Goal: Task Accomplishment & Management: Use online tool/utility

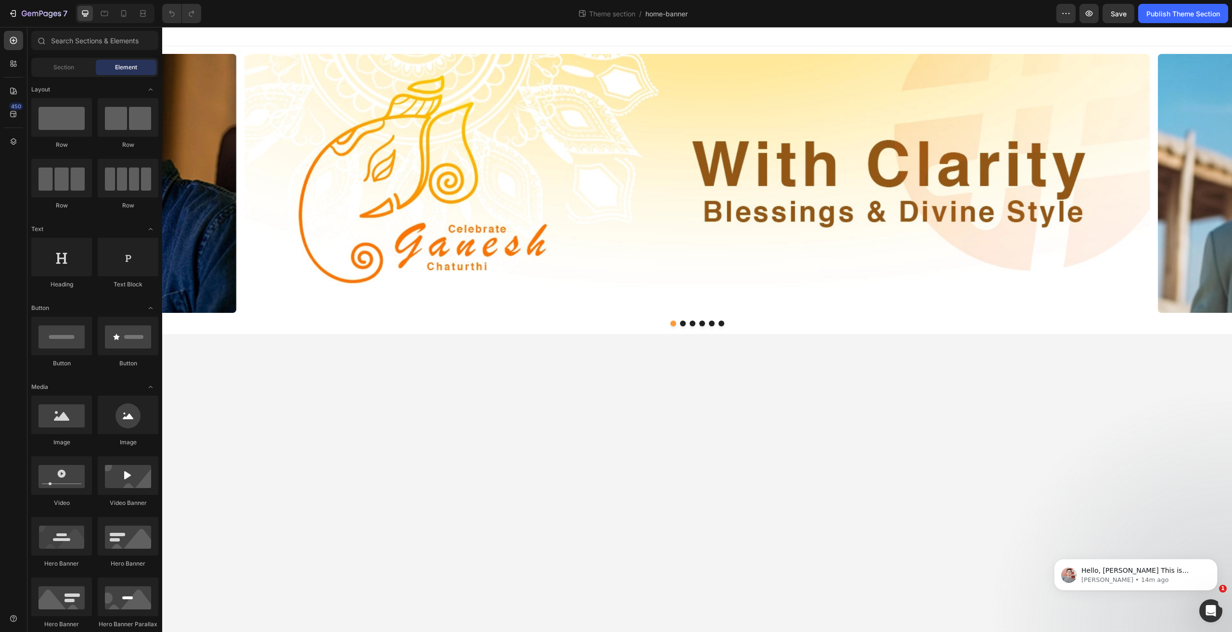
click at [564, 463] on body "Image Image Image Image Image Image Carousel Row Root Drag & drop element from …" at bounding box center [697, 329] width 1070 height 605
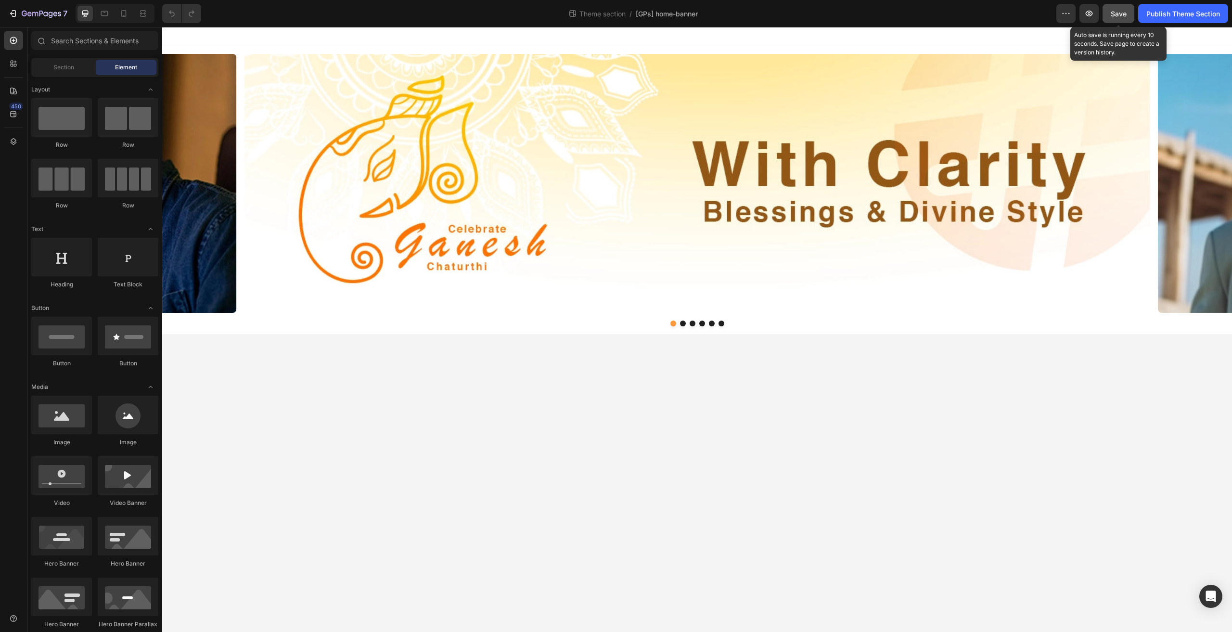
click at [1125, 14] on span "Save" at bounding box center [1118, 14] width 16 height 8
click at [1085, 11] on icon "button" at bounding box center [1089, 14] width 10 height 10
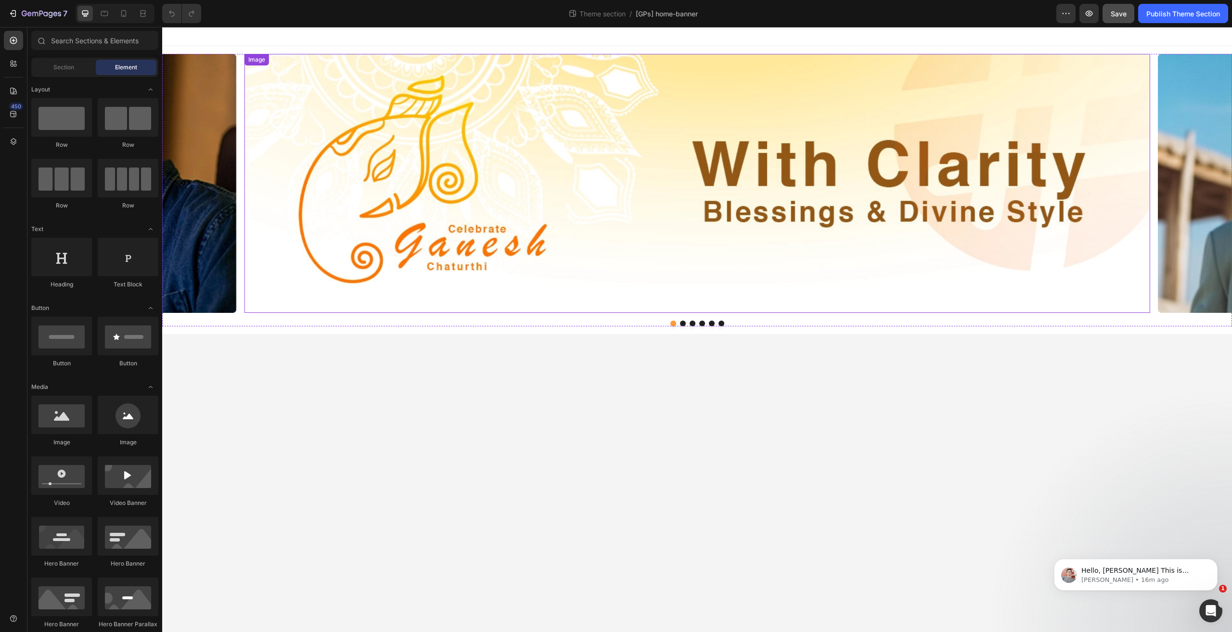
click at [623, 53] on div "Image Image Image Image Image Image Carousel Row" at bounding box center [697, 190] width 1070 height 288
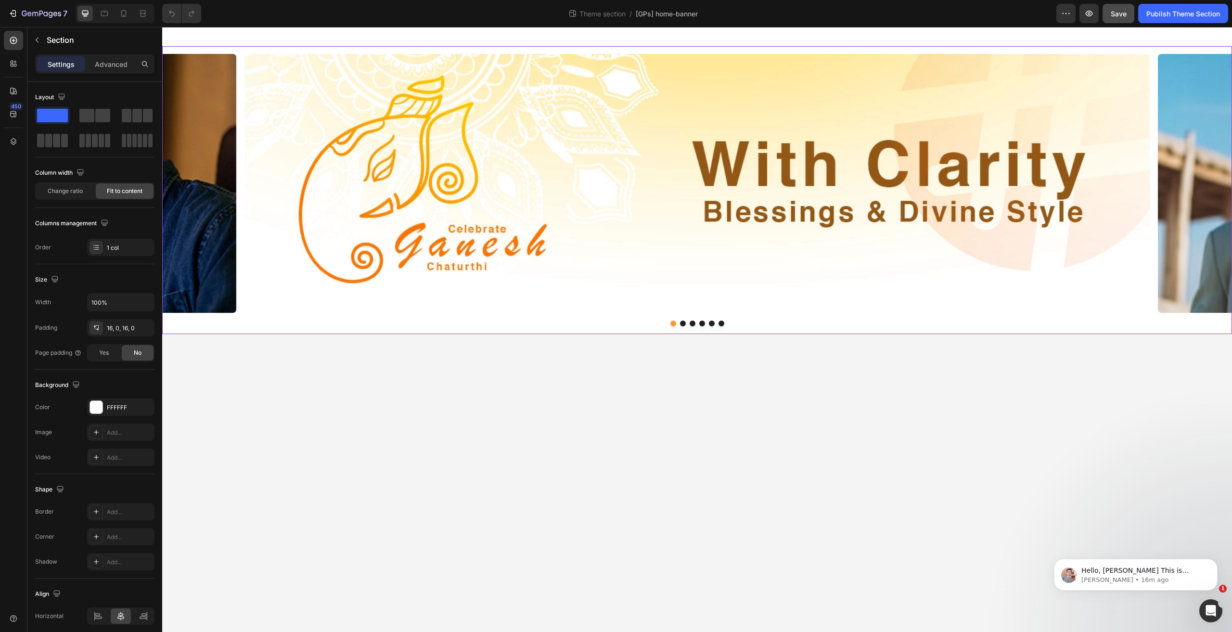
click at [619, 51] on div "Image Image Image Image Image Image Carousel Row" at bounding box center [697, 190] width 1070 height 288
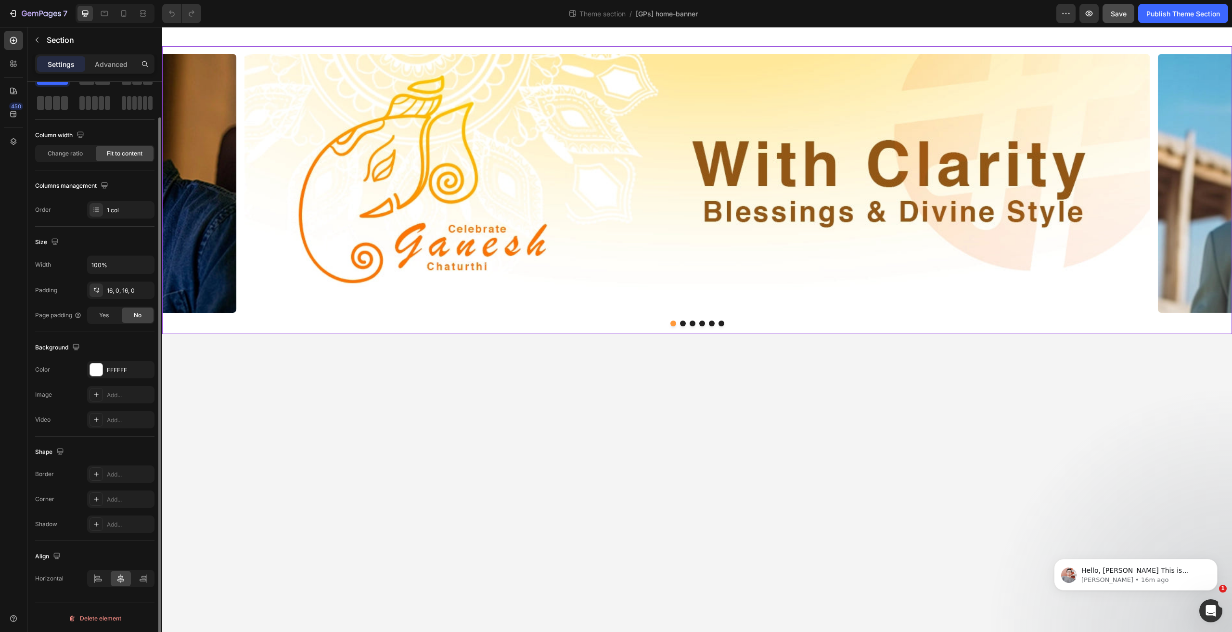
click at [392, 132] on img at bounding box center [696, 183] width 905 height 259
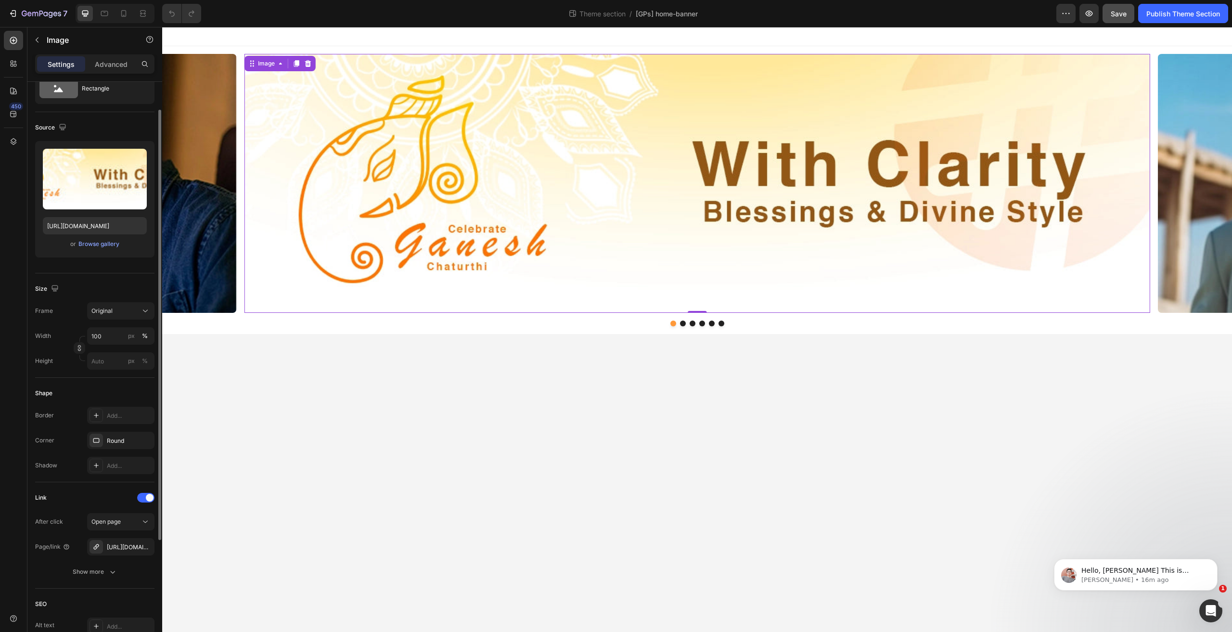
scroll to position [0, 0]
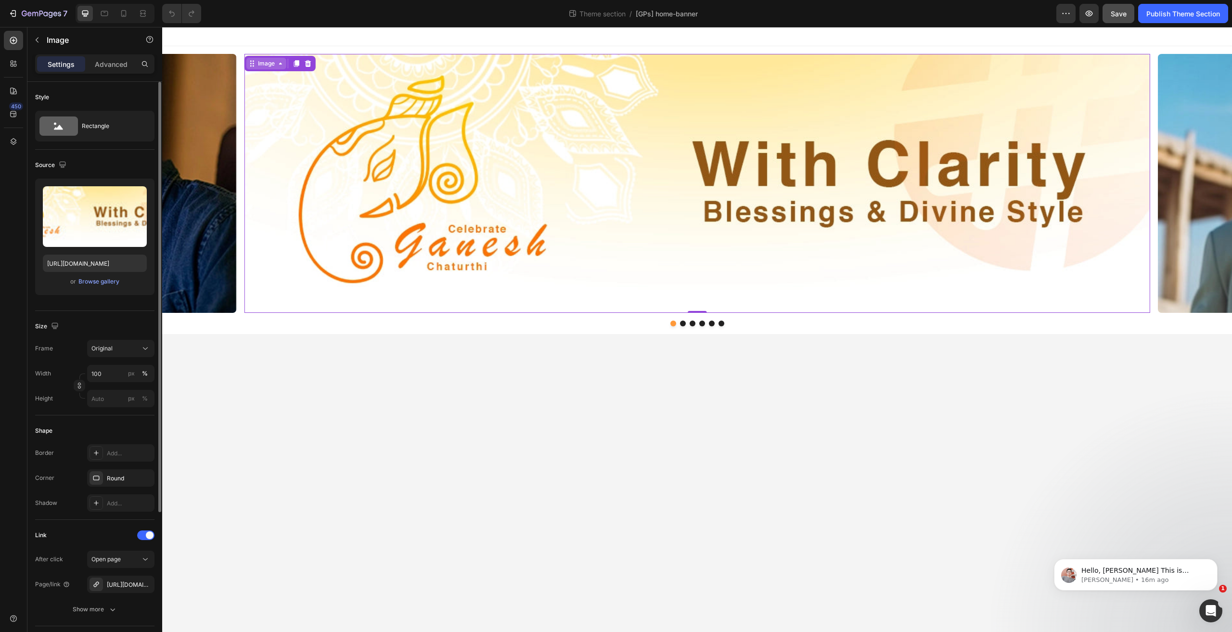
click at [278, 60] on icon at bounding box center [281, 64] width 8 height 8
click at [262, 65] on div "Image" at bounding box center [266, 63] width 21 height 9
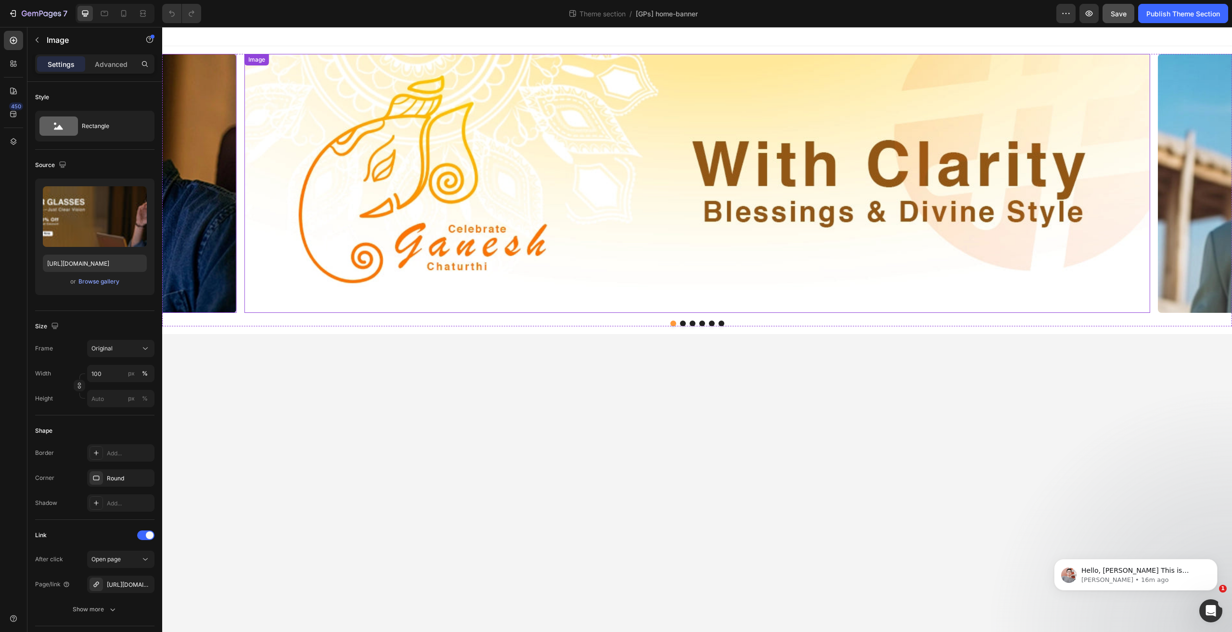
click at [244, 62] on div "Image" at bounding box center [256, 60] width 25 height 12
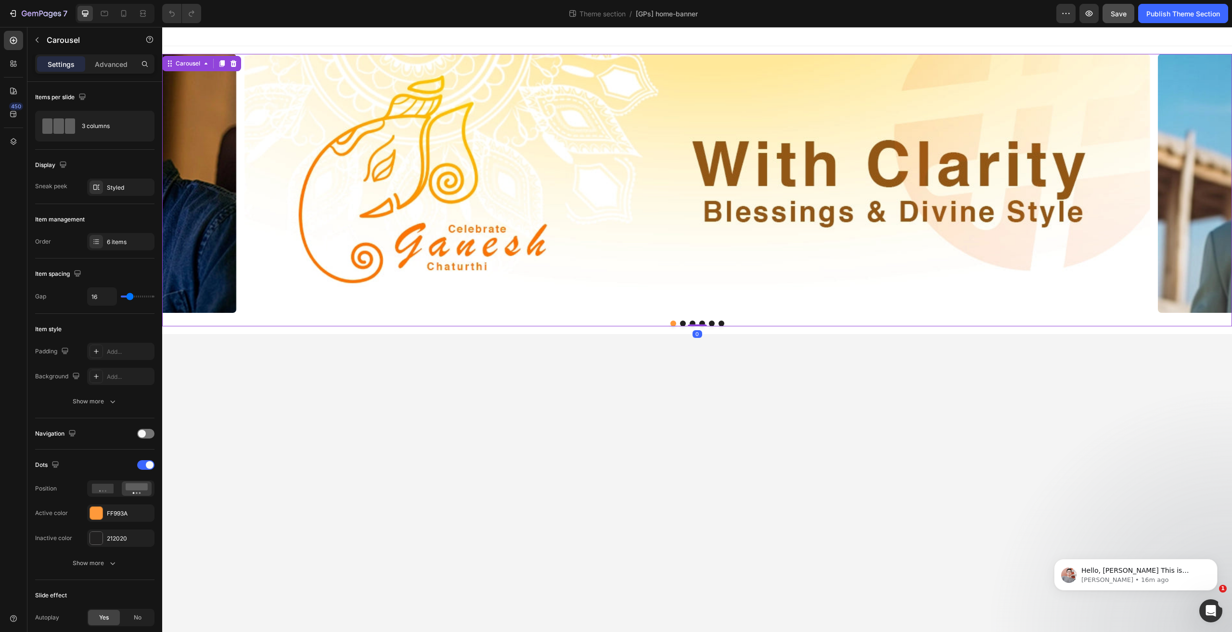
click at [241, 62] on div "Image Image Image Image Image Image Carousel 0" at bounding box center [697, 190] width 1070 height 272
click at [181, 65] on div "Carousel" at bounding box center [188, 63] width 28 height 9
click at [104, 129] on div "3 columns" at bounding box center [111, 126] width 59 height 22
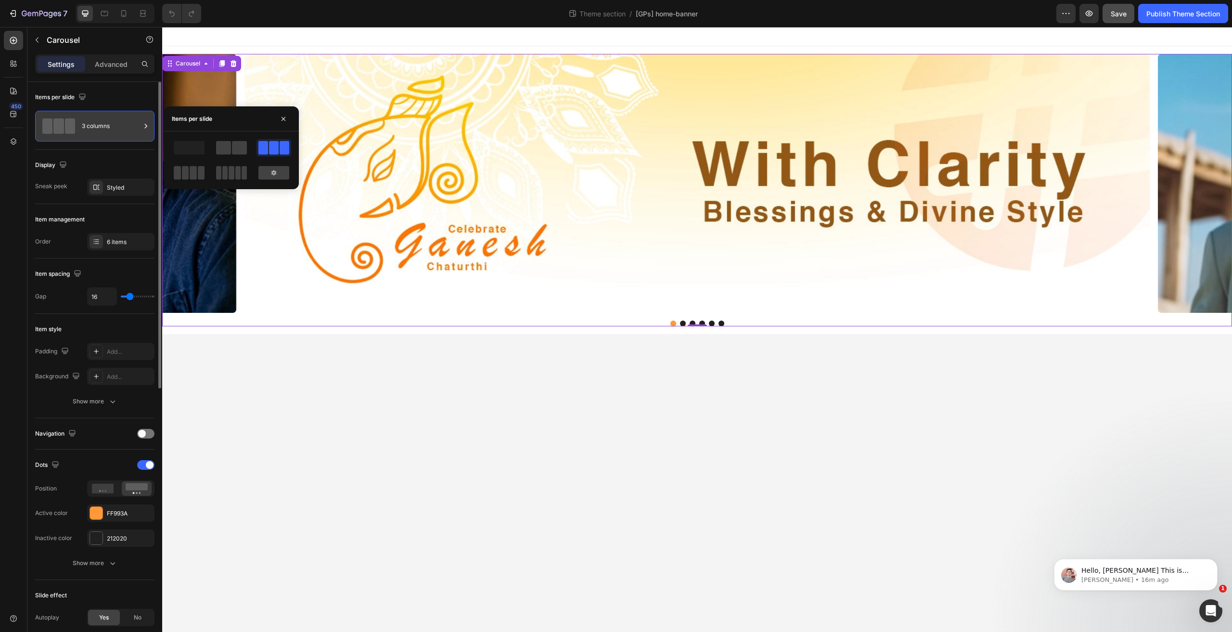
click at [104, 129] on div "3 columns" at bounding box center [111, 126] width 59 height 22
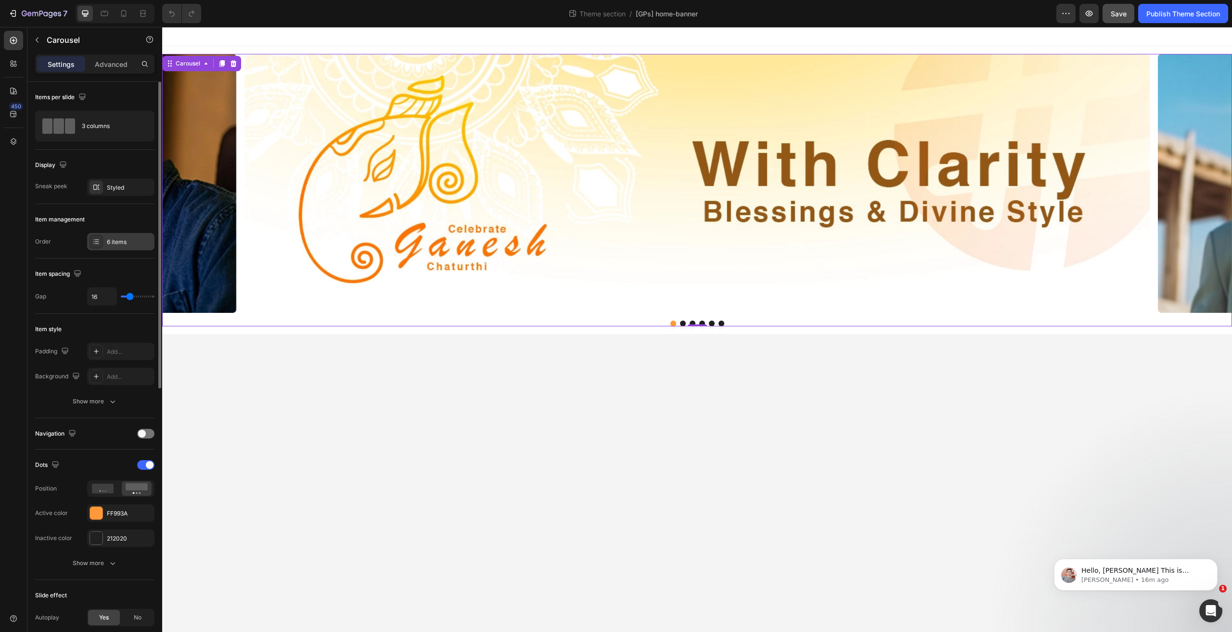
click at [108, 245] on div "6 items" at bounding box center [120, 241] width 67 height 17
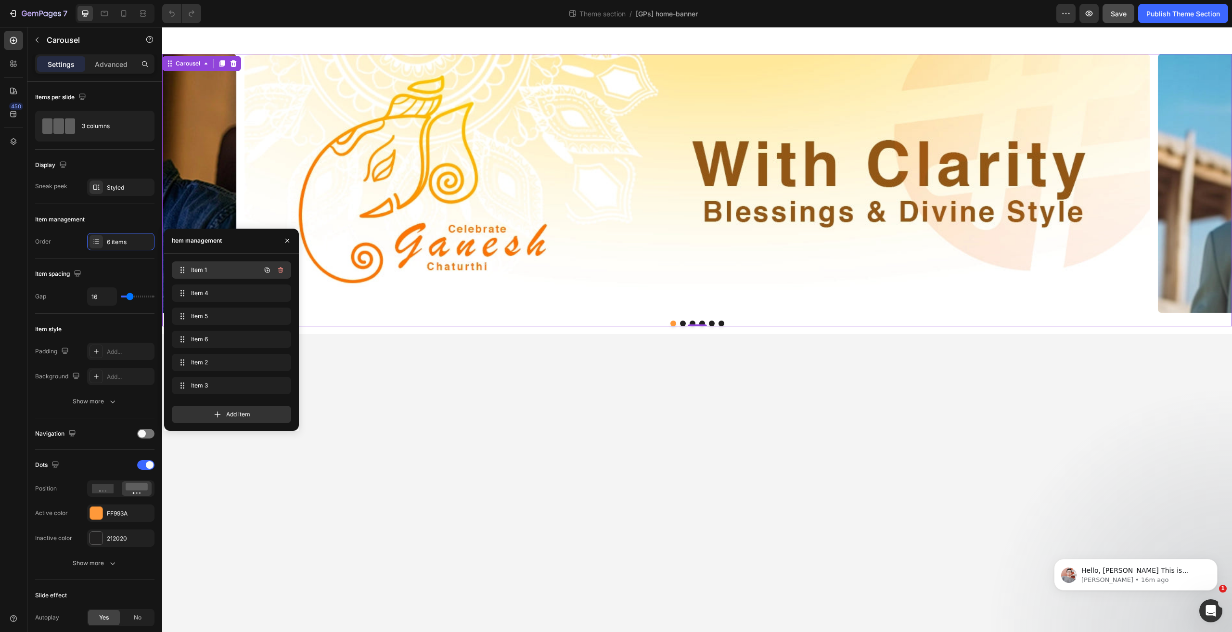
click at [198, 273] on span "Item 1" at bounding box center [218, 270] width 54 height 9
click at [198, 273] on span "Item 1" at bounding box center [224, 270] width 71 height 9
click at [198, 273] on span "Item 1" at bounding box center [218, 270] width 54 height 9
click at [202, 289] on span "Item 4" at bounding box center [218, 293] width 54 height 9
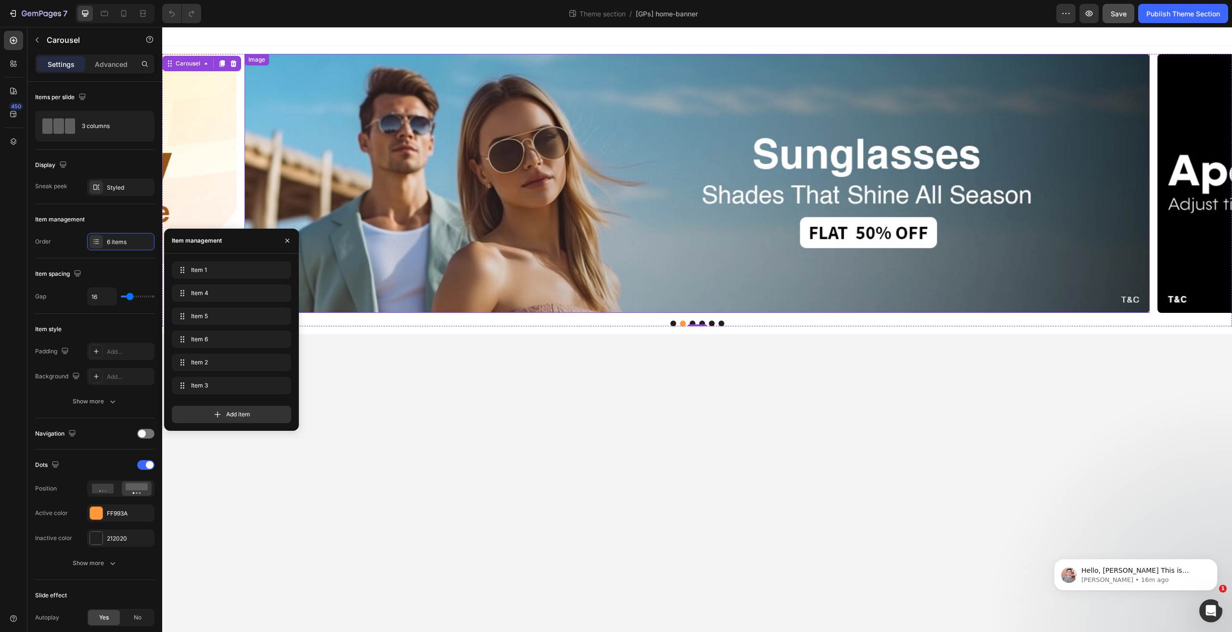
click at [381, 185] on img at bounding box center [696, 183] width 905 height 259
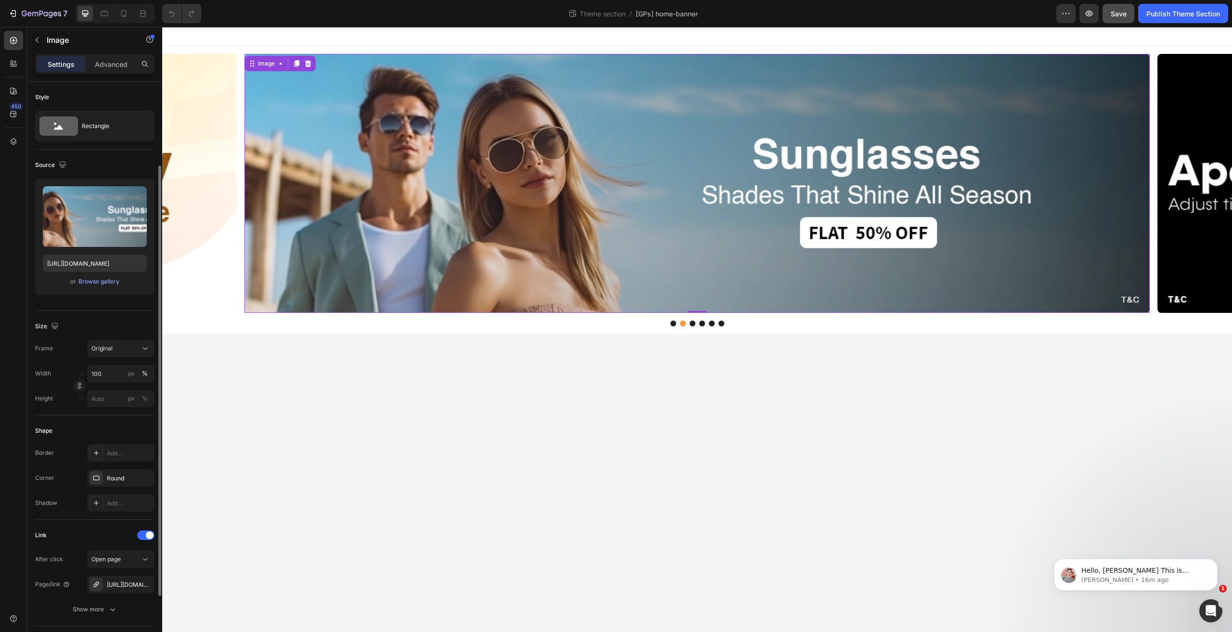
scroll to position [192, 0]
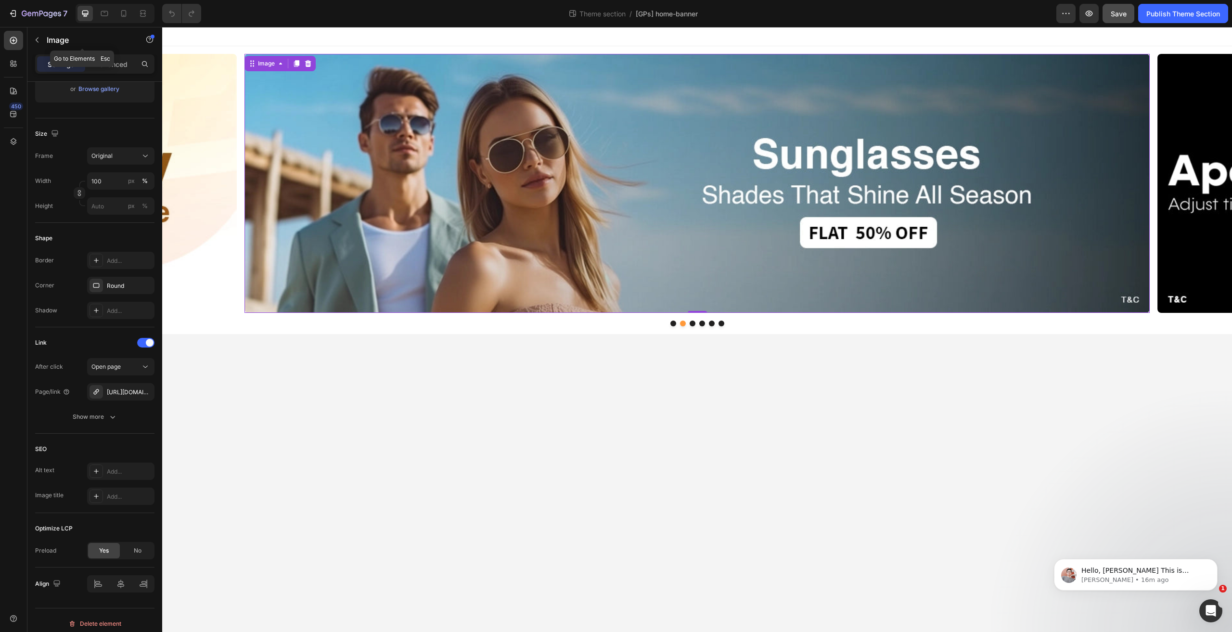
drag, startPoint x: 41, startPoint y: 35, endPoint x: 52, endPoint y: 39, distance: 11.9
click at [41, 36] on button "button" at bounding box center [36, 39] width 15 height 15
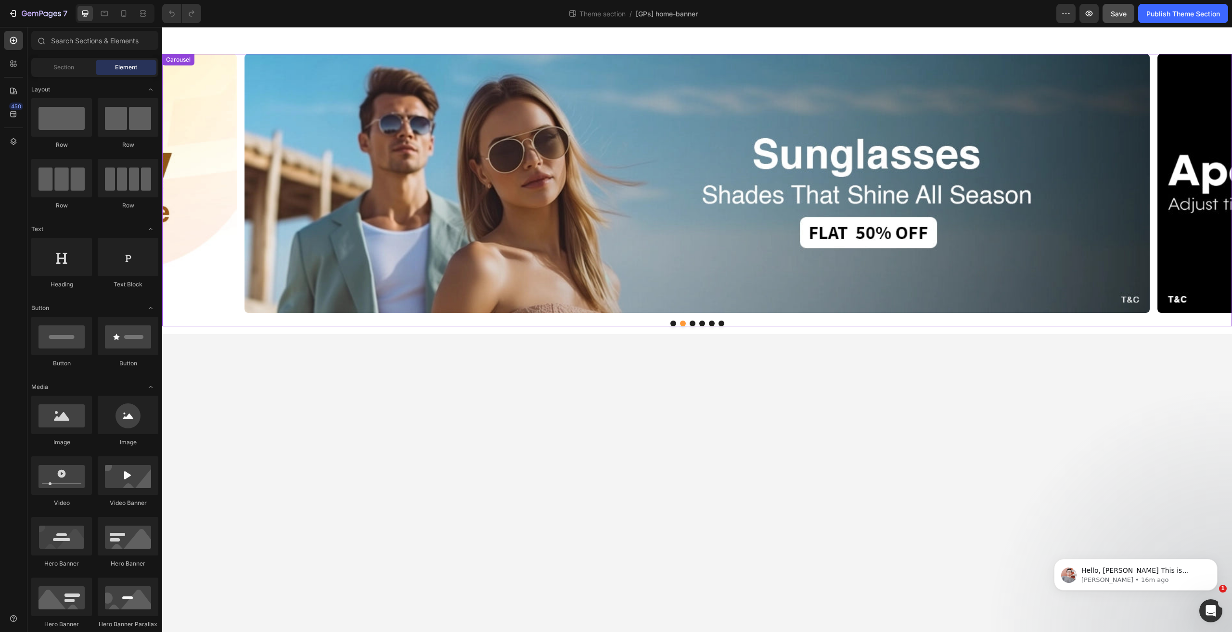
click at [238, 69] on div "Image Image Image Image Image Image" at bounding box center [697, 183] width 1070 height 259
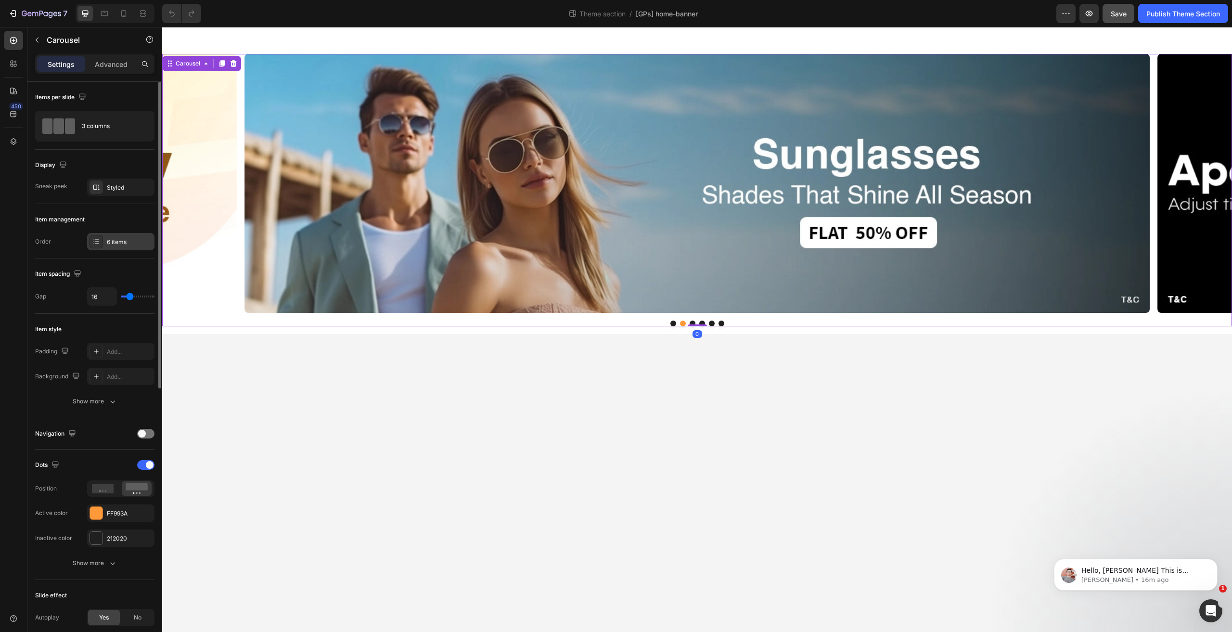
drag, startPoint x: 116, startPoint y: 229, endPoint x: 116, endPoint y: 240, distance: 10.6
click at [116, 240] on div "6 items" at bounding box center [129, 242] width 45 height 9
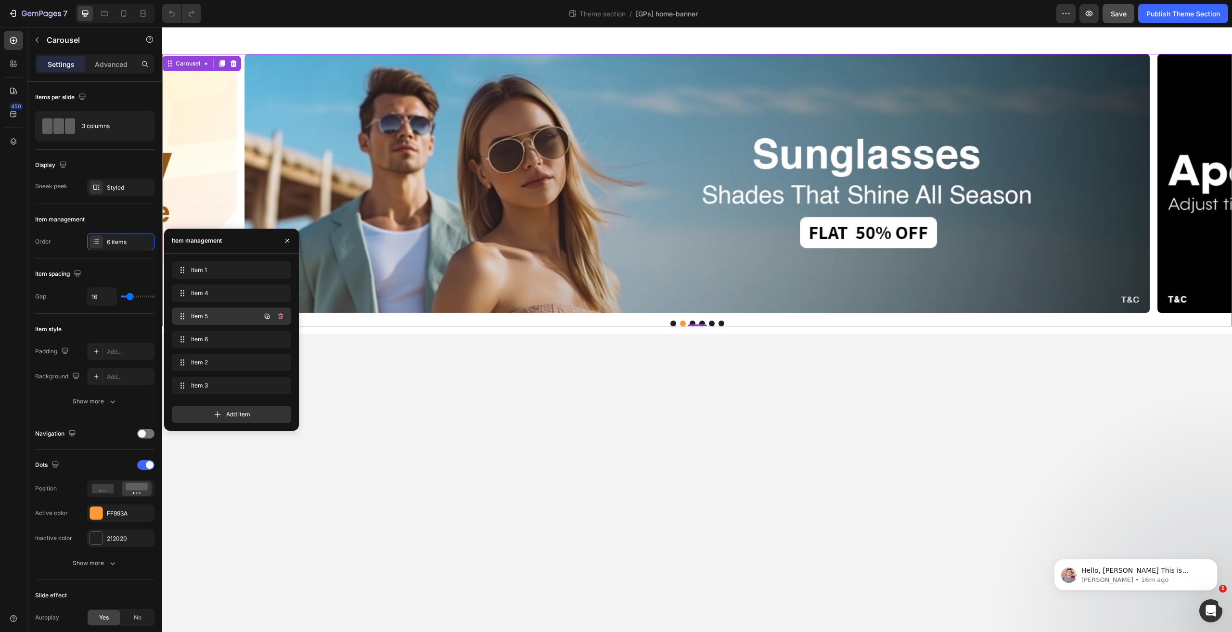
click at [204, 320] on span "Item 5" at bounding box center [218, 316] width 54 height 9
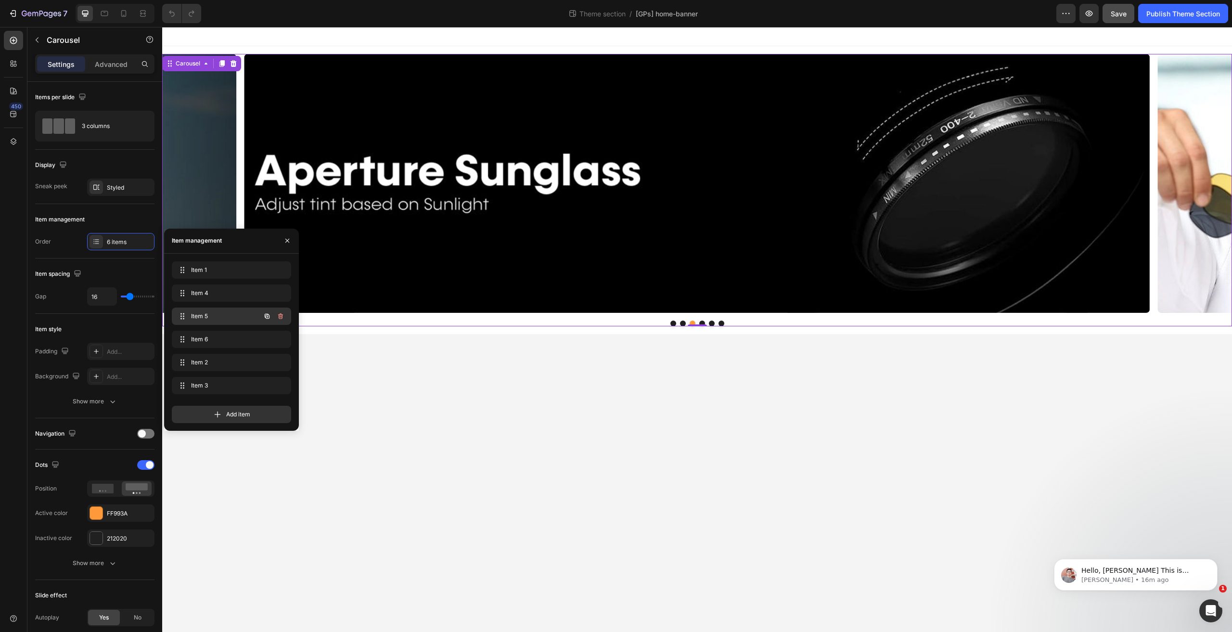
click at [204, 320] on span "Item 5" at bounding box center [218, 316] width 54 height 9
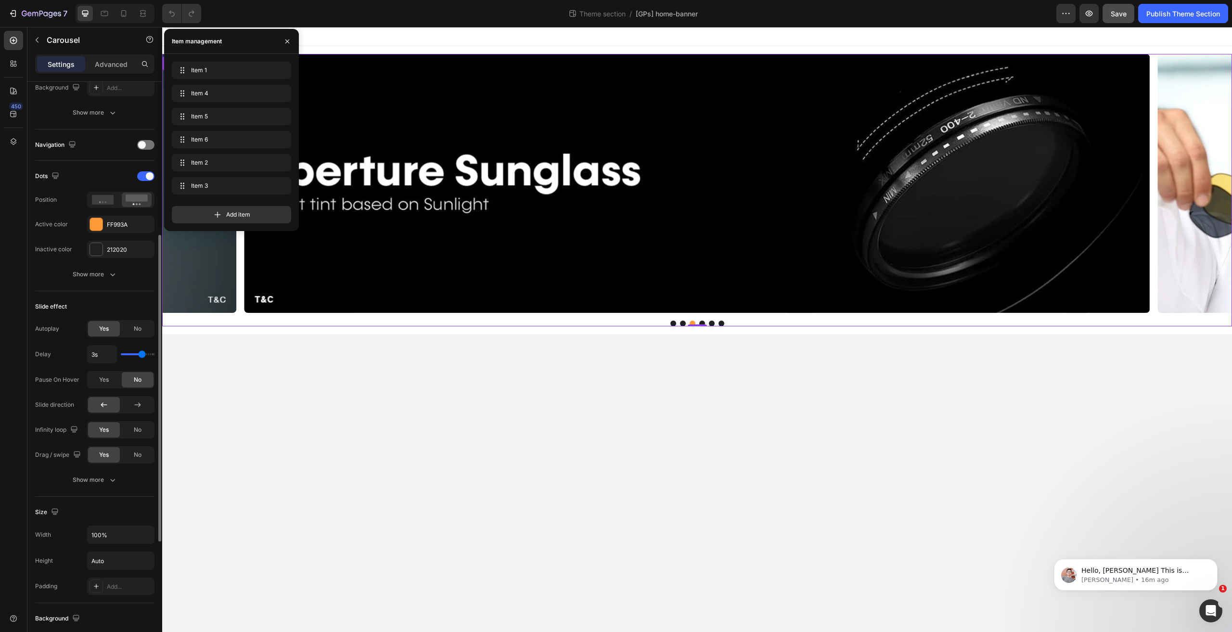
scroll to position [481, 0]
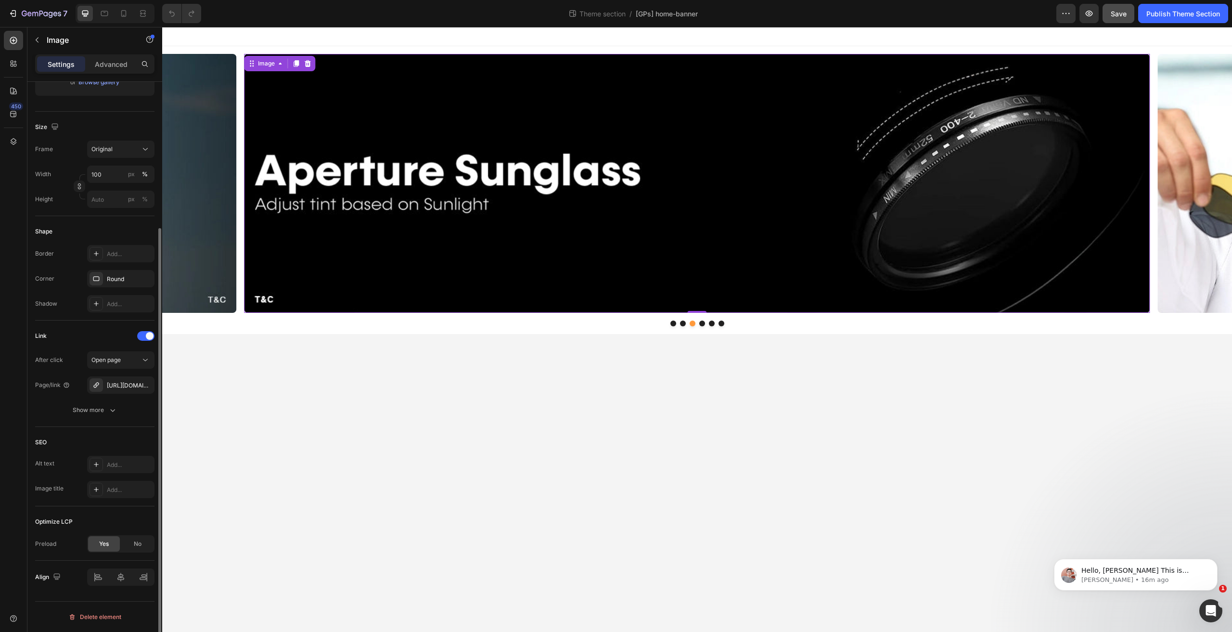
click at [364, 270] on img at bounding box center [696, 183] width 905 height 259
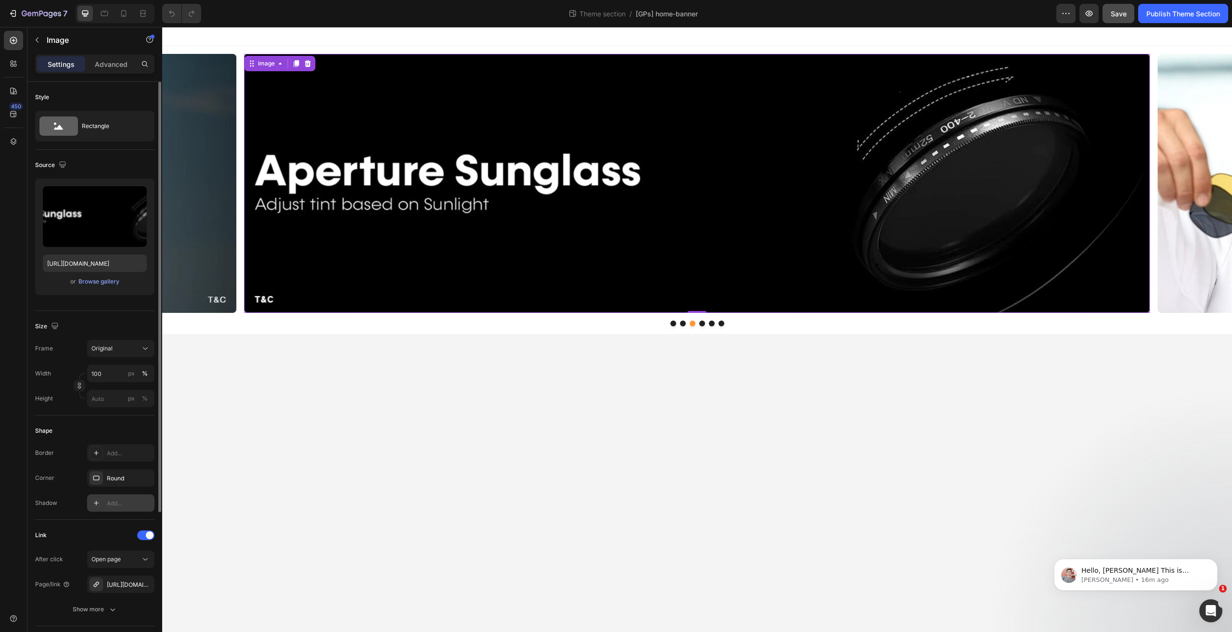
scroll to position [198, 0]
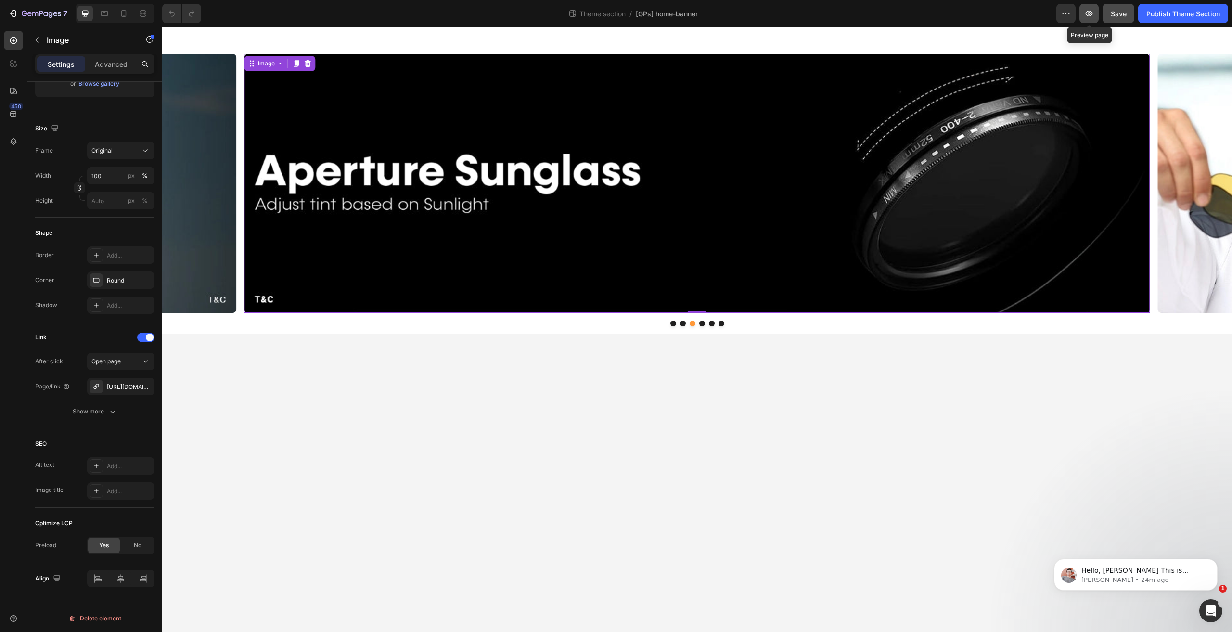
click at [1087, 11] on icon "button" at bounding box center [1088, 14] width 7 height 6
click at [242, 157] on div "Image Image Image 0 Image Image Image" at bounding box center [697, 183] width 1070 height 259
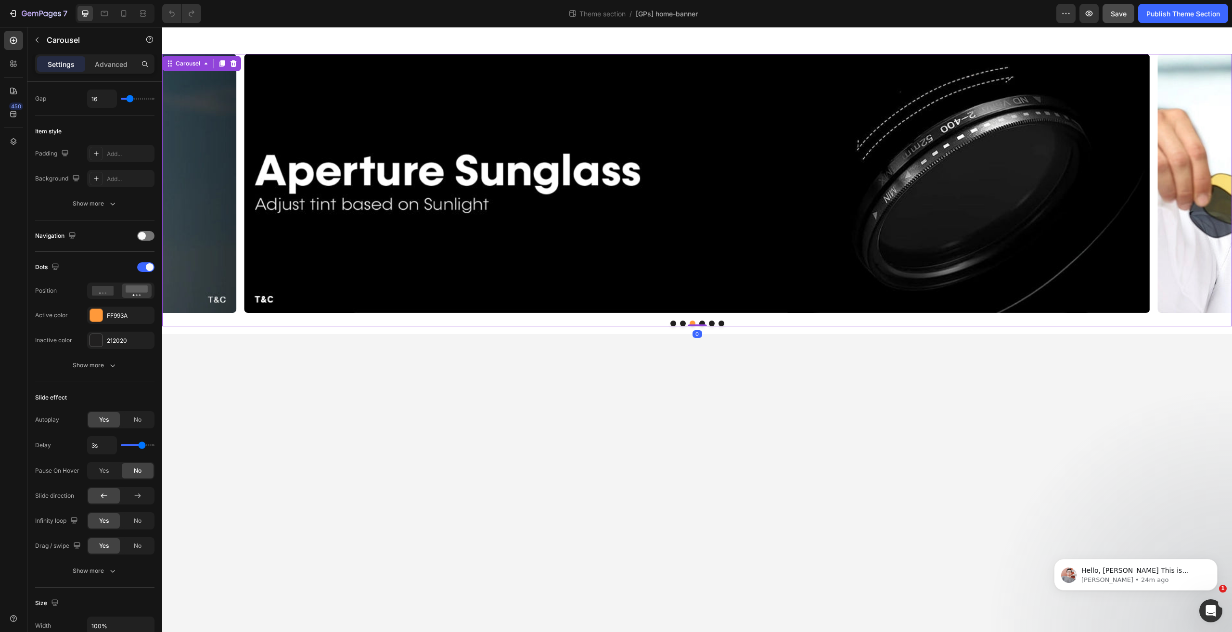
scroll to position [0, 0]
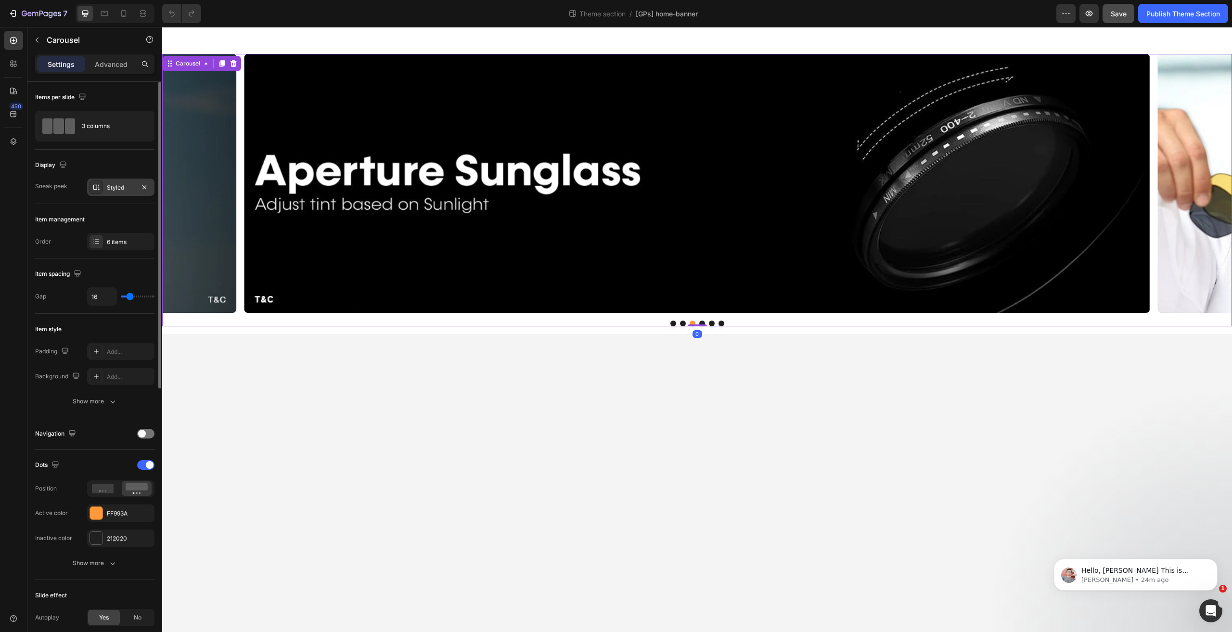
click at [112, 182] on div "Styled" at bounding box center [120, 186] width 67 height 17
click at [143, 14] on icon at bounding box center [144, 13] width 3 height 2
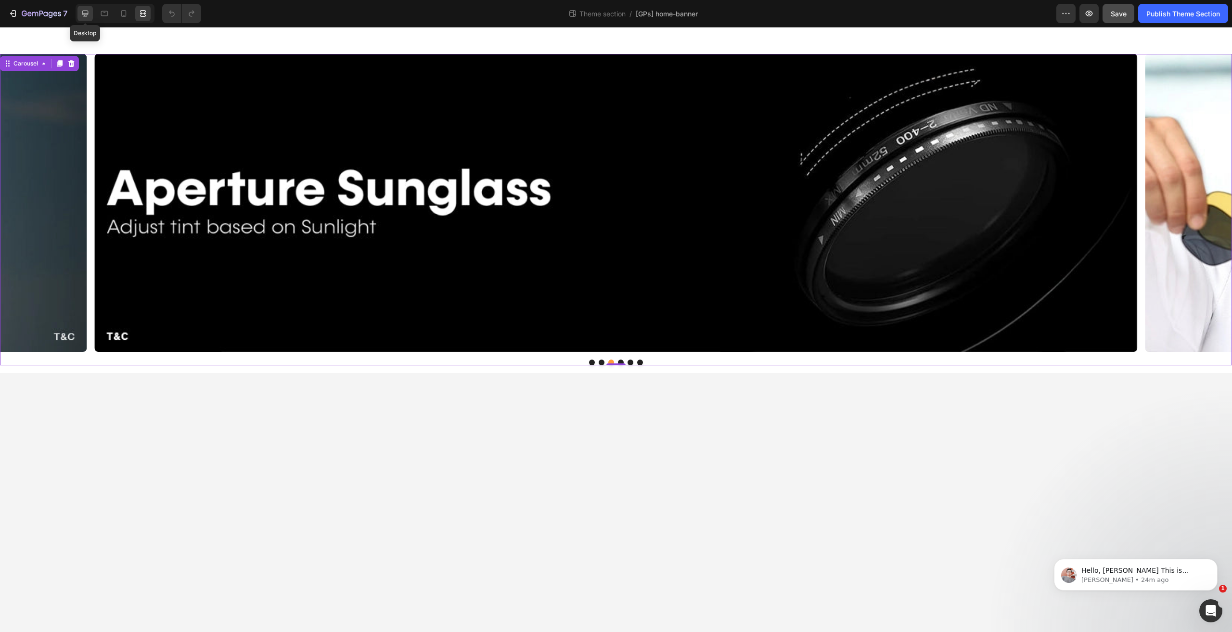
click at [84, 13] on icon at bounding box center [85, 14] width 6 height 6
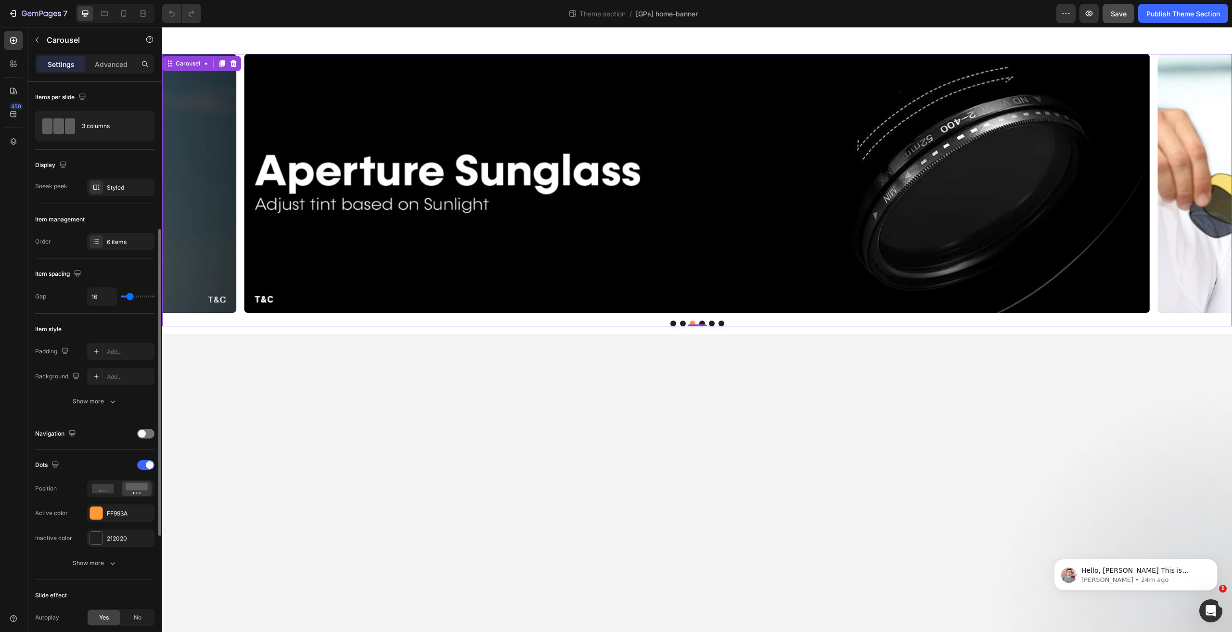
scroll to position [192, 0]
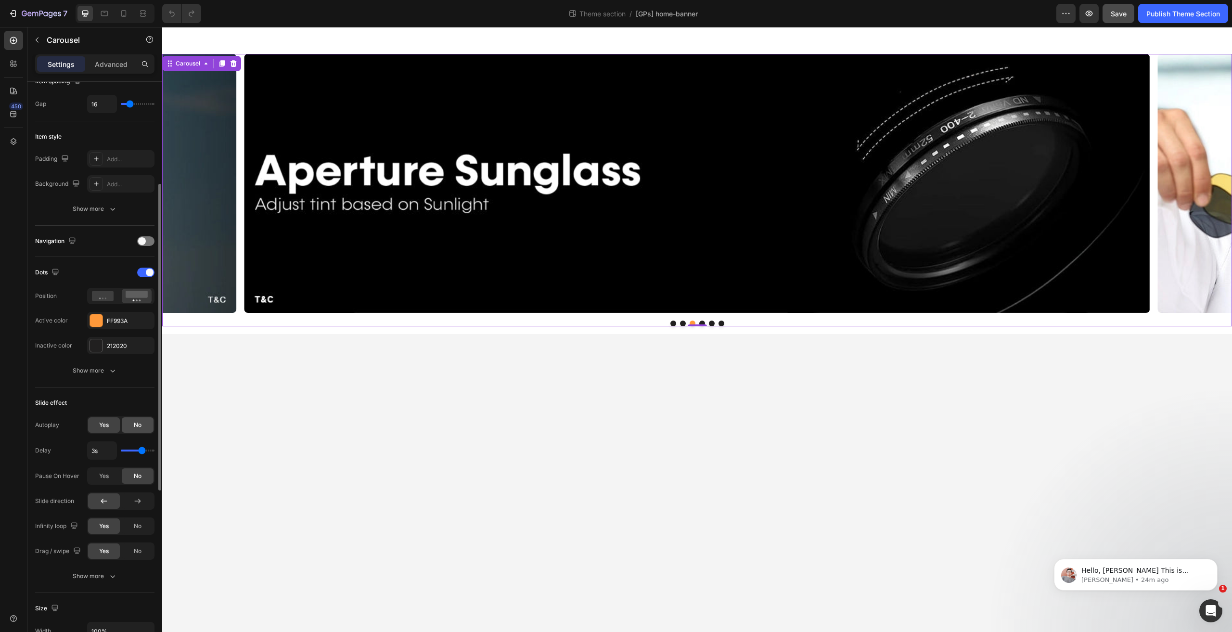
click at [132, 422] on div "No" at bounding box center [138, 424] width 32 height 15
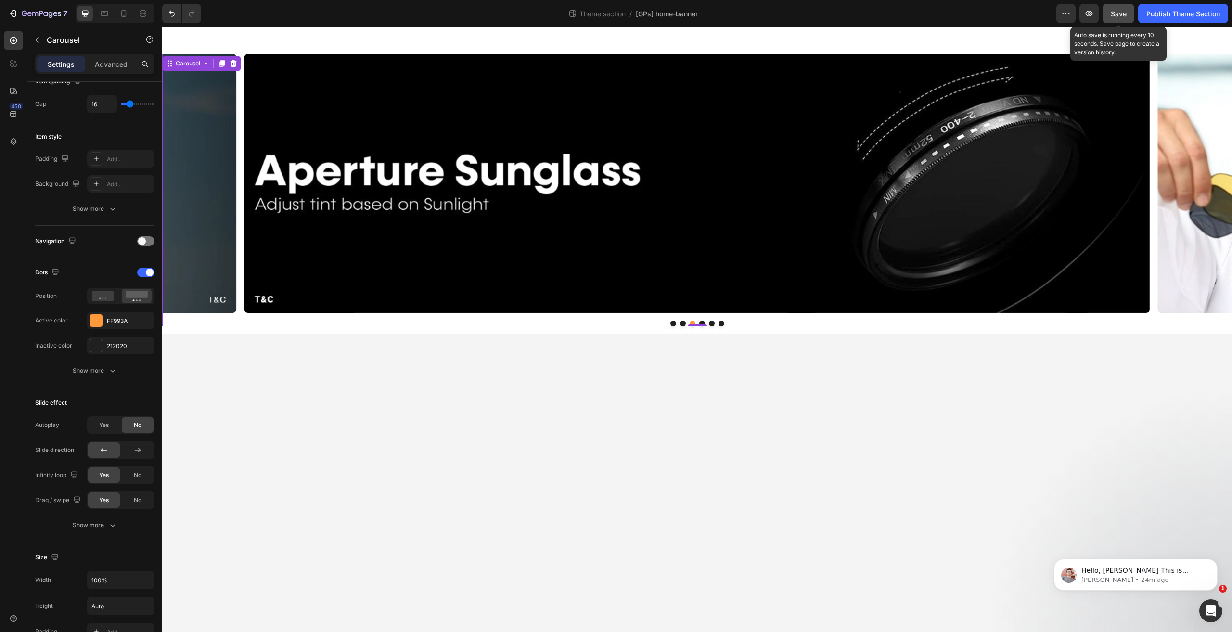
click at [1120, 18] on div "Save" at bounding box center [1118, 14] width 16 height 10
click at [651, 156] on img at bounding box center [696, 183] width 905 height 259
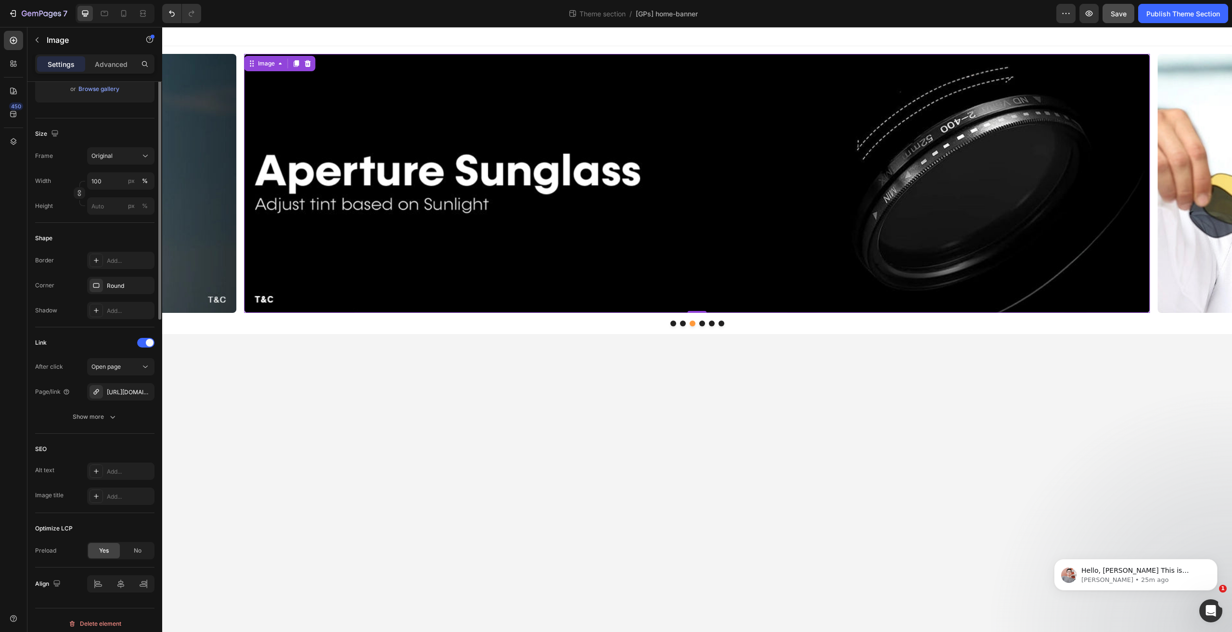
scroll to position [0, 0]
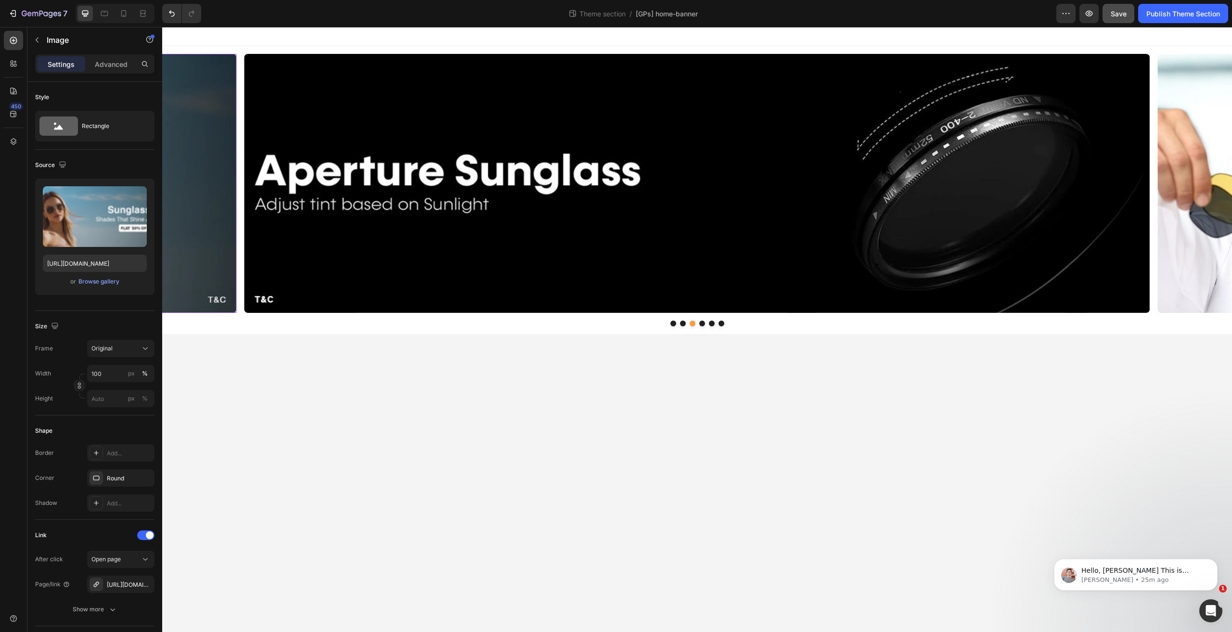
click at [675, 319] on div "Image Image 0 Image Image Image Image Carousel" at bounding box center [697, 190] width 1070 height 272
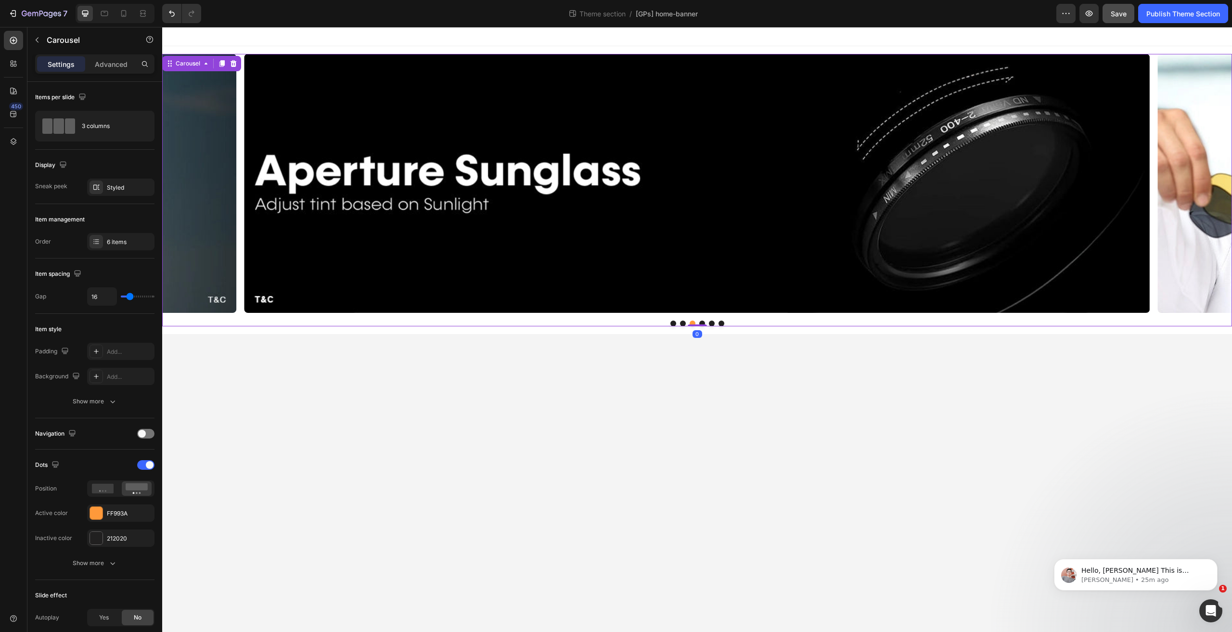
click at [674, 323] on button "Dot" at bounding box center [673, 323] width 6 height 6
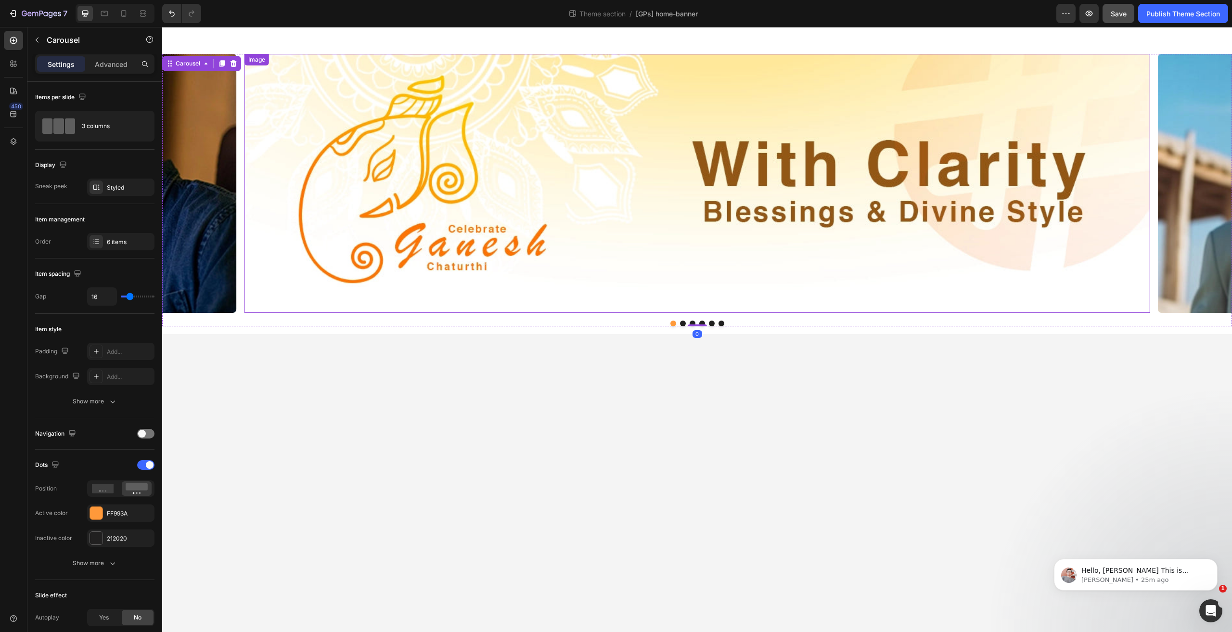
click at [553, 213] on img at bounding box center [696, 183] width 905 height 259
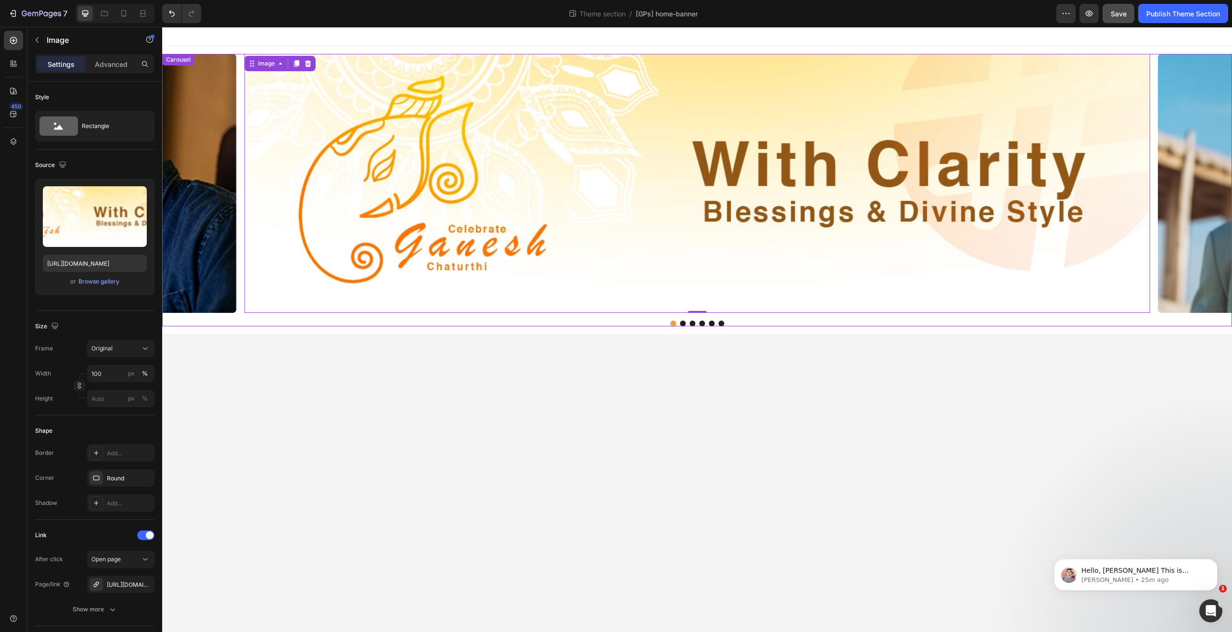
click at [682, 325] on button "Dot" at bounding box center [683, 323] width 6 height 6
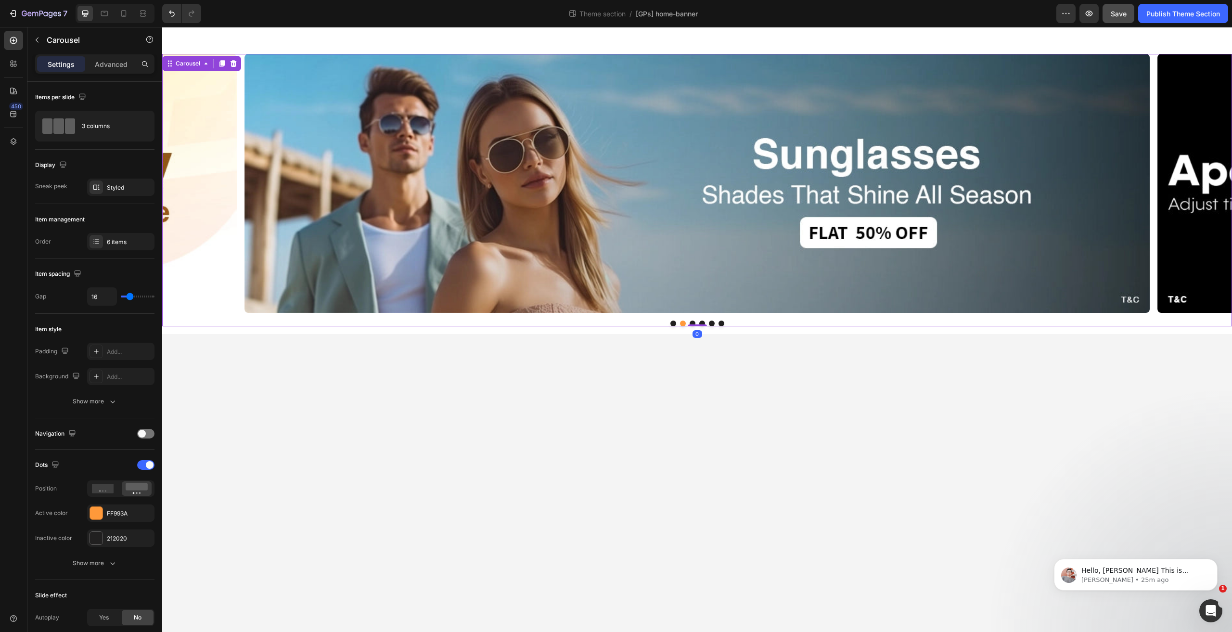
click at [691, 320] on div at bounding box center [697, 323] width 1070 height 6
click at [440, 217] on img at bounding box center [696, 183] width 905 height 259
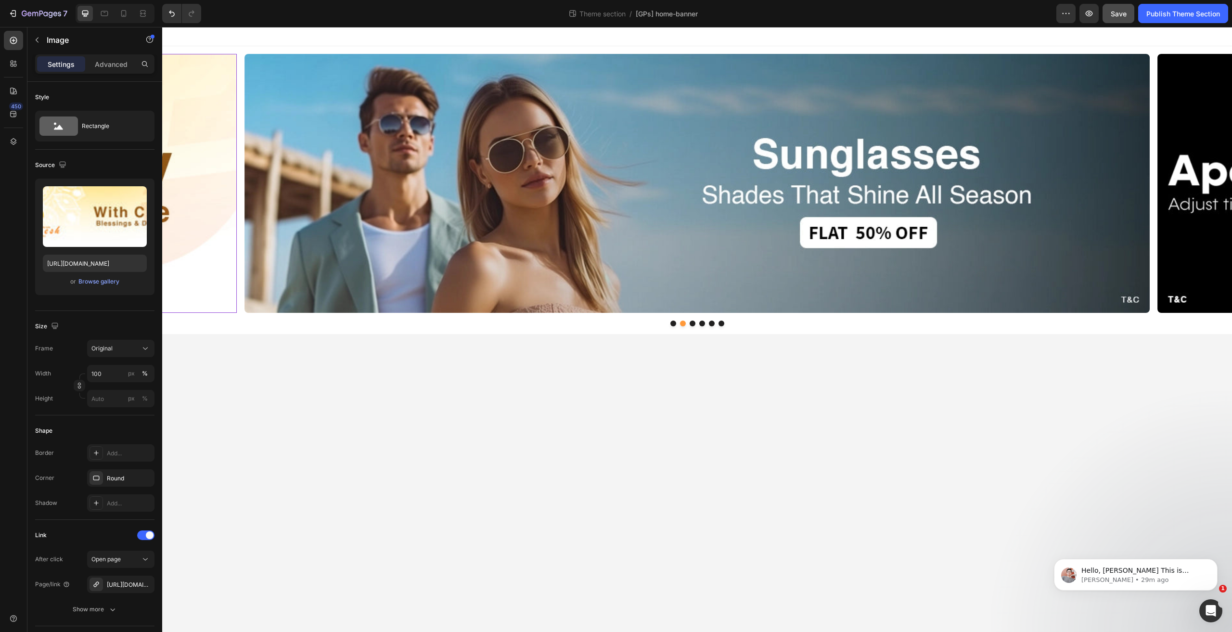
click at [100, 401] on input "px %" at bounding box center [120, 398] width 67 height 17
type input "100"
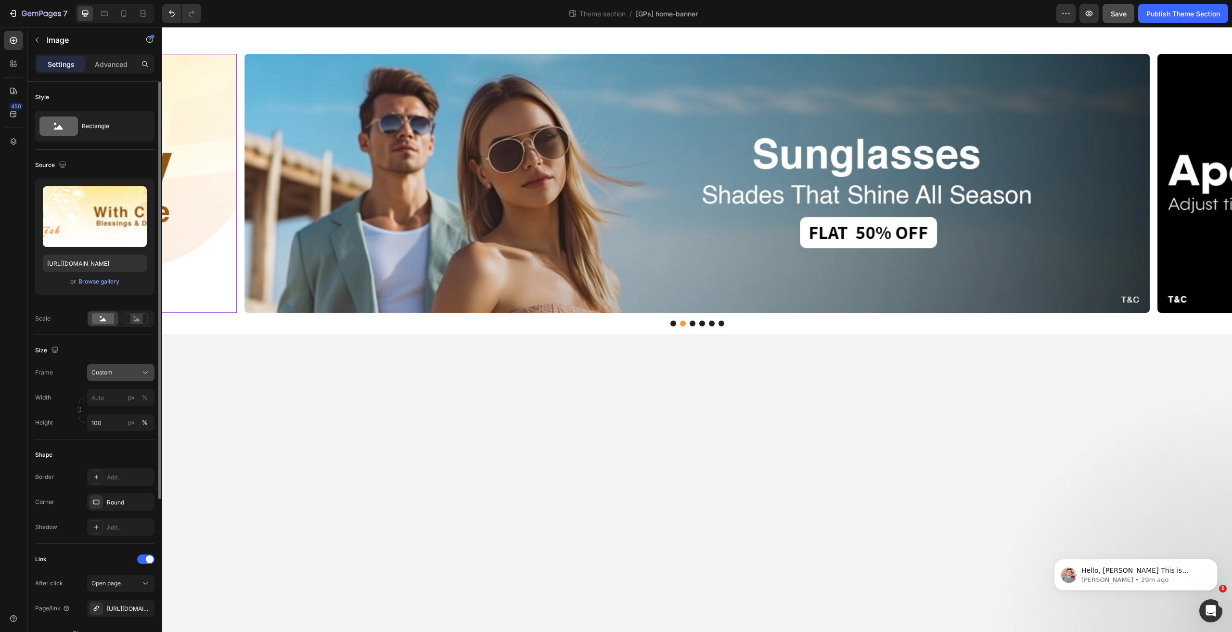
click at [132, 375] on div "Custom" at bounding box center [114, 372] width 47 height 9
click at [108, 446] on span "Original" at bounding box center [101, 450] width 21 height 9
click at [108, 373] on input "px %" at bounding box center [120, 373] width 67 height 17
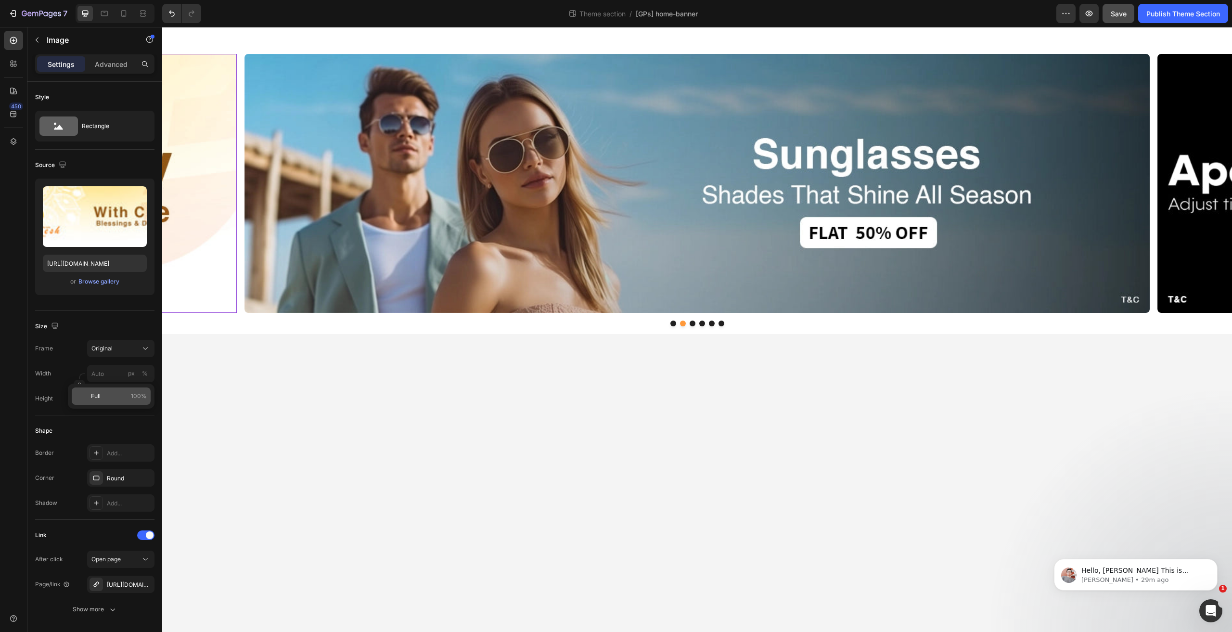
click at [106, 394] on p "Full 100%" at bounding box center [119, 396] width 56 height 9
type input "100"
click at [105, 393] on input "px %" at bounding box center [120, 398] width 67 height 17
click at [104, 422] on p "Full 100%" at bounding box center [119, 421] width 56 height 9
type input "100"
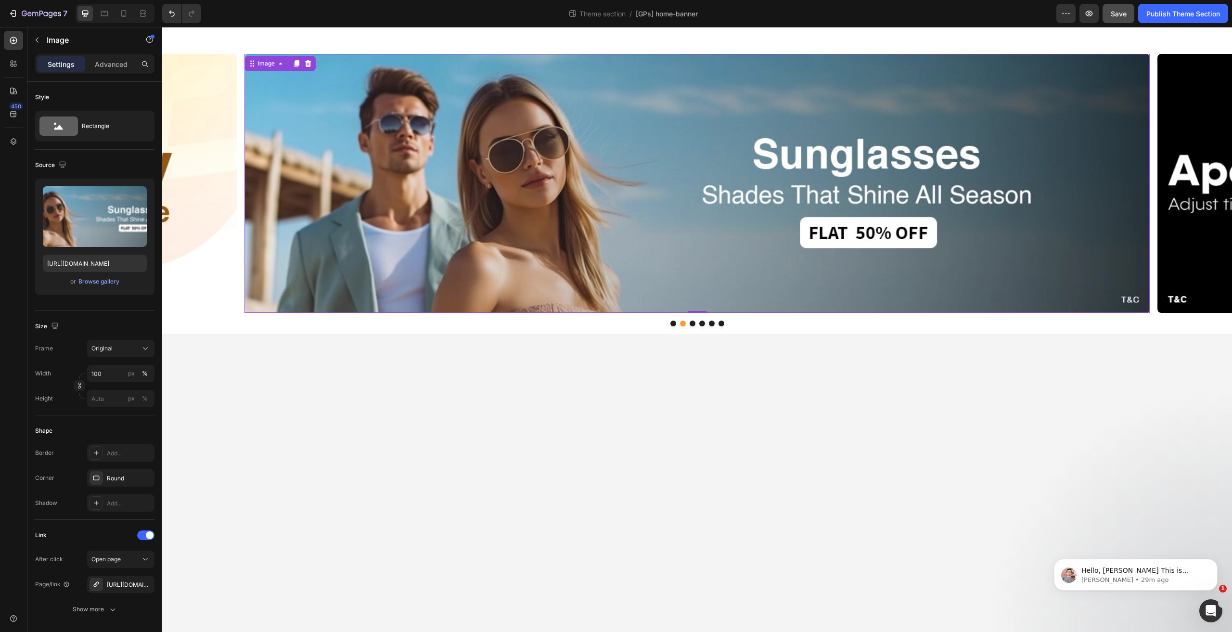
click at [359, 224] on img at bounding box center [696, 183] width 905 height 259
click at [1125, 2] on div "7 Theme section / [GPs] home-banner Preview Save Publish Theme Section" at bounding box center [616, 13] width 1232 height 27
click at [1117, 17] on span "Save" at bounding box center [1118, 14] width 16 height 8
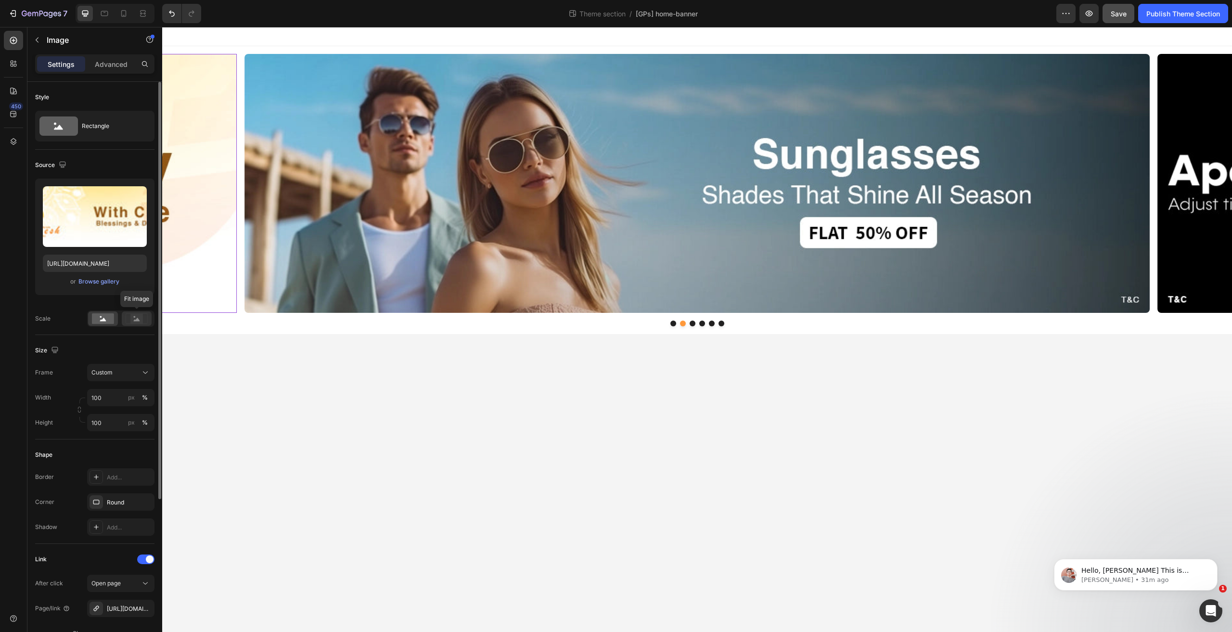
click at [132, 317] on rect at bounding box center [136, 319] width 13 height 10
click at [96, 321] on rect at bounding box center [103, 318] width 22 height 11
click at [671, 322] on button "Dot" at bounding box center [673, 323] width 6 height 6
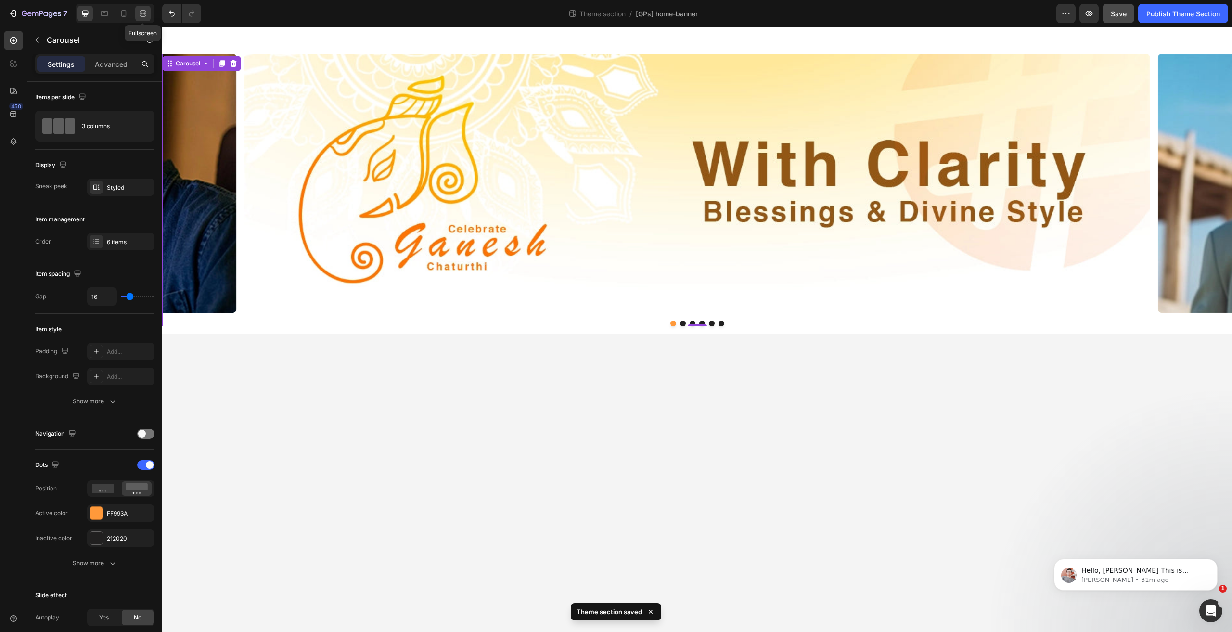
click at [147, 10] on icon at bounding box center [143, 14] width 10 height 10
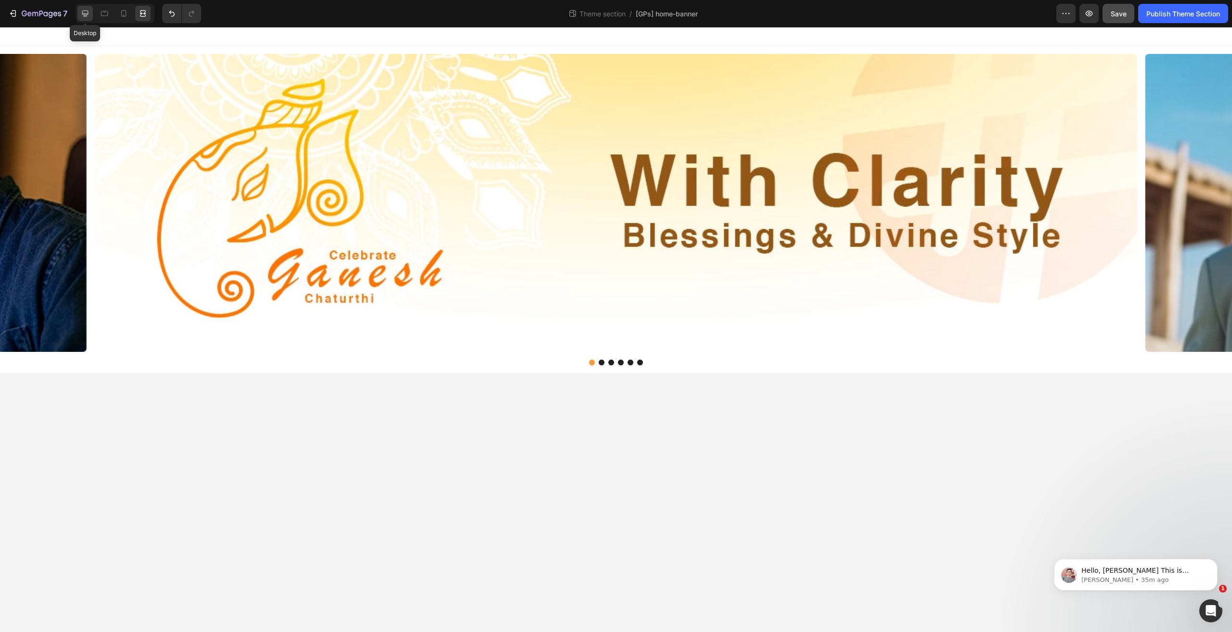
click at [88, 13] on icon at bounding box center [85, 14] width 6 height 6
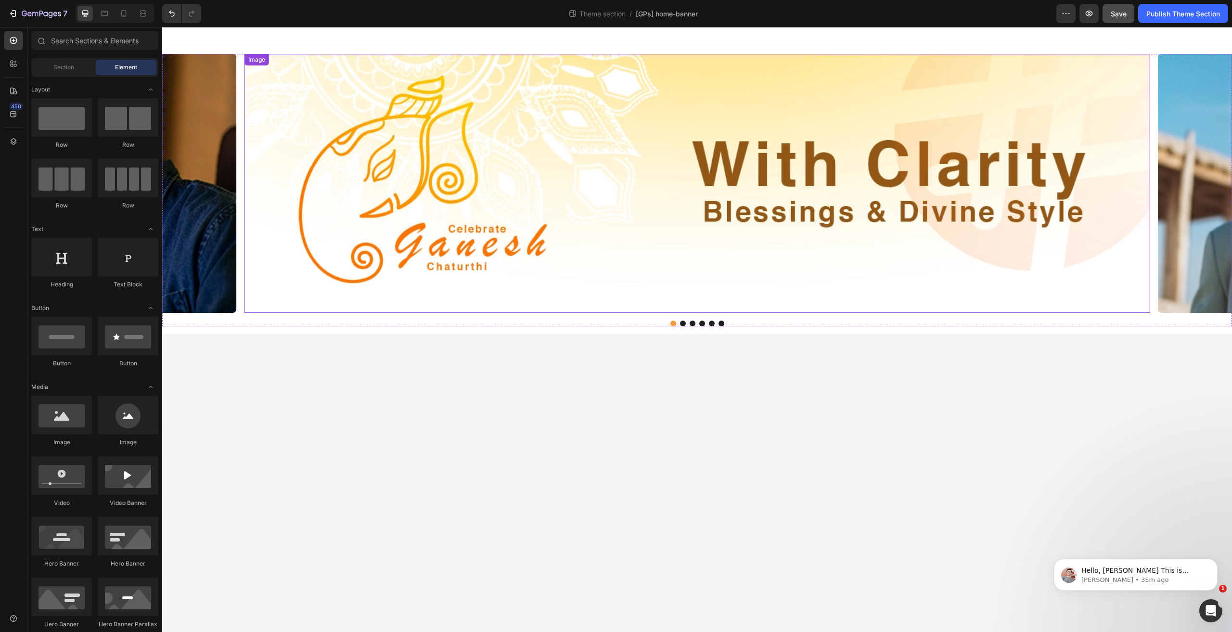
click at [399, 143] on img at bounding box center [696, 183] width 905 height 259
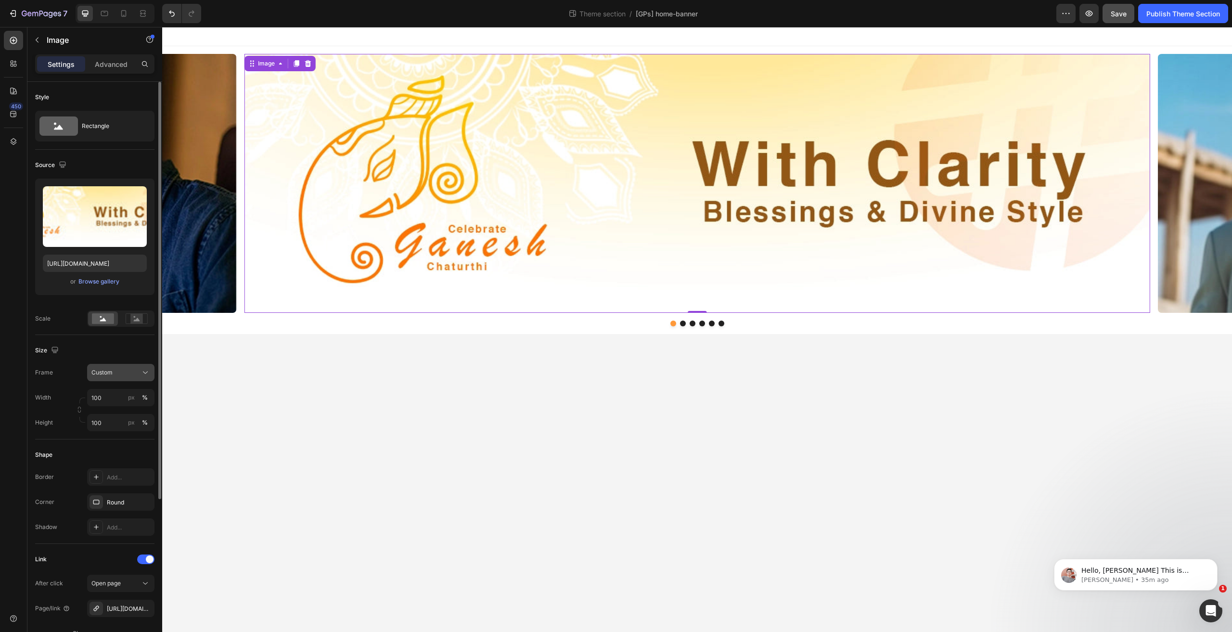
click at [116, 372] on div "Custom" at bounding box center [114, 372] width 47 height 9
click at [140, 430] on icon at bounding box center [142, 433] width 9 height 6
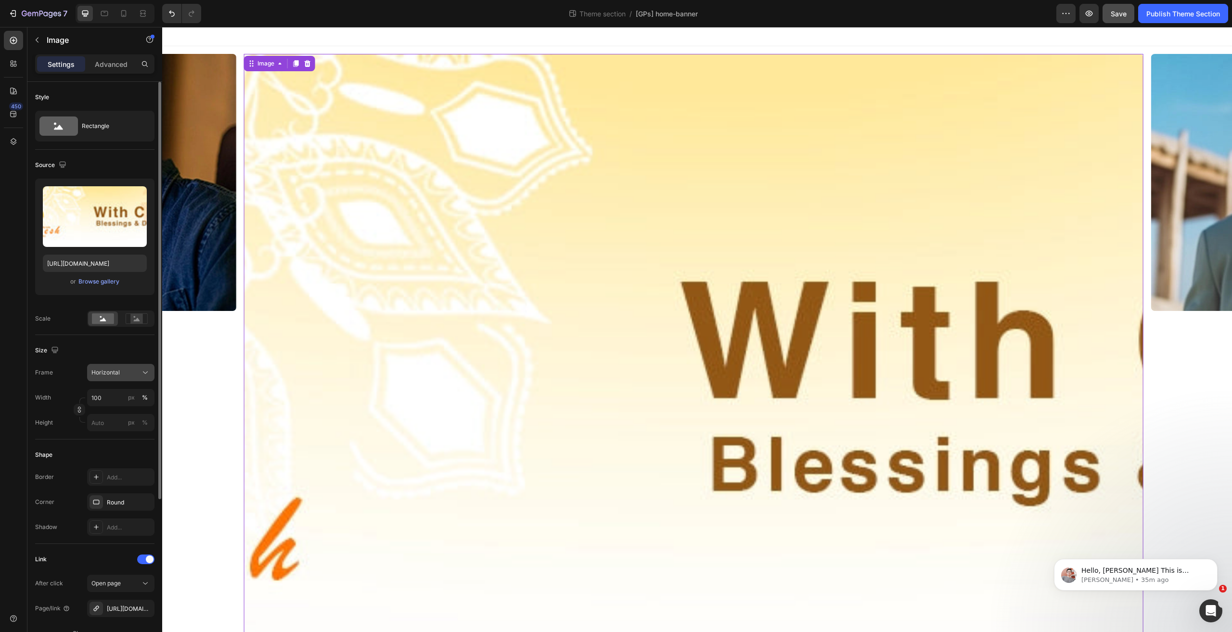
click at [117, 374] on span "Horizontal" at bounding box center [105, 372] width 28 height 9
click at [128, 414] on div "Vertical" at bounding box center [119, 414] width 56 height 10
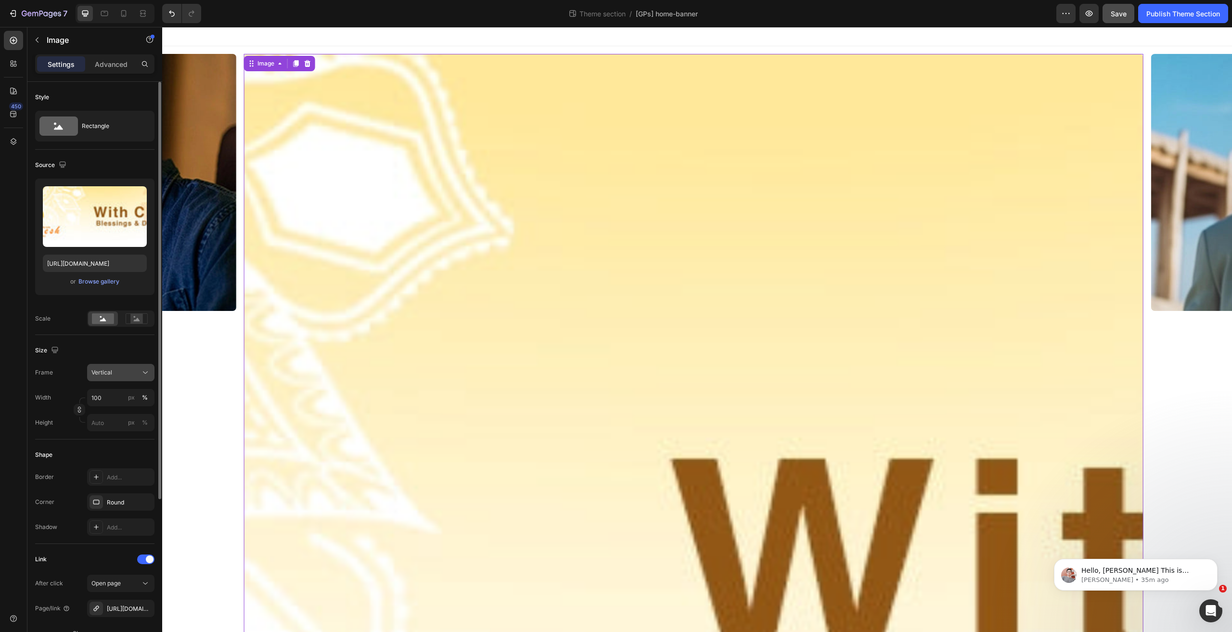
click at [119, 374] on div "Vertical" at bounding box center [114, 372] width 47 height 9
drag, startPoint x: 119, startPoint y: 379, endPoint x: 119, endPoint y: 399, distance: 20.7
click at [119, 399] on div "Square" at bounding box center [119, 396] width 56 height 10
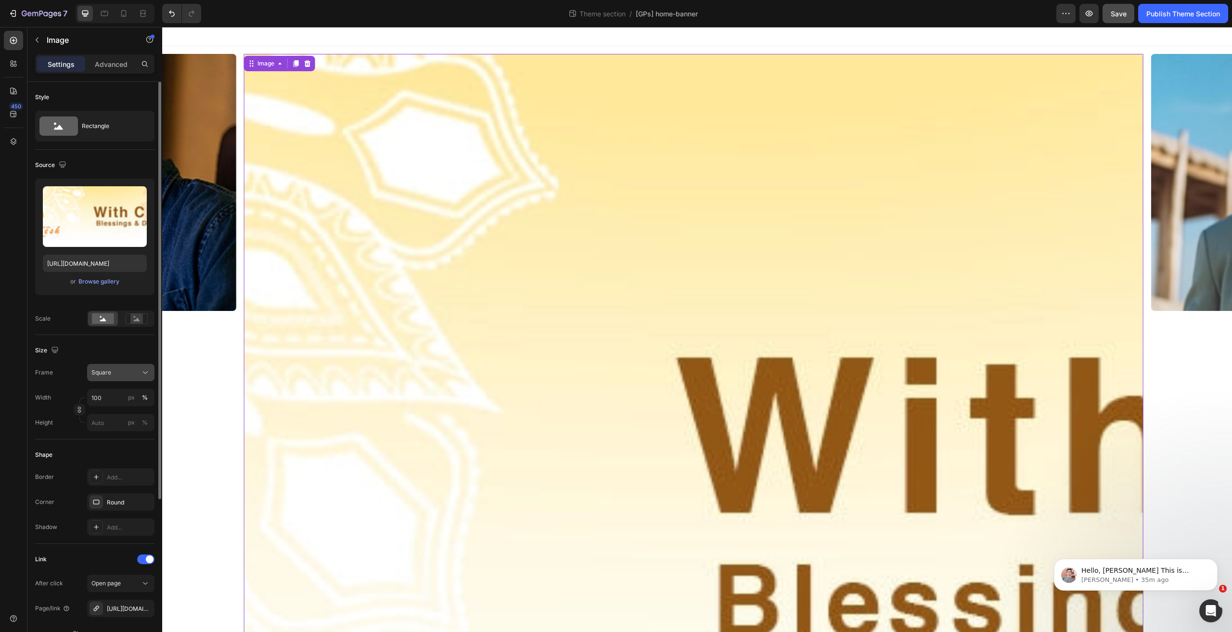
click at [116, 369] on div "Square" at bounding box center [114, 372] width 47 height 9
click at [127, 446] on div "Original" at bounding box center [119, 450] width 56 height 9
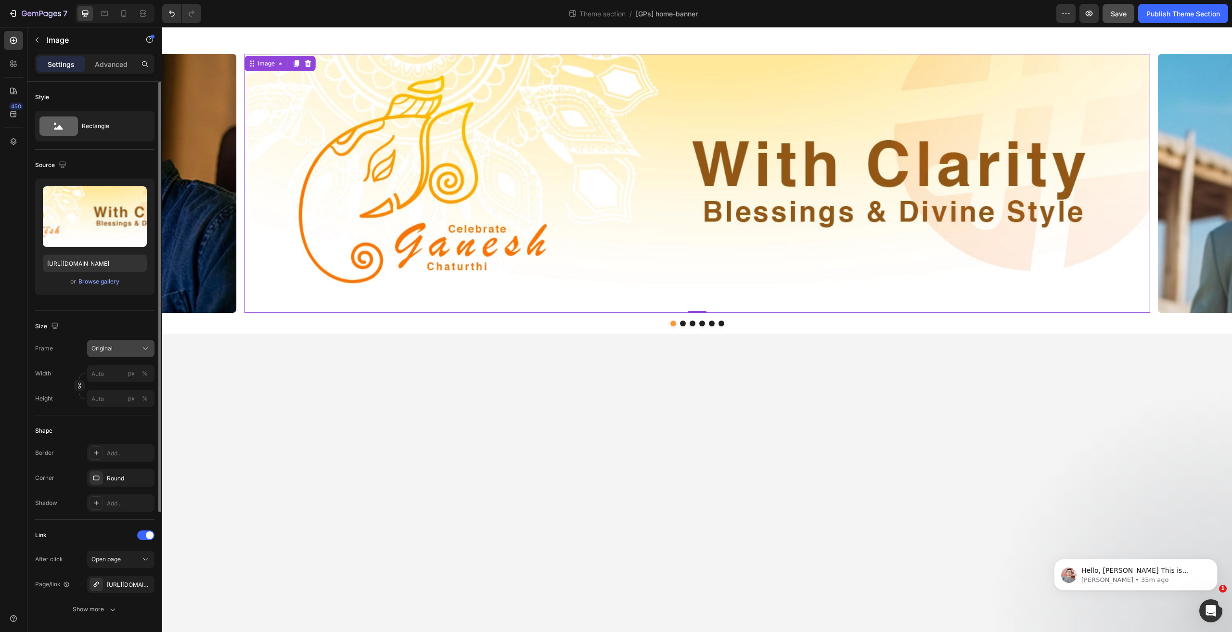
click at [104, 344] on span "Original" at bounding box center [101, 348] width 21 height 9
drag, startPoint x: 119, startPoint y: 447, endPoint x: 112, endPoint y: 416, distance: 31.7
click at [119, 447] on div "Custom" at bounding box center [112, 443] width 77 height 17
click at [105, 394] on input "px %" at bounding box center [120, 397] width 67 height 17
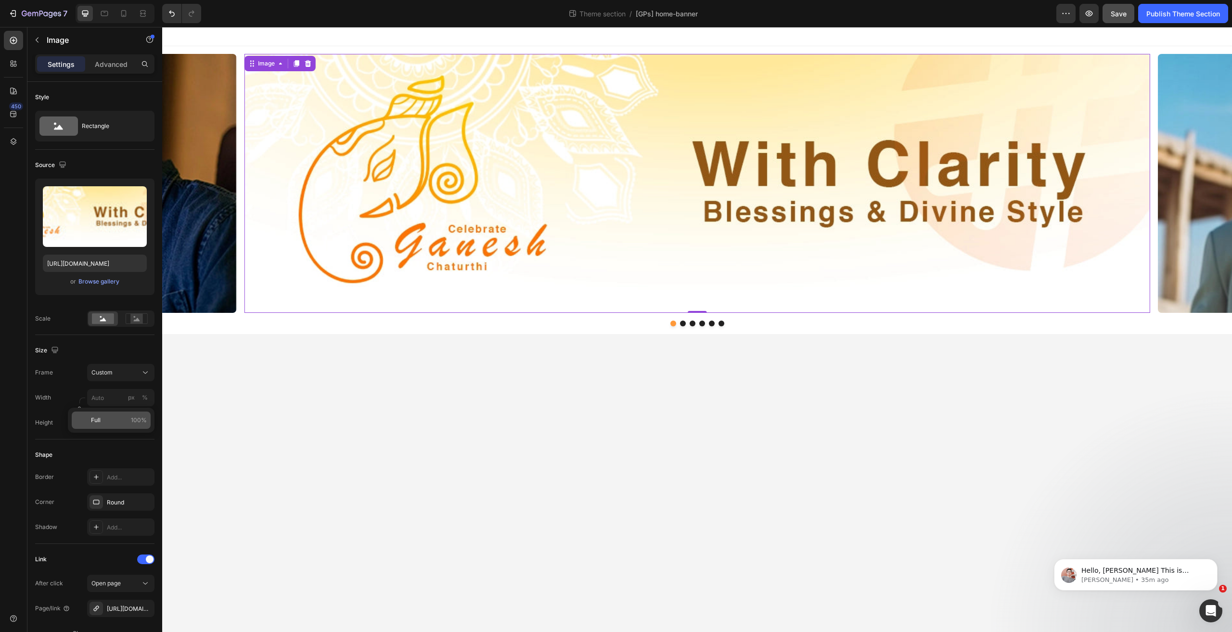
click at [124, 423] on p "Full 100%" at bounding box center [119, 420] width 56 height 9
type input "100"
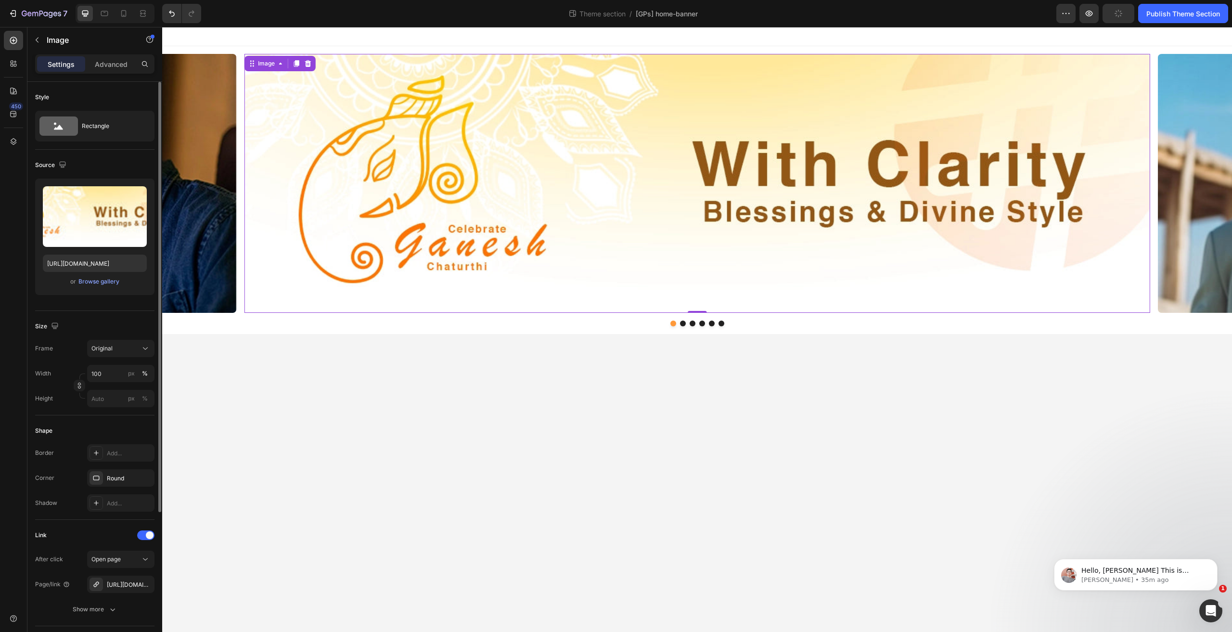
click at [84, 401] on div "Height px %" at bounding box center [94, 398] width 119 height 17
click at [94, 400] on input "px %" at bounding box center [120, 398] width 67 height 17
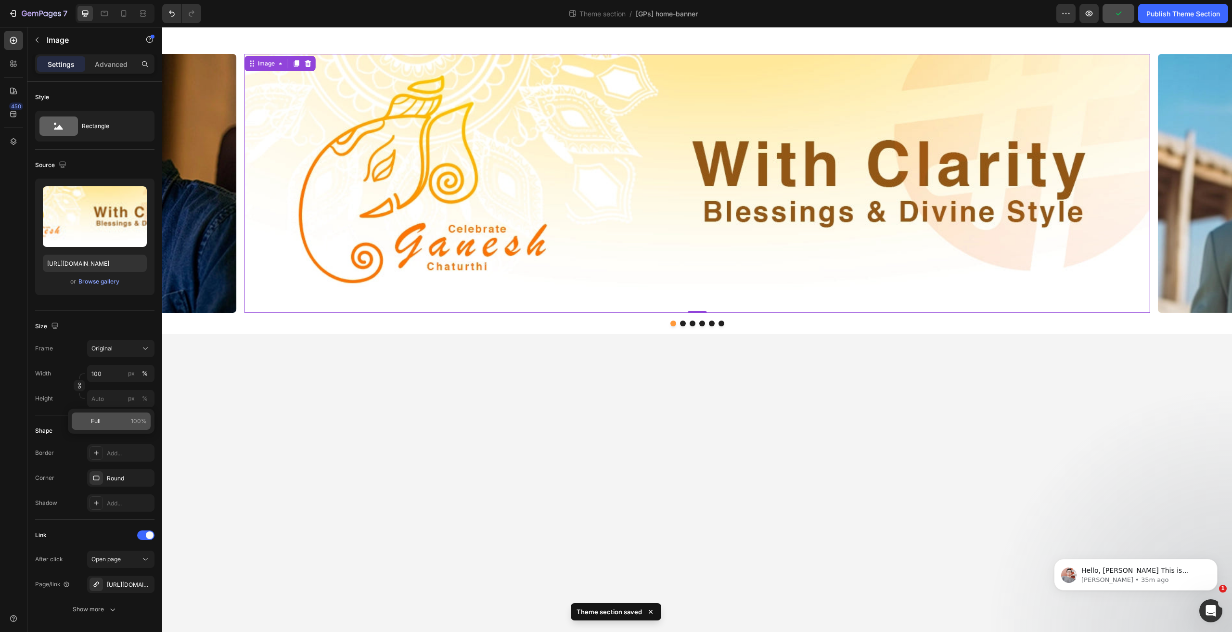
click at [121, 422] on p "Full 100%" at bounding box center [119, 421] width 56 height 9
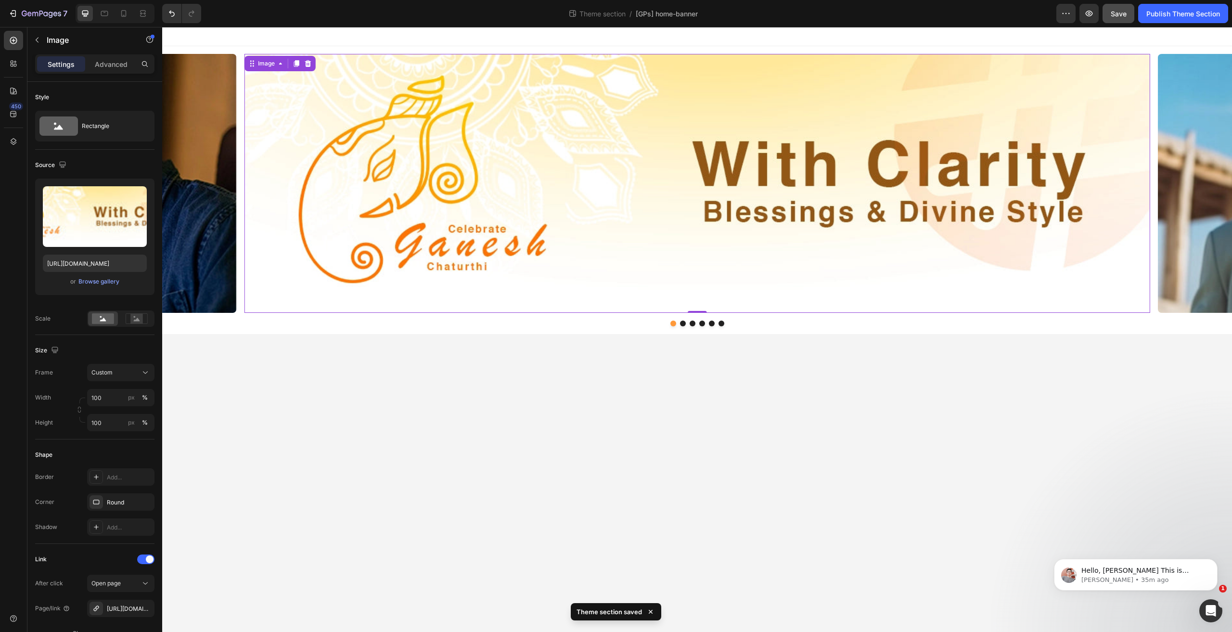
click at [615, 181] on img at bounding box center [696, 183] width 905 height 259
click at [110, 421] on input "100" at bounding box center [120, 422] width 67 height 17
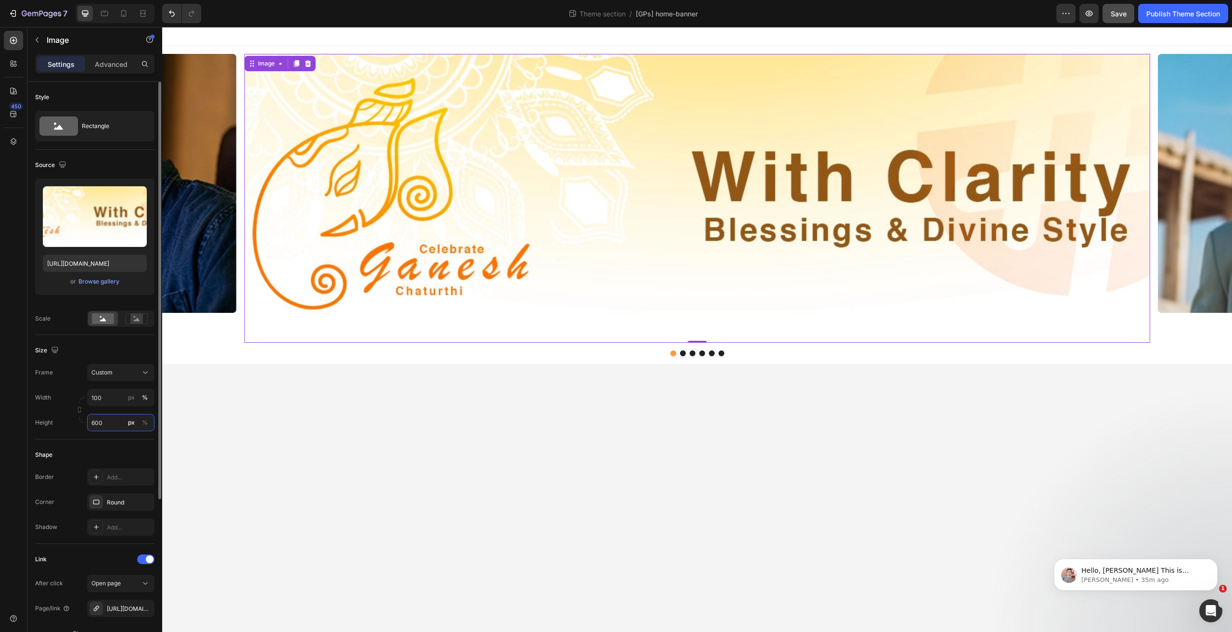
click at [115, 420] on input "600" at bounding box center [120, 422] width 67 height 17
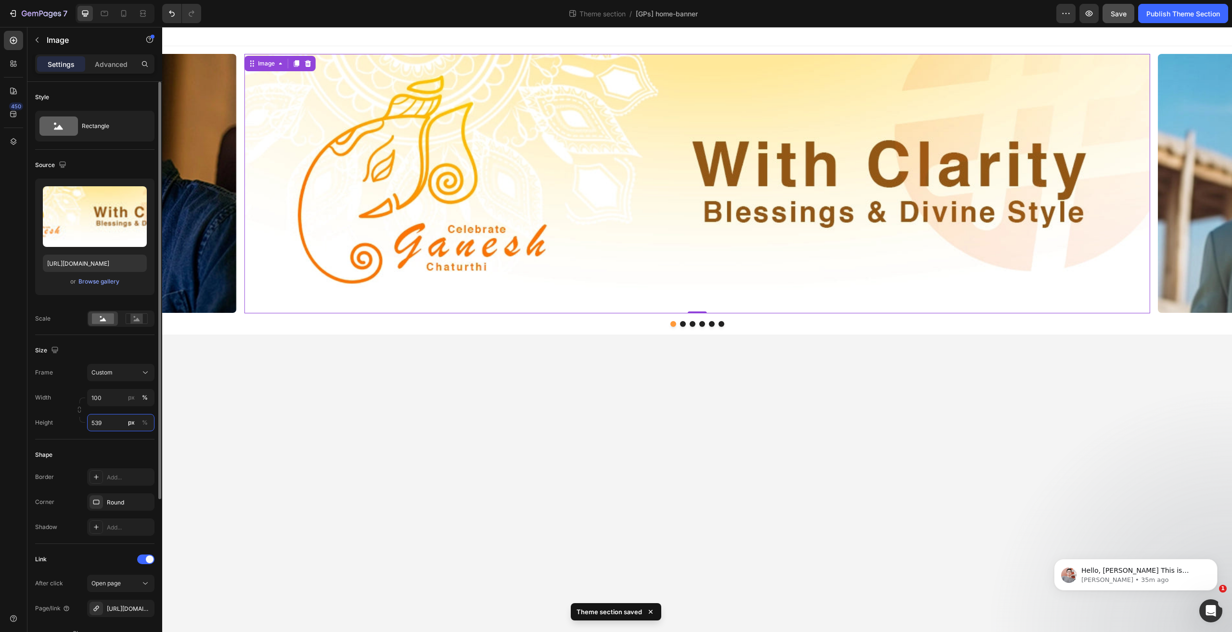
type input "540"
click at [385, 166] on img at bounding box center [696, 184] width 905 height 260
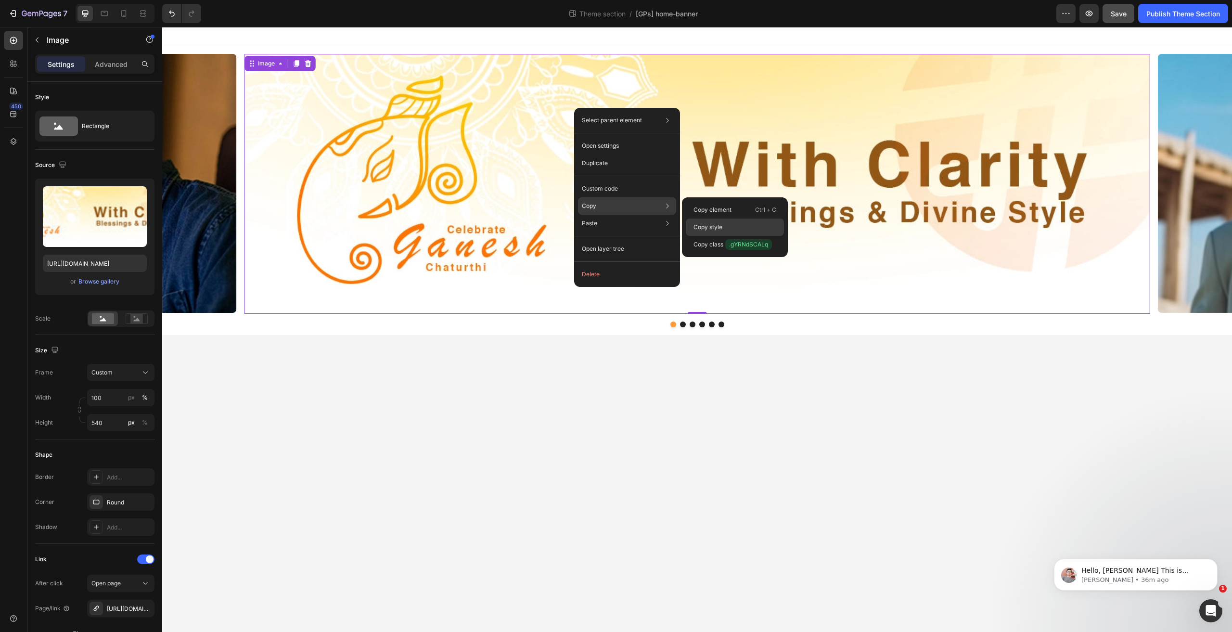
click at [720, 229] on p "Copy style" at bounding box center [707, 227] width 29 height 9
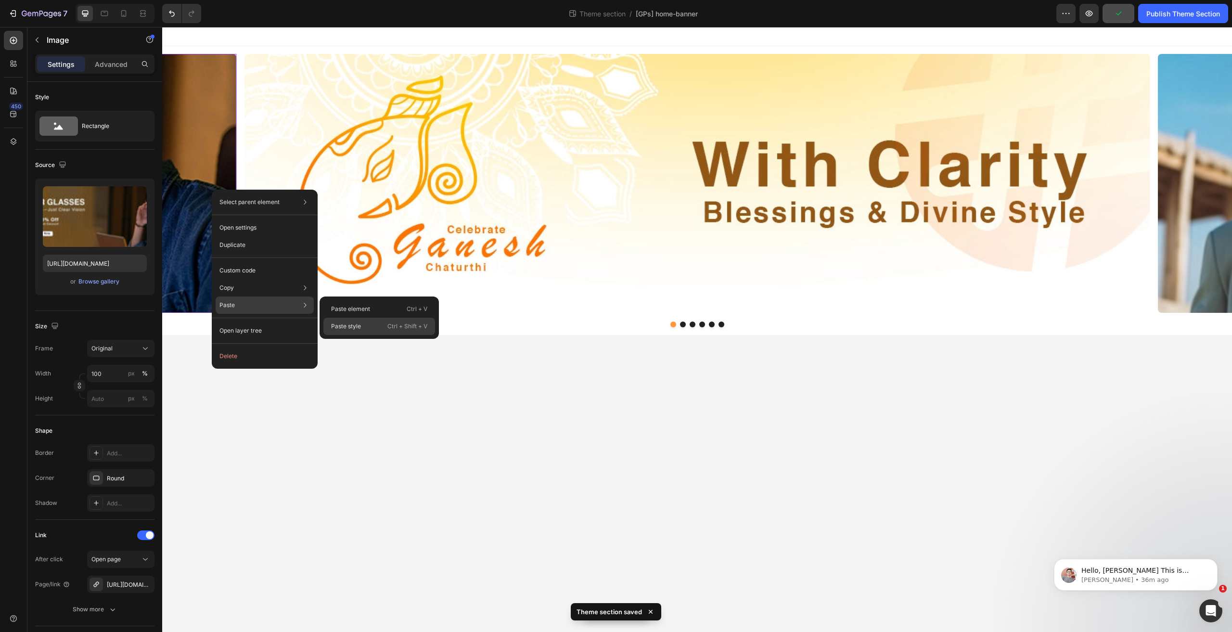
click at [373, 330] on div "Paste style Ctrl + Shift + V" at bounding box center [379, 326] width 112 height 17
type input "540"
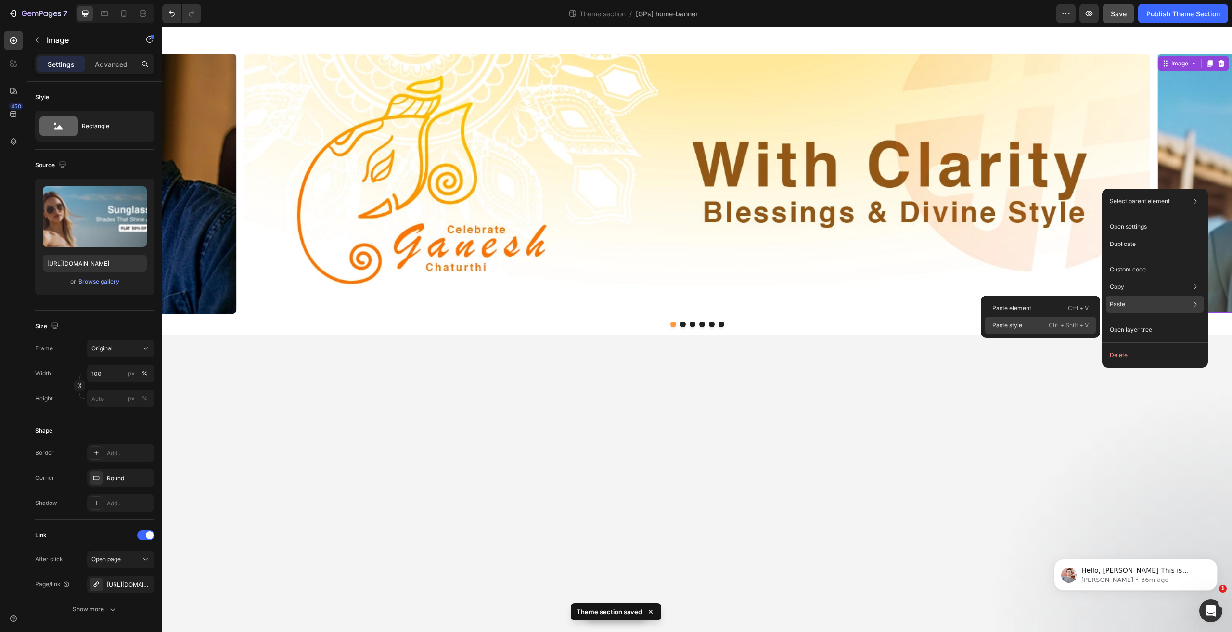
click at [1063, 319] on div "Paste style Ctrl + Shift + V" at bounding box center [1040, 325] width 112 height 17
type input "540"
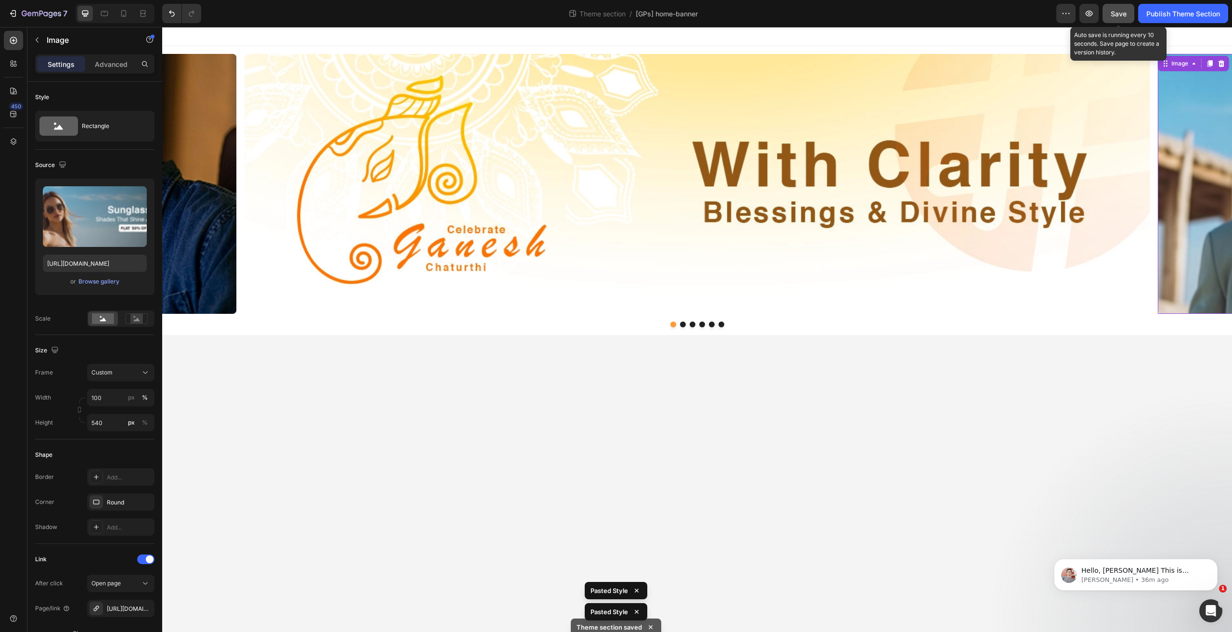
click at [1122, 14] on span "Save" at bounding box center [1118, 14] width 16 height 8
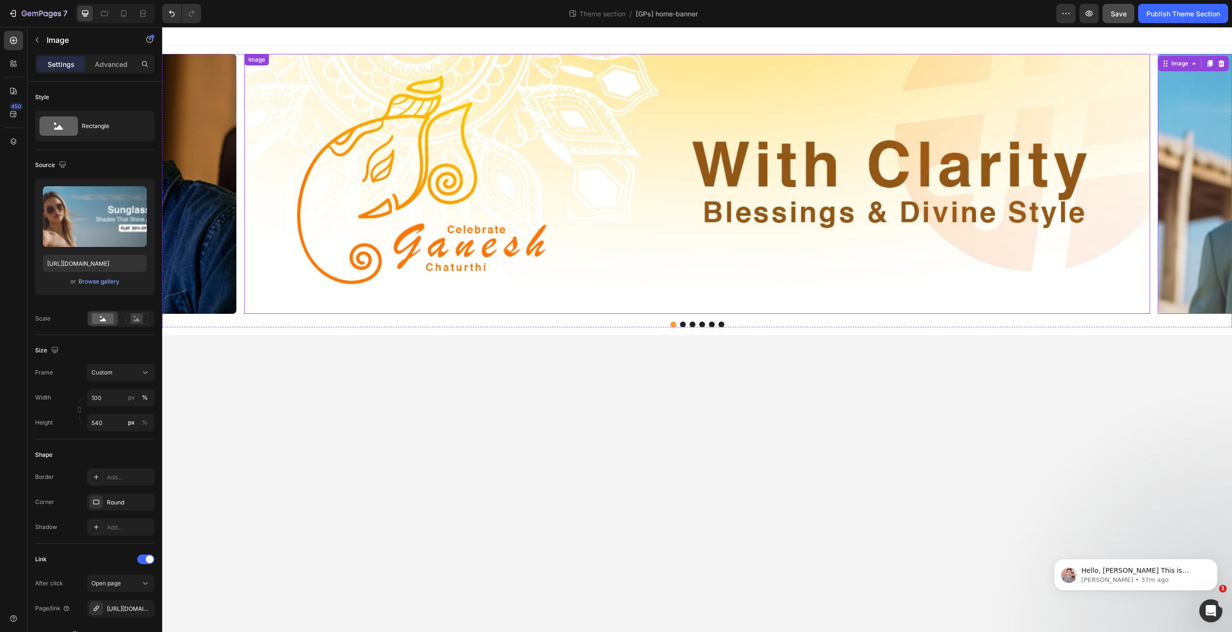
drag, startPoint x: 498, startPoint y: 100, endPoint x: 496, endPoint y: 106, distance: 7.2
click at [498, 100] on img at bounding box center [696, 184] width 905 height 260
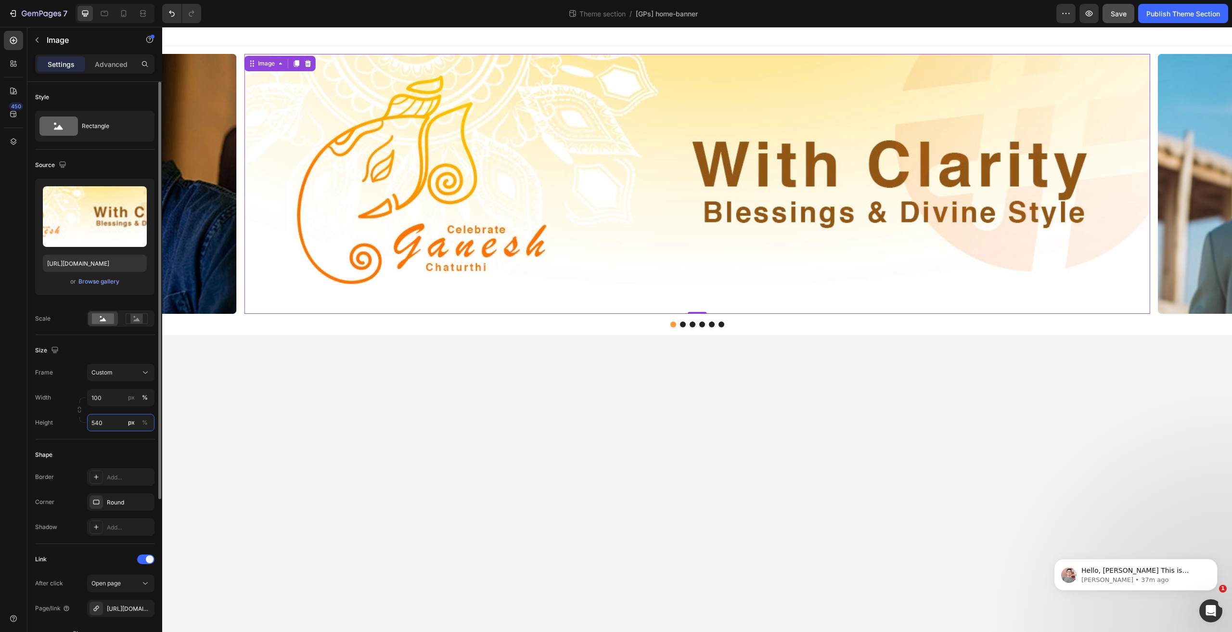
click at [103, 428] on input "540" at bounding box center [120, 422] width 67 height 17
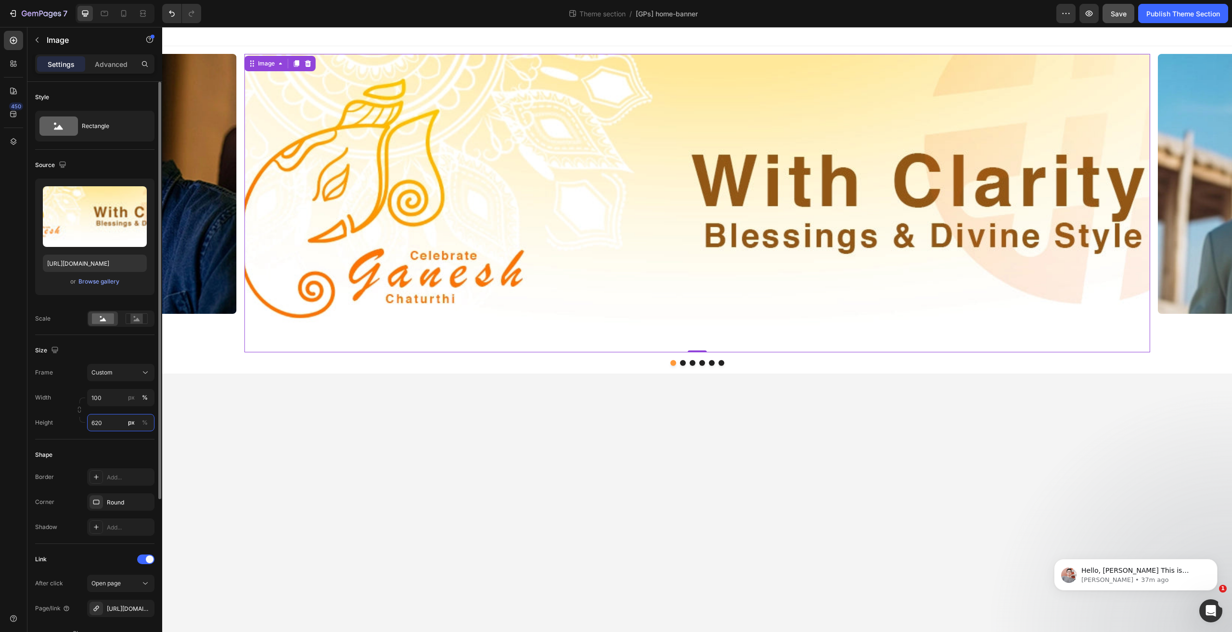
type input "620"
click at [289, 242] on img at bounding box center [696, 203] width 905 height 298
click at [354, 221] on img at bounding box center [696, 203] width 905 height 298
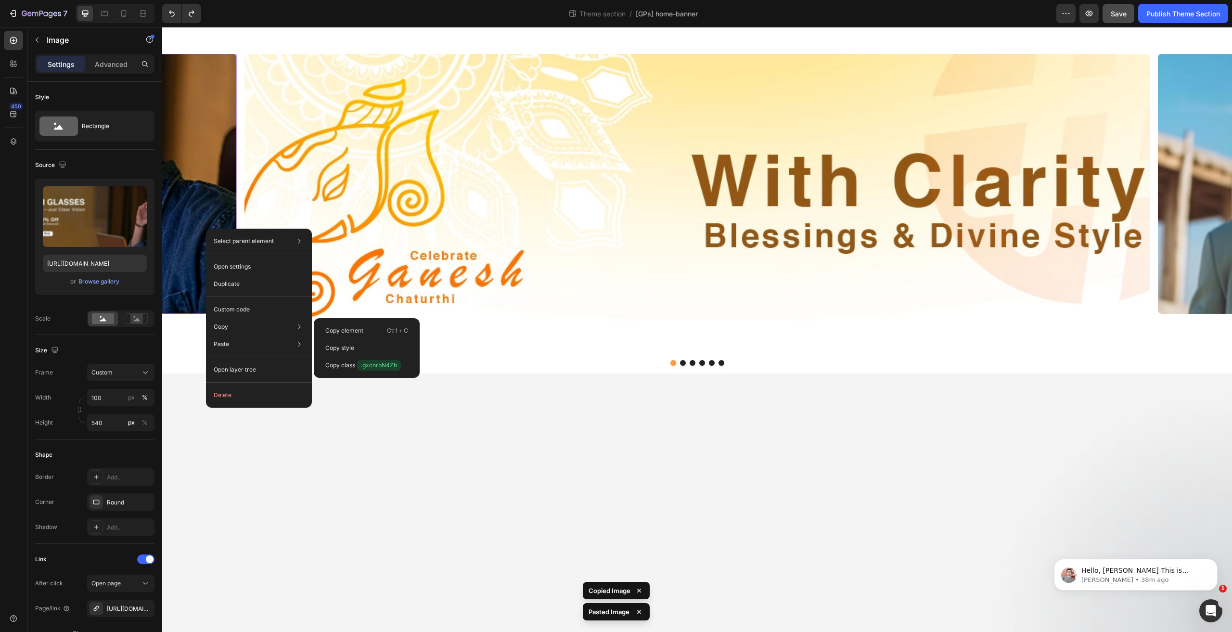
click at [381, 249] on img at bounding box center [696, 203] width 905 height 298
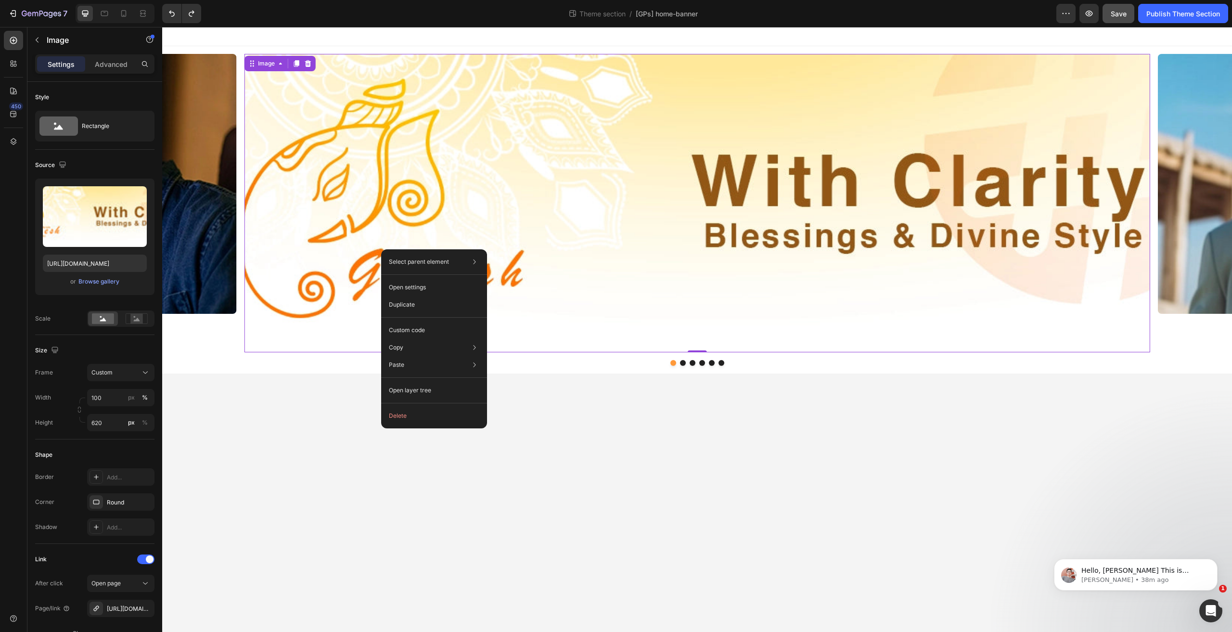
click at [543, 258] on img at bounding box center [696, 203] width 905 height 298
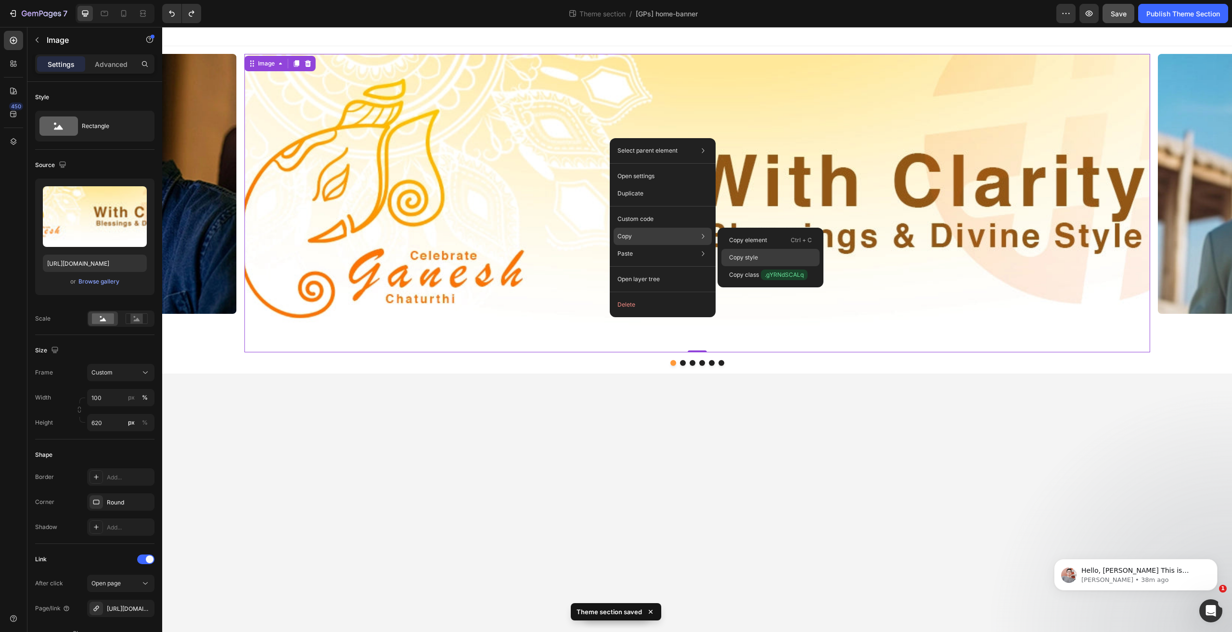
click at [766, 266] on div "Copy style" at bounding box center [770, 274] width 98 height 17
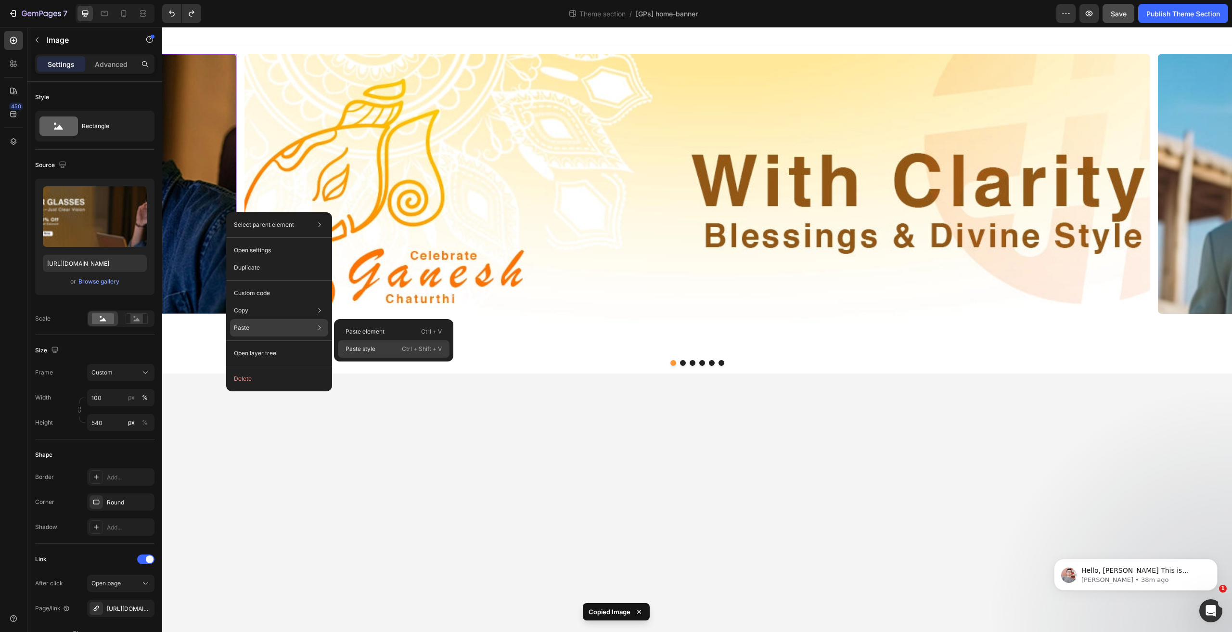
click at [391, 349] on div "Paste style Ctrl + Shift + V" at bounding box center [394, 348] width 112 height 17
type input "620"
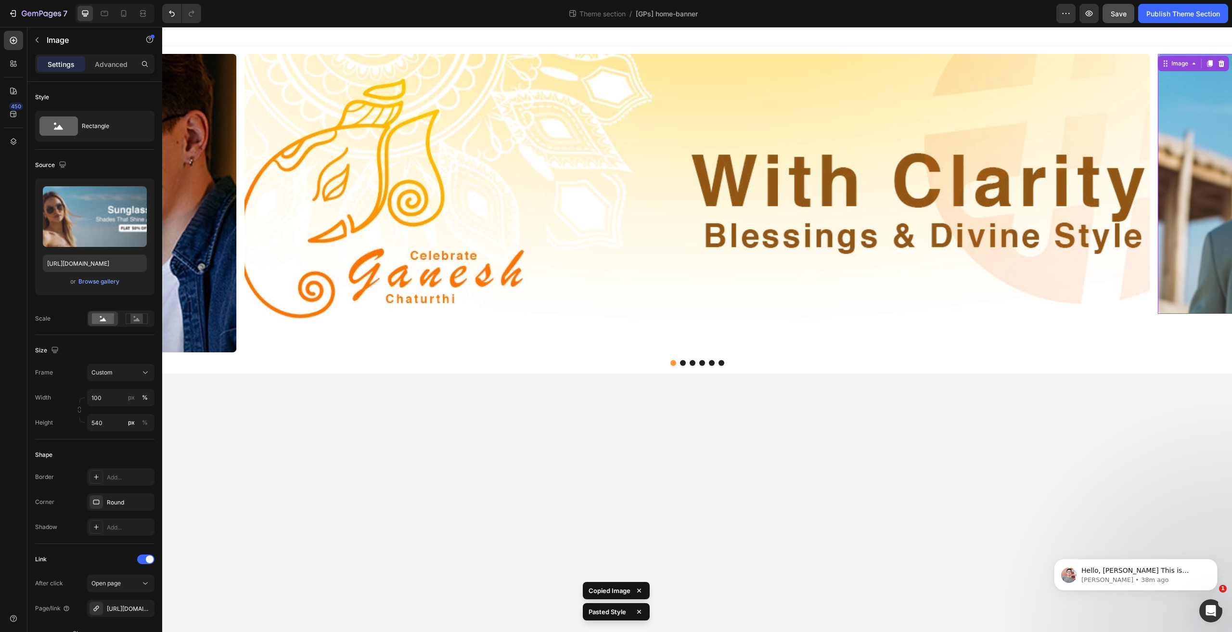
type input "620"
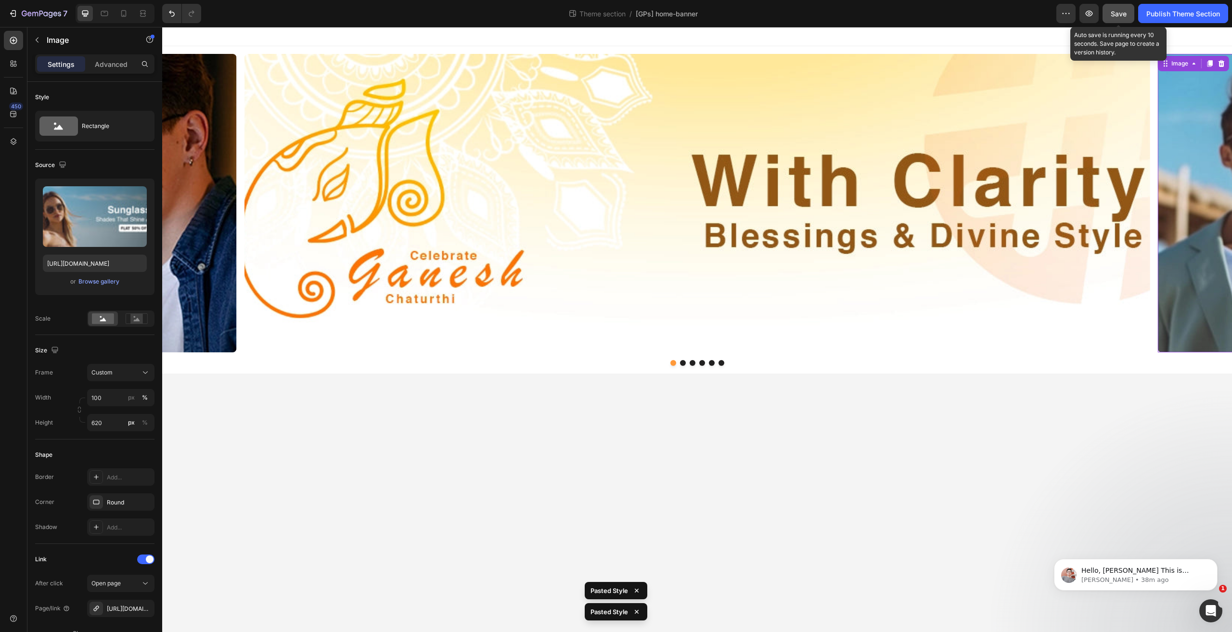
click at [1127, 15] on button "Save" at bounding box center [1118, 13] width 32 height 19
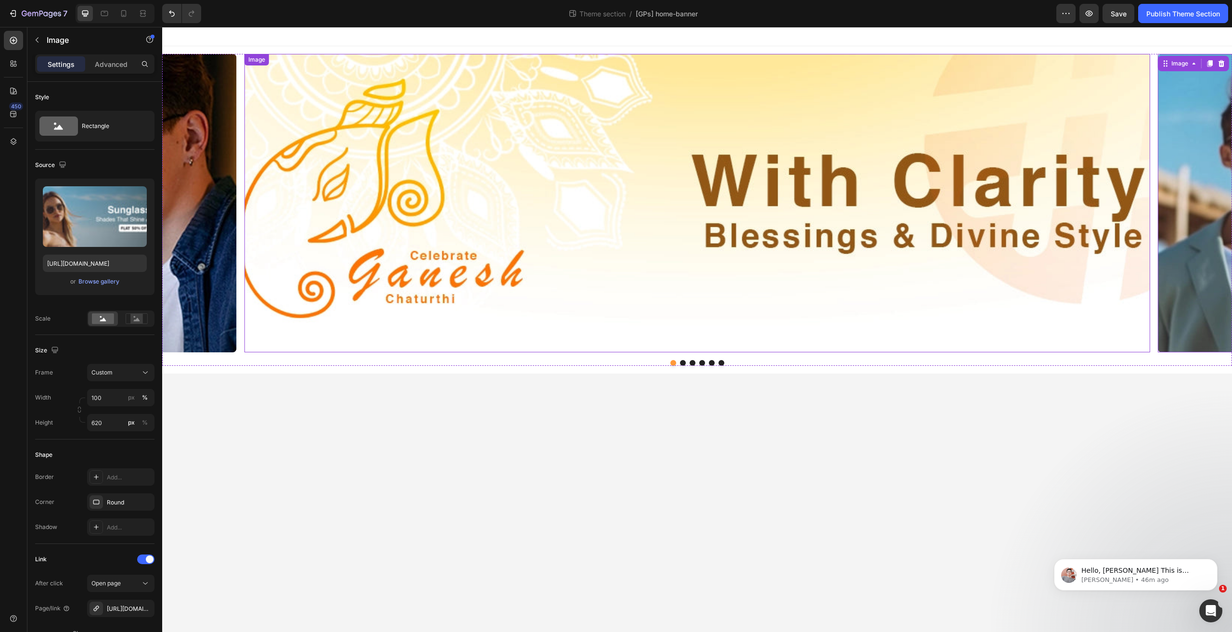
click at [648, 131] on img at bounding box center [696, 203] width 905 height 298
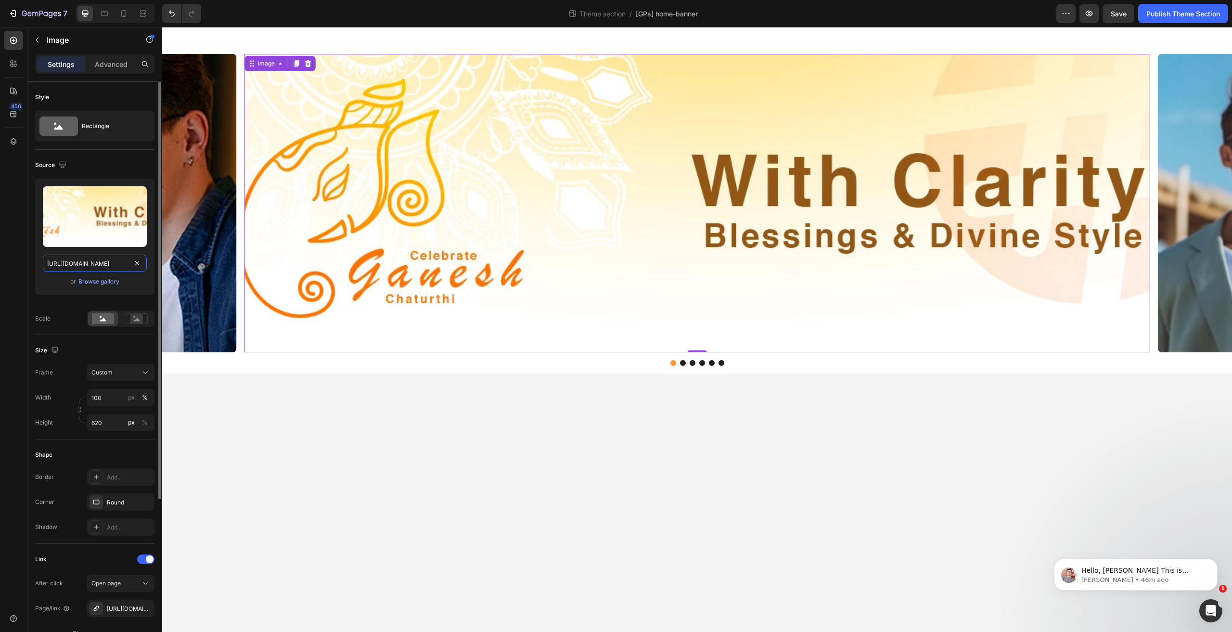
click at [76, 262] on input "[URL][DOMAIN_NAME]" at bounding box center [95, 263] width 104 height 17
click at [246, 101] on img at bounding box center [696, 203] width 905 height 298
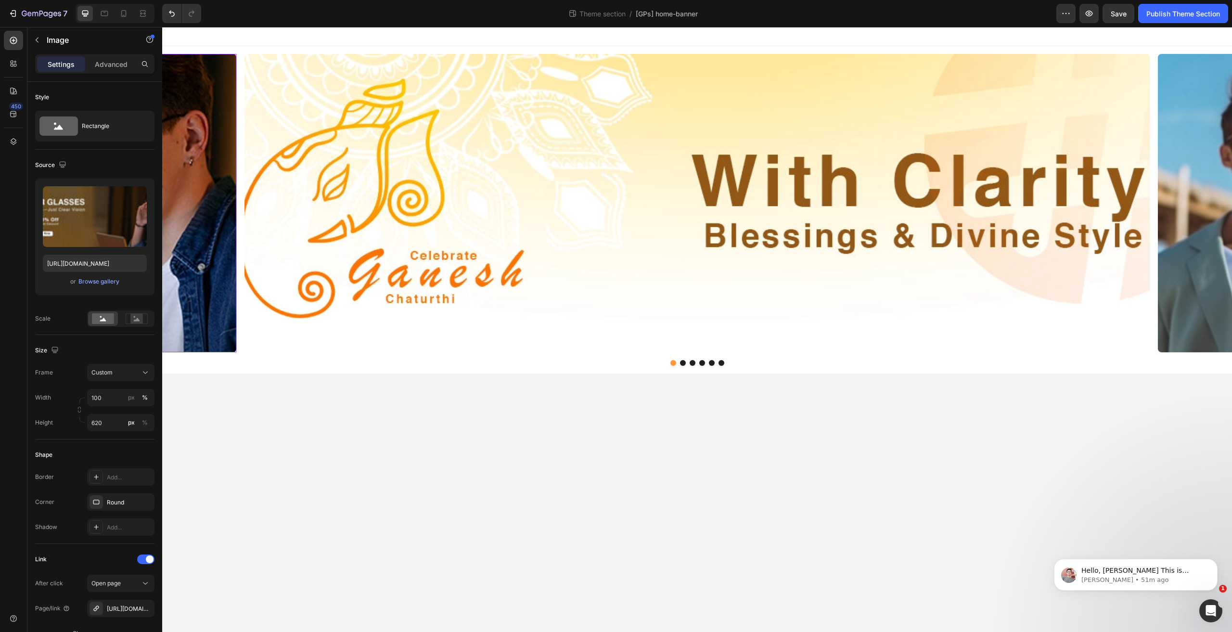
click at [76, 45] on p "Image" at bounding box center [88, 40] width 82 height 12
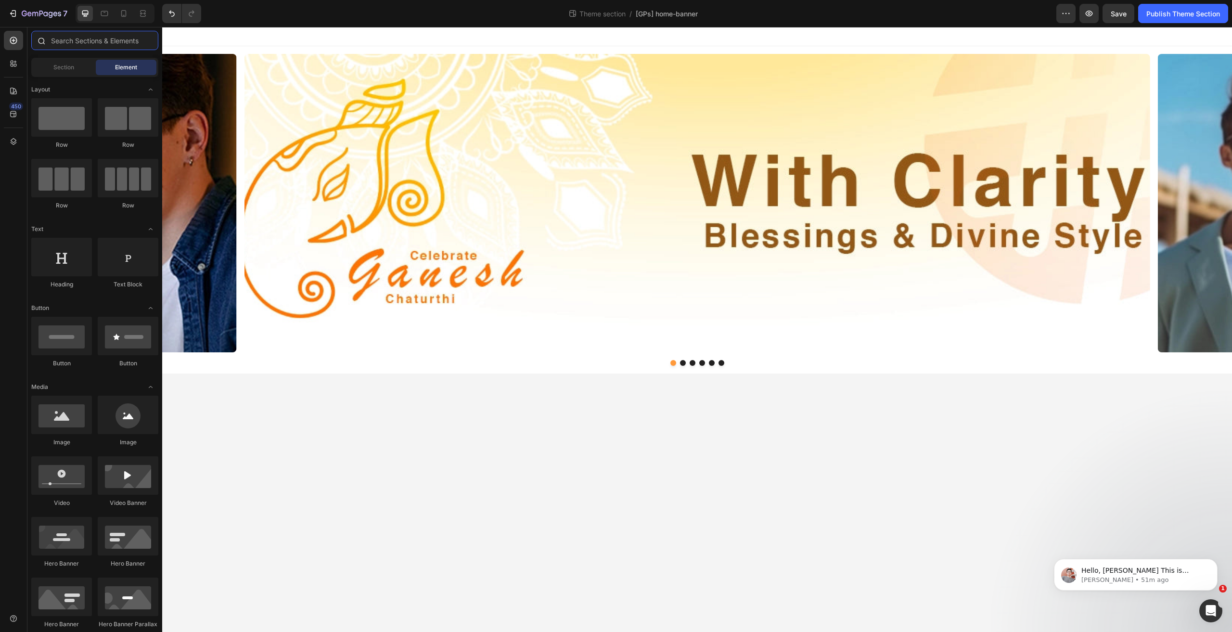
click at [86, 44] on input "text" at bounding box center [94, 40] width 127 height 19
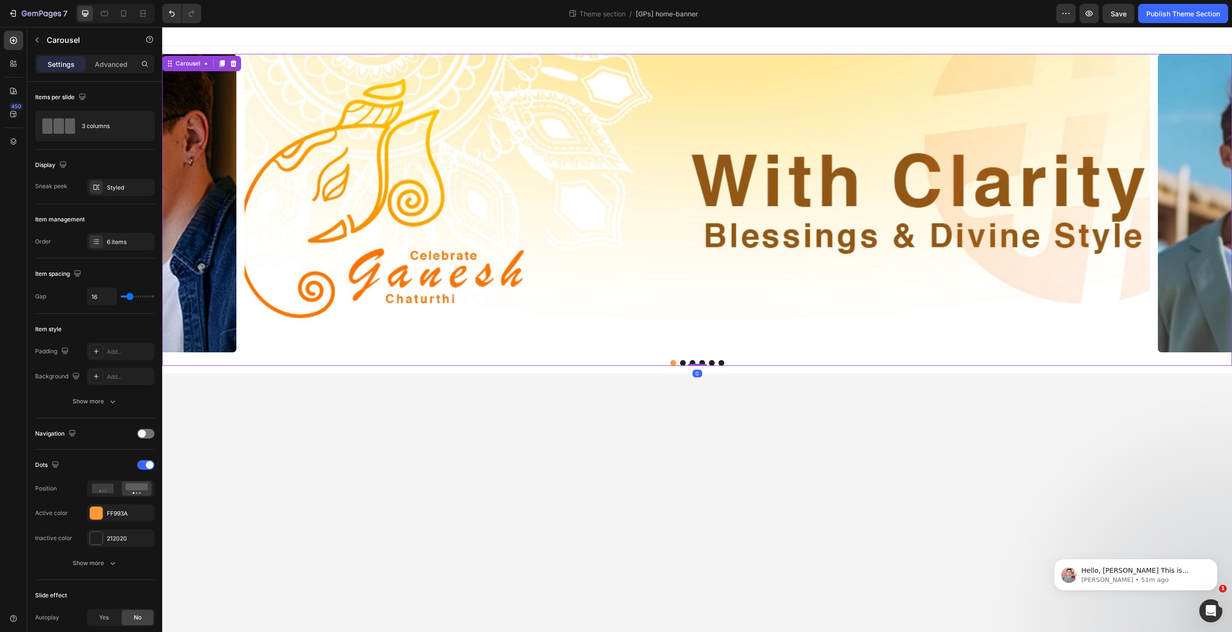
click at [240, 73] on div "Image Image Image Image Image Image" at bounding box center [697, 203] width 1070 height 298
click at [100, 184] on div at bounding box center [95, 186] width 13 height 13
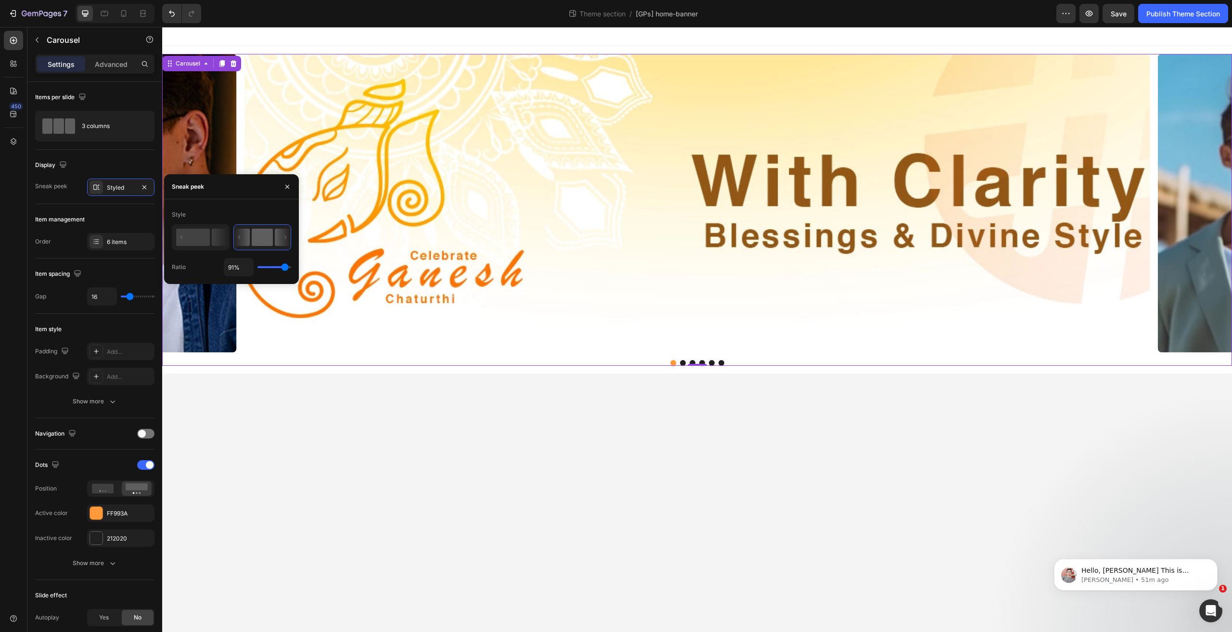
click at [160, 72] on div "Settings Advanced" at bounding box center [94, 67] width 135 height 27
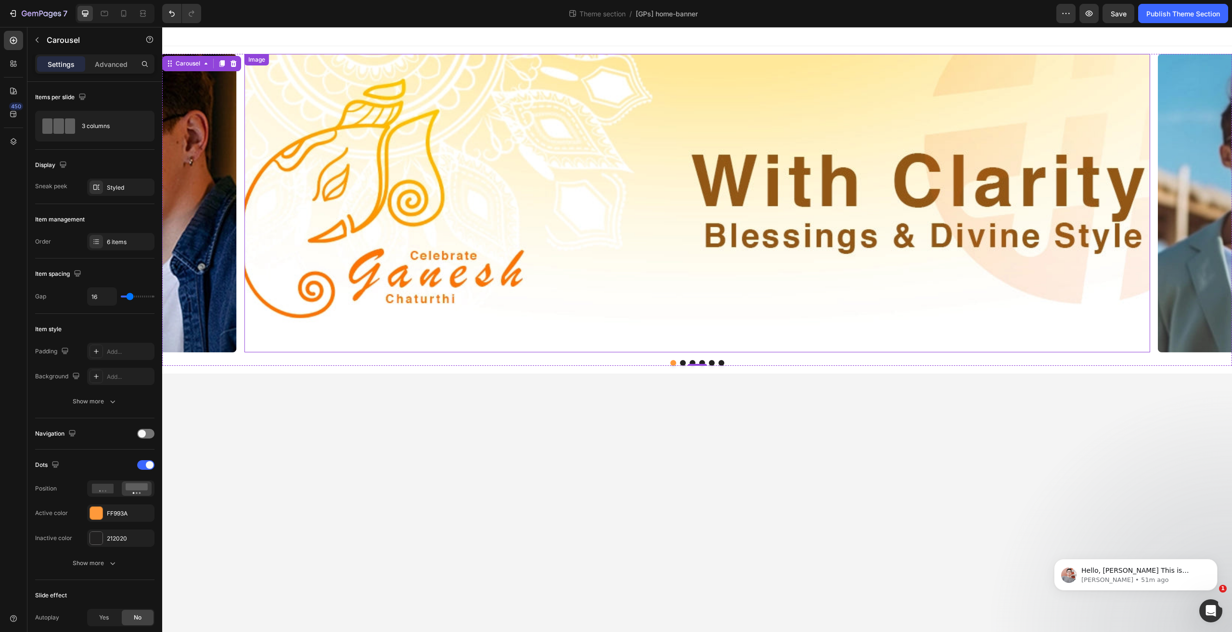
click at [647, 367] on div "Image Image Image Image Image Image Carousel 0 Row" at bounding box center [697, 209] width 1070 height 327
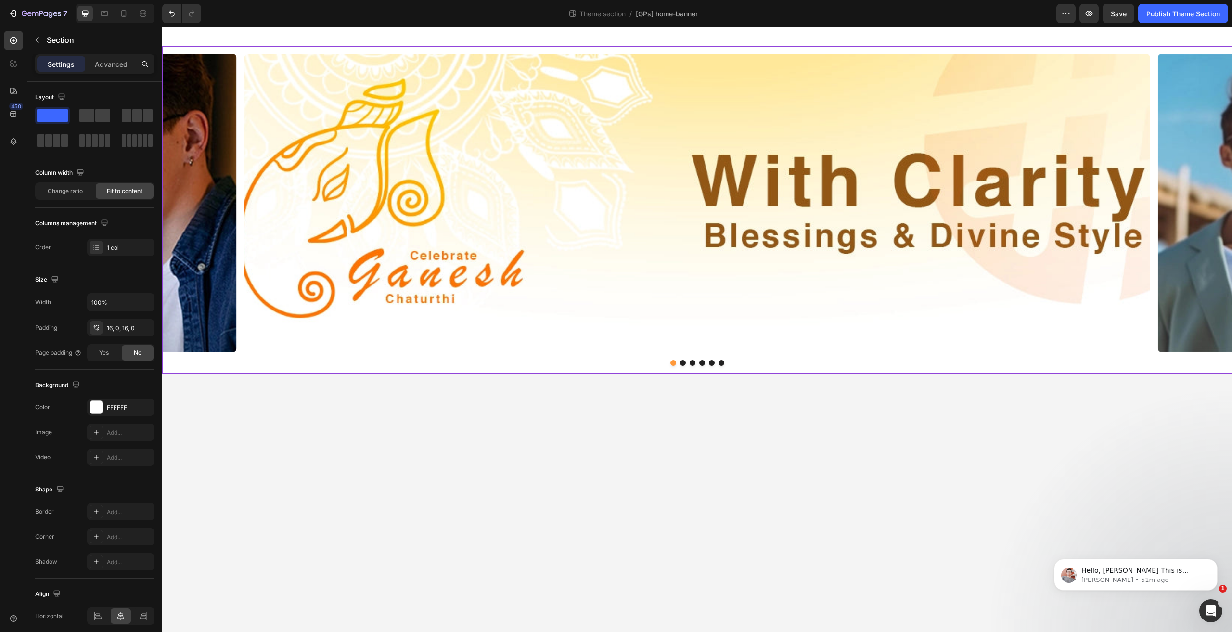
drag, startPoint x: 702, startPoint y: 497, endPoint x: 710, endPoint y: 496, distance: 7.2
click at [705, 497] on body "Image Image Image Image Image Image Carousel Row Root Drag & drop element from …" at bounding box center [697, 329] width 1070 height 605
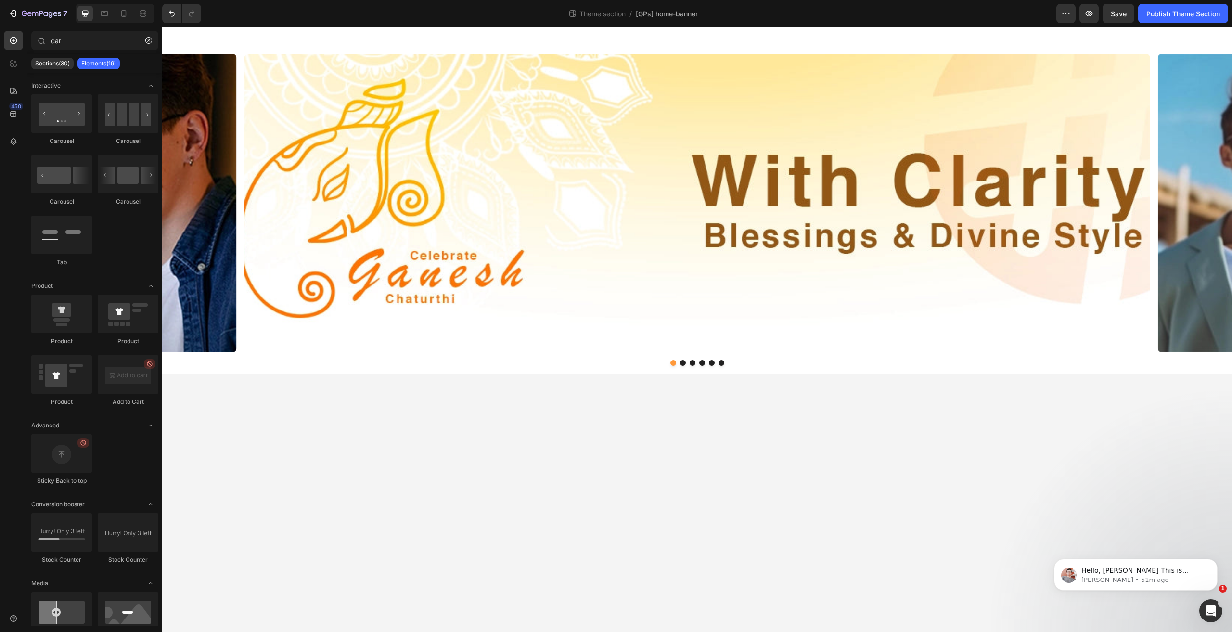
click at [594, 459] on body "Image Image Image Image Image Image Carousel Row Root Drag & drop element from …" at bounding box center [697, 329] width 1070 height 605
click at [239, 102] on div "Image Image Image Image Image Image" at bounding box center [697, 203] width 1070 height 298
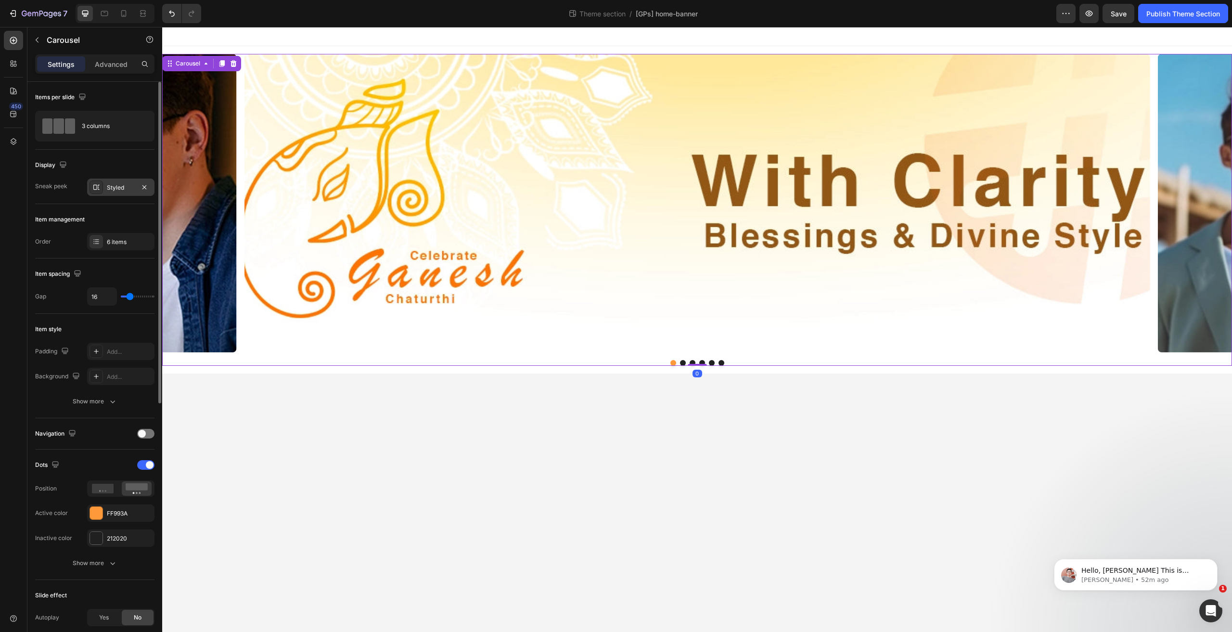
click at [121, 186] on div "Styled" at bounding box center [121, 187] width 28 height 9
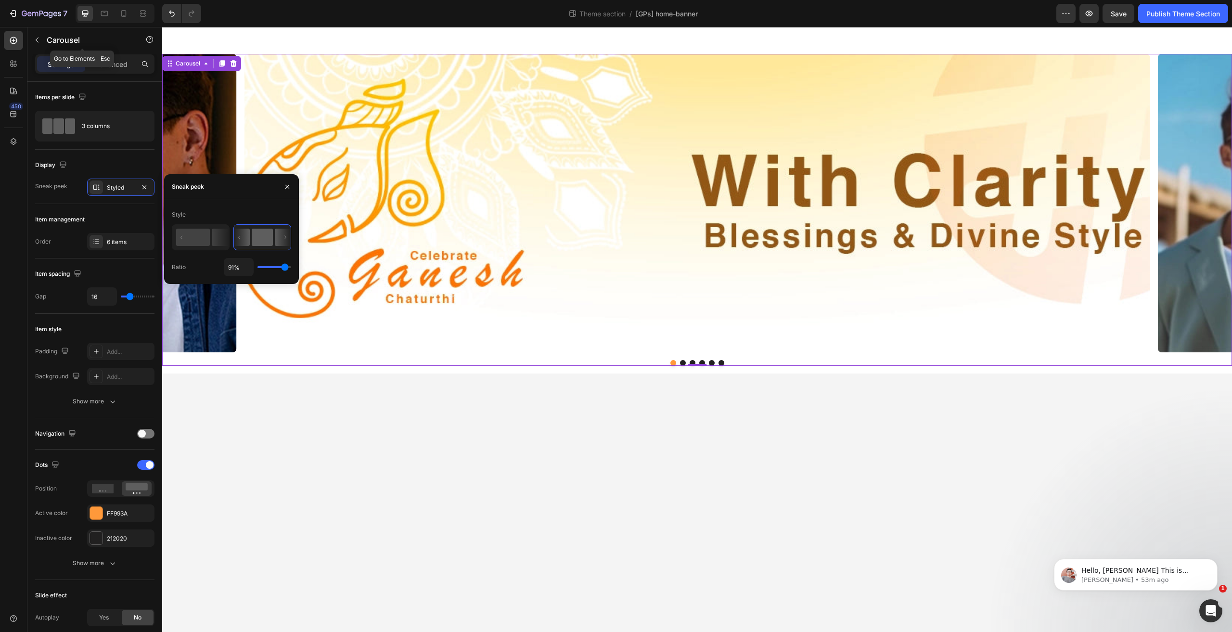
click at [63, 37] on p "Carousel" at bounding box center [88, 40] width 82 height 12
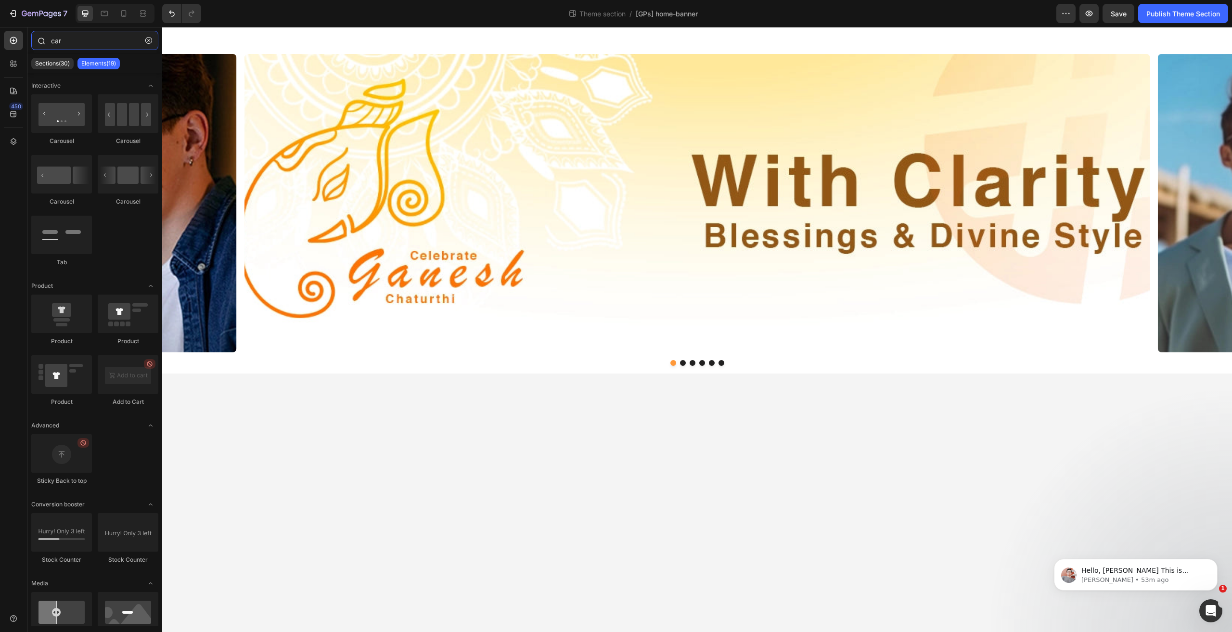
click at [86, 37] on input "car" at bounding box center [94, 40] width 127 height 19
click at [84, 38] on input "car" at bounding box center [94, 40] width 127 height 19
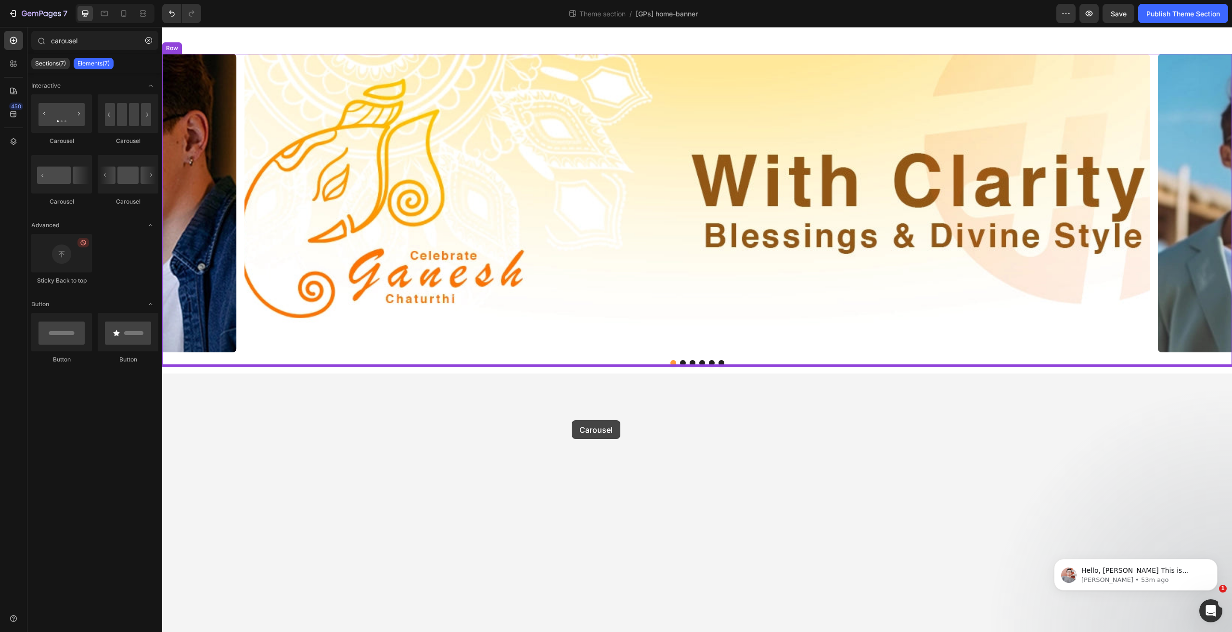
drag, startPoint x: 300, startPoint y: 176, endPoint x: 572, endPoint y: 420, distance: 364.9
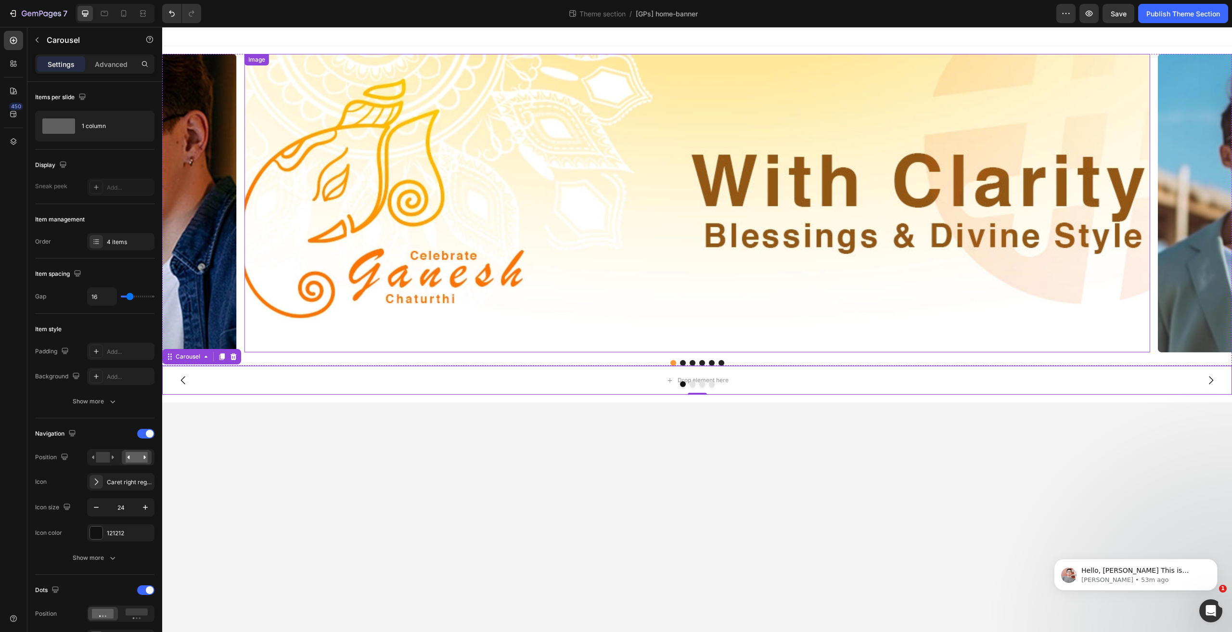
click at [283, 245] on img at bounding box center [696, 203] width 905 height 298
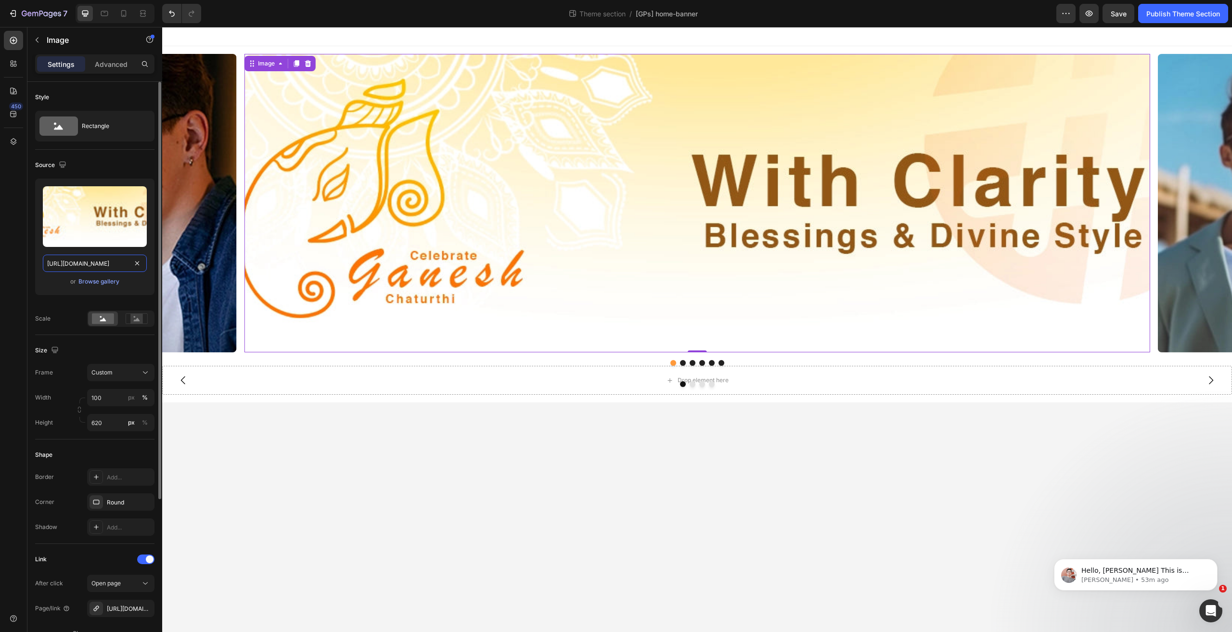
click at [89, 261] on input "[URL][DOMAIN_NAME]" at bounding box center [95, 263] width 104 height 17
click at [85, 39] on p "Image" at bounding box center [88, 40] width 82 height 12
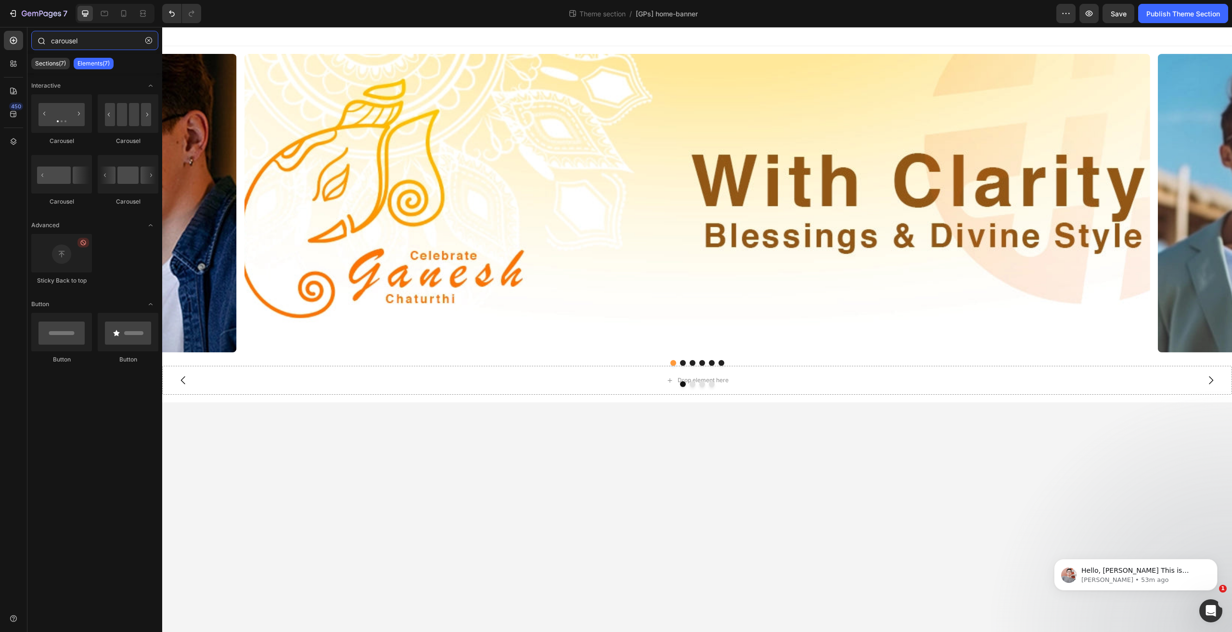
click at [89, 39] on input "carousel" at bounding box center [94, 40] width 127 height 19
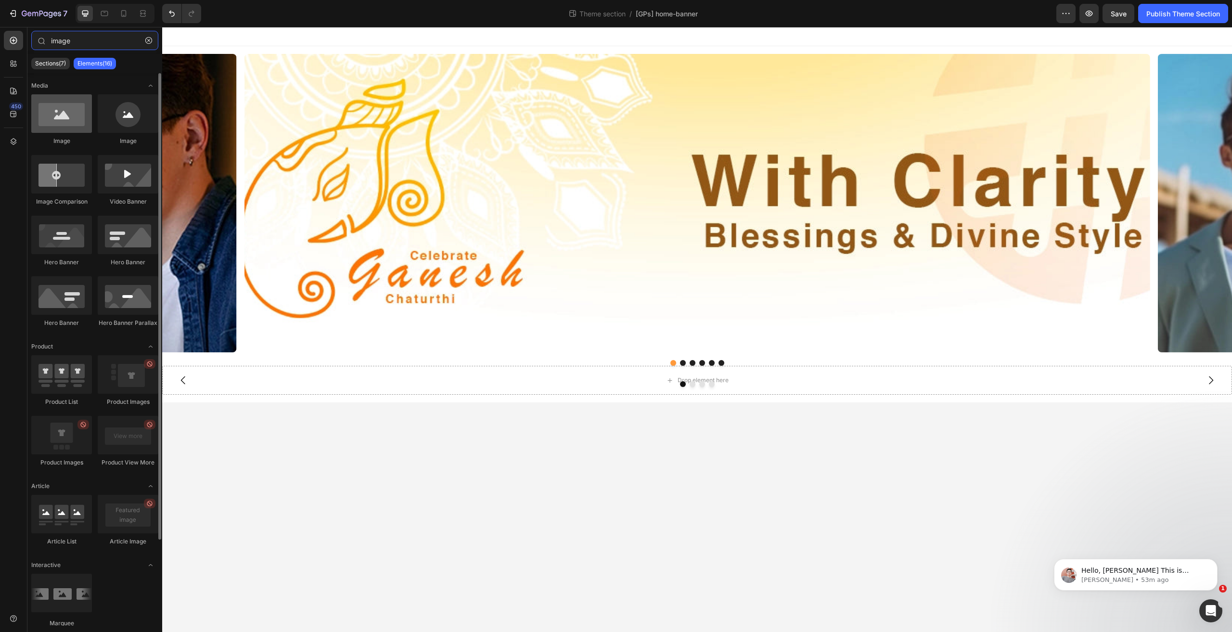
type input "image"
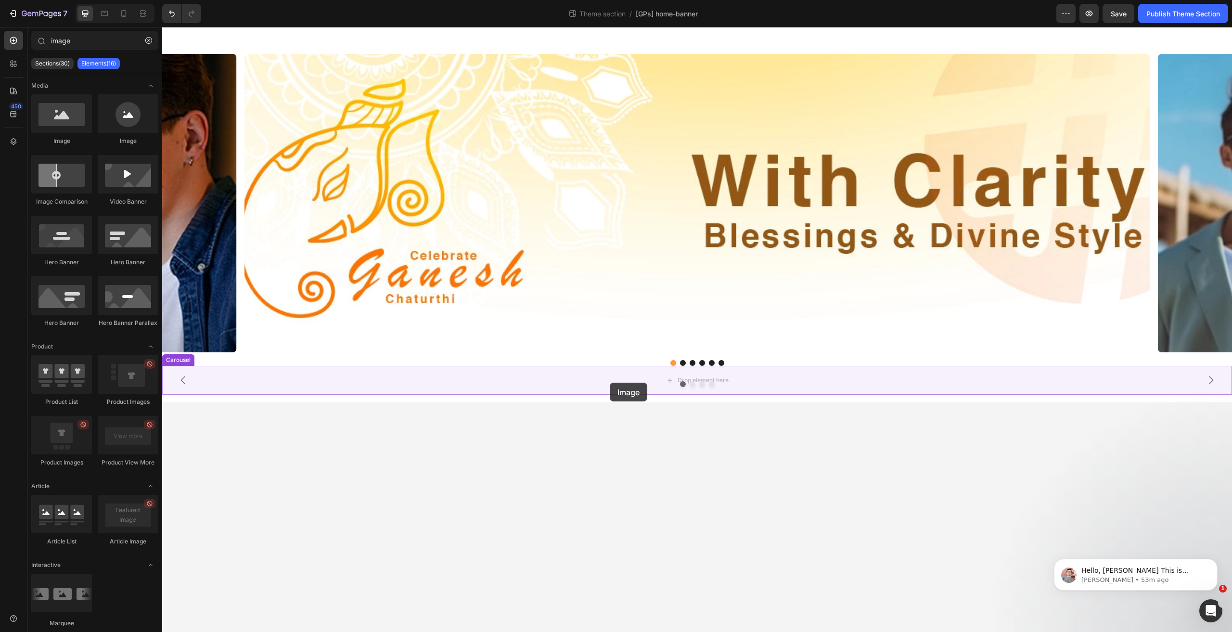
drag, startPoint x: 235, startPoint y: 143, endPoint x: 605, endPoint y: 382, distance: 440.5
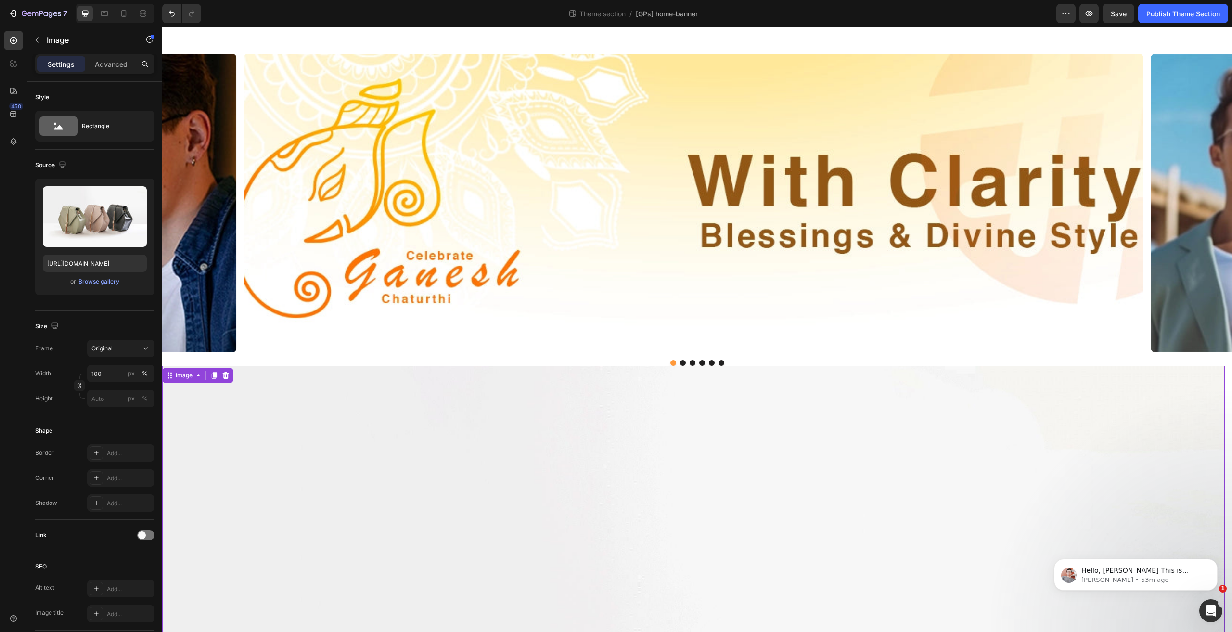
click at [71, 260] on input "[URL][DOMAIN_NAME]" at bounding box center [95, 263] width 104 height 17
paste input "0672/3682/3288/files/gempages_559591665174578222-7a055738-49fa-46f8-bc8a-23d90c…"
type input "[URL][DOMAIN_NAME]"
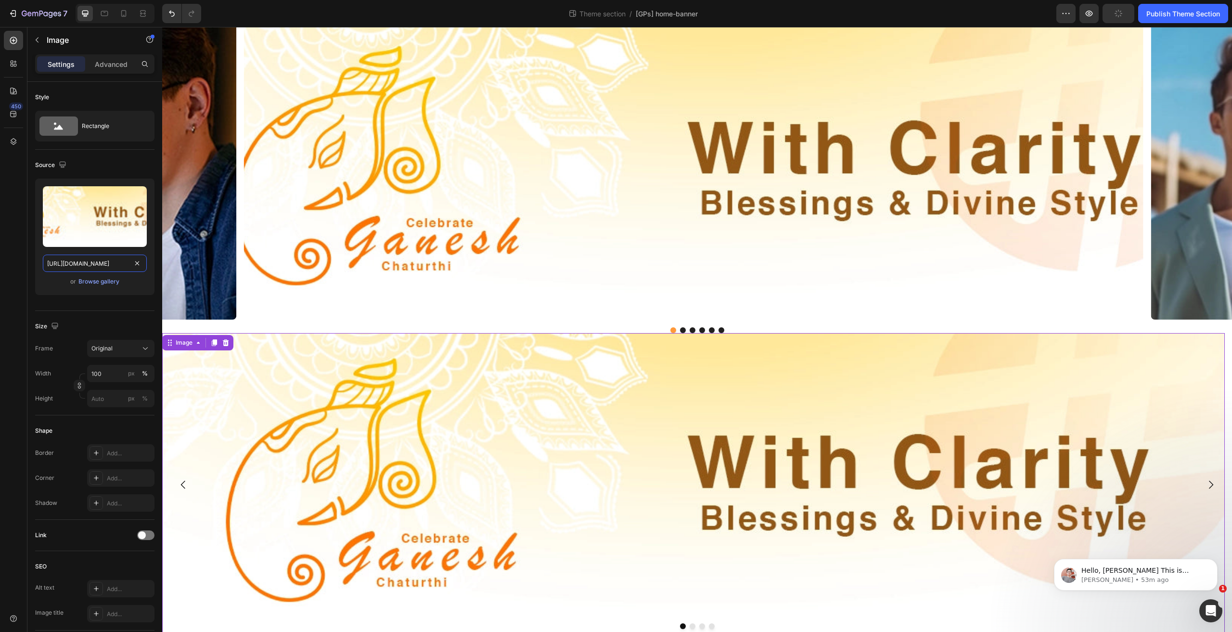
scroll to position [45, 0]
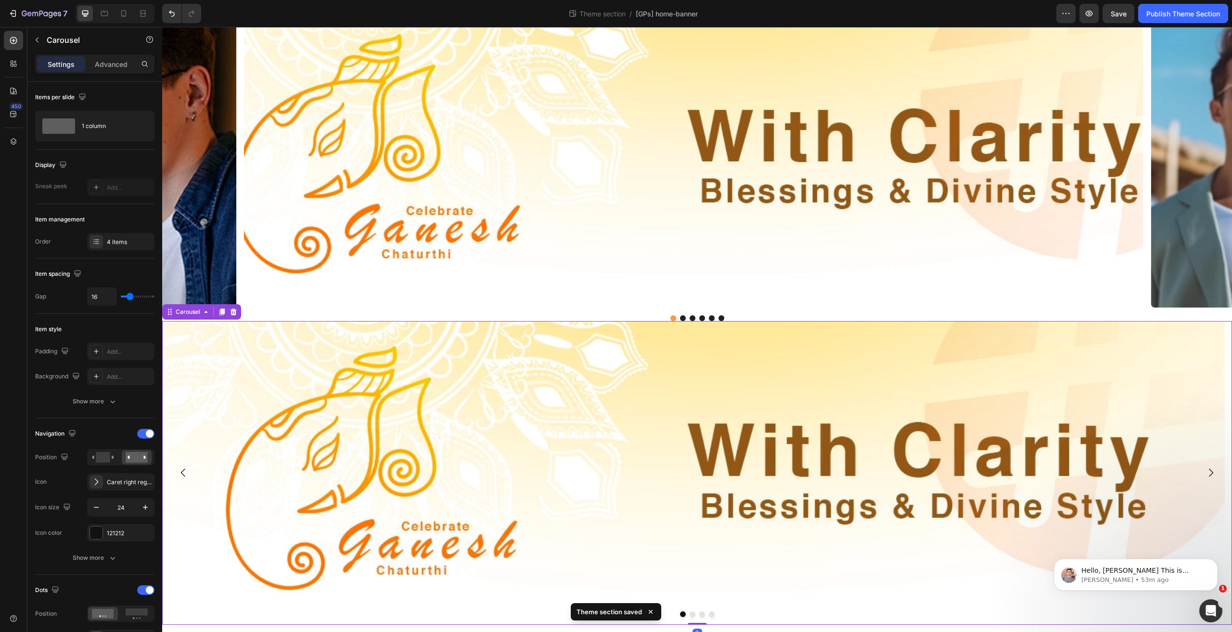
click at [1207, 468] on icon "Carousel Next Arrow" at bounding box center [1211, 473] width 12 height 12
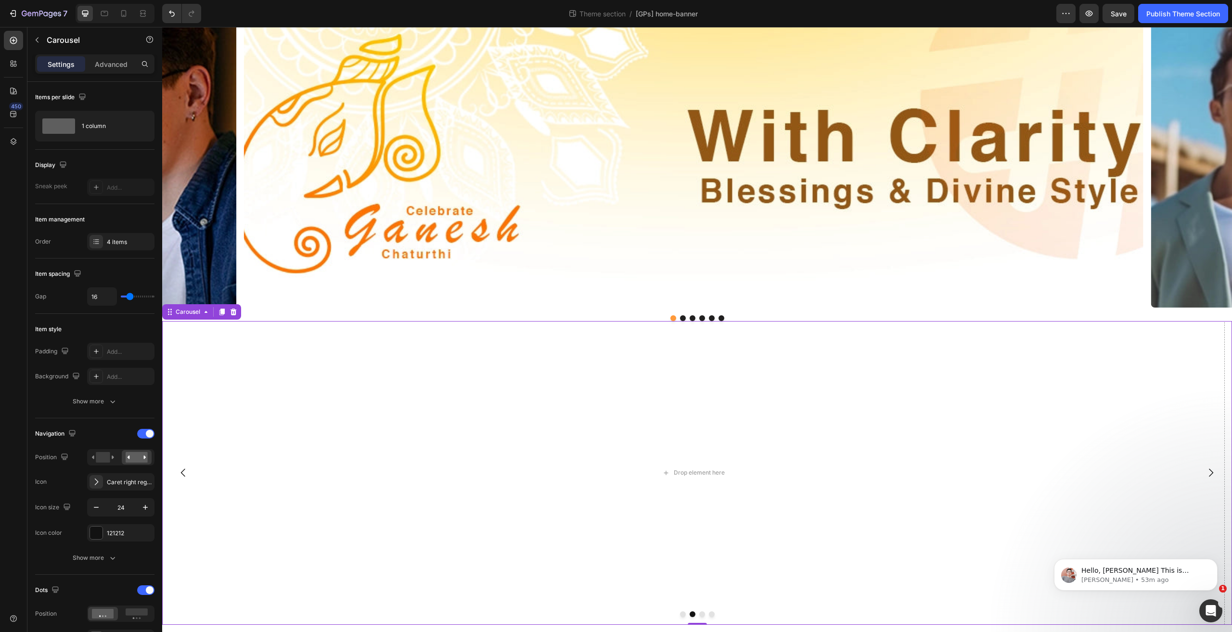
click at [174, 468] on button "Carousel Back Arrow" at bounding box center [183, 472] width 27 height 27
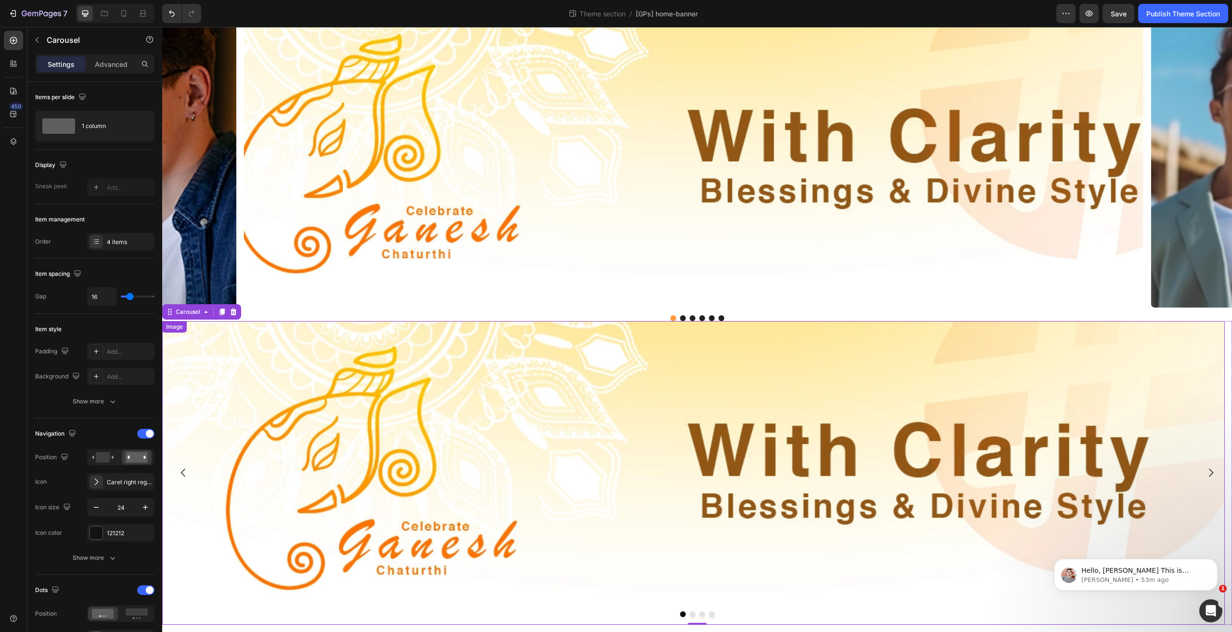
click at [321, 387] on img at bounding box center [693, 473] width 1062 height 304
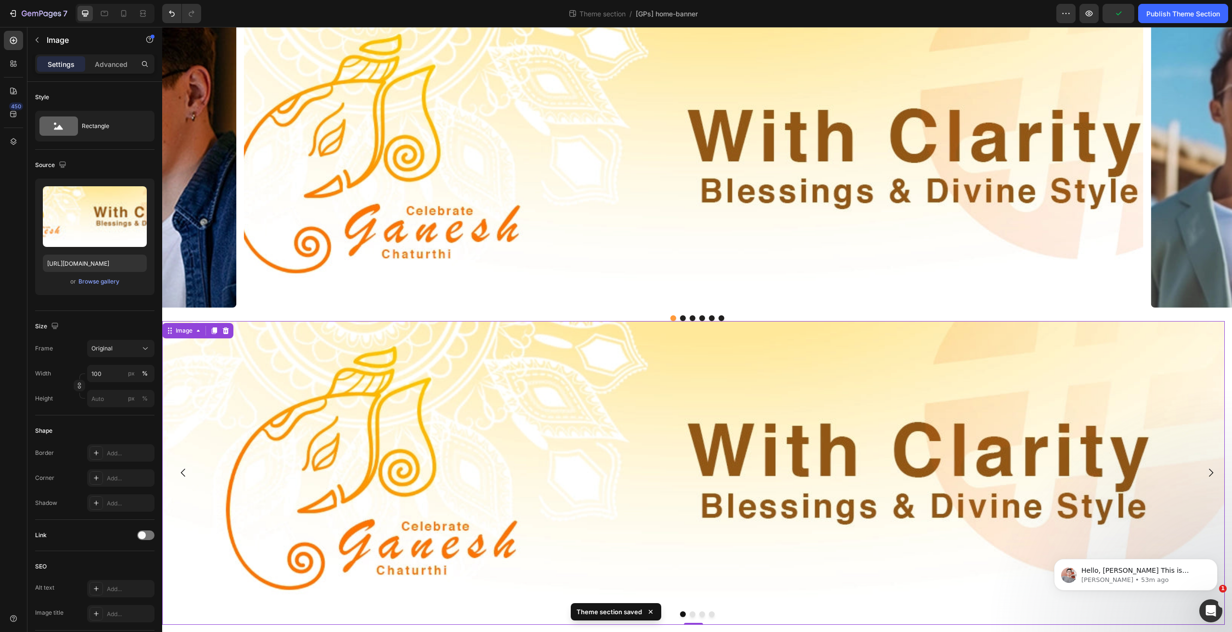
click at [194, 324] on div "Image" at bounding box center [197, 330] width 71 height 15
drag, startPoint x: 185, startPoint y: 332, endPoint x: 185, endPoint y: 326, distance: 6.7
click at [185, 328] on div "Image" at bounding box center [184, 330] width 21 height 9
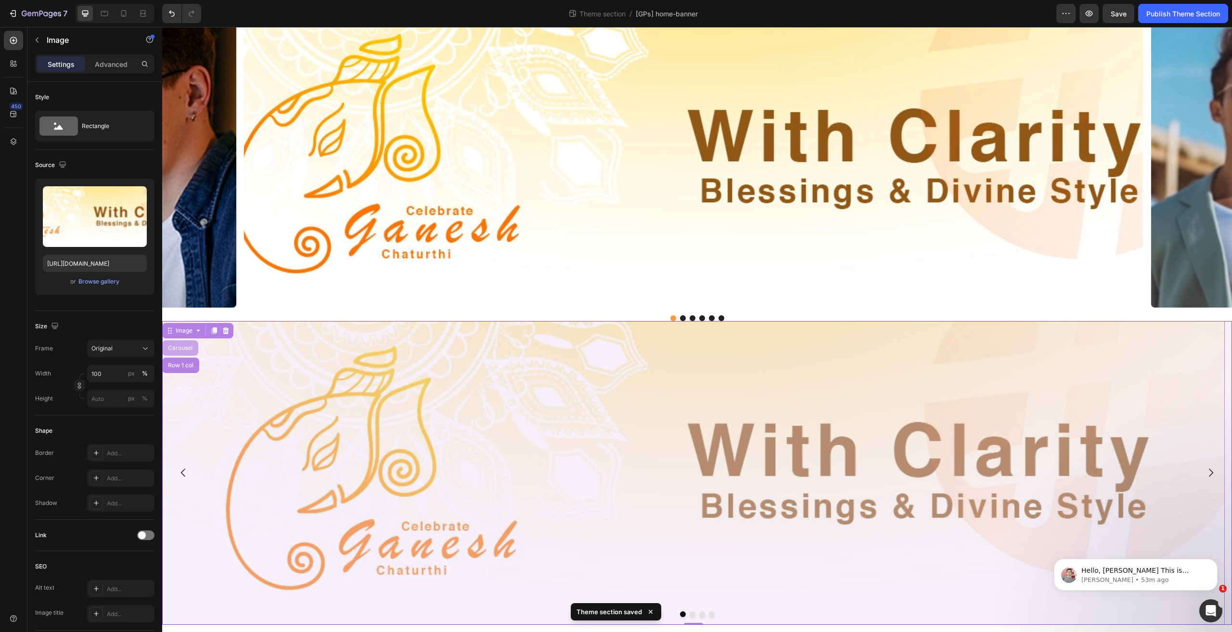
drag, startPoint x: 185, startPoint y: 349, endPoint x: 172, endPoint y: 333, distance: 20.5
click at [185, 348] on div "Carousel" at bounding box center [180, 348] width 28 height 6
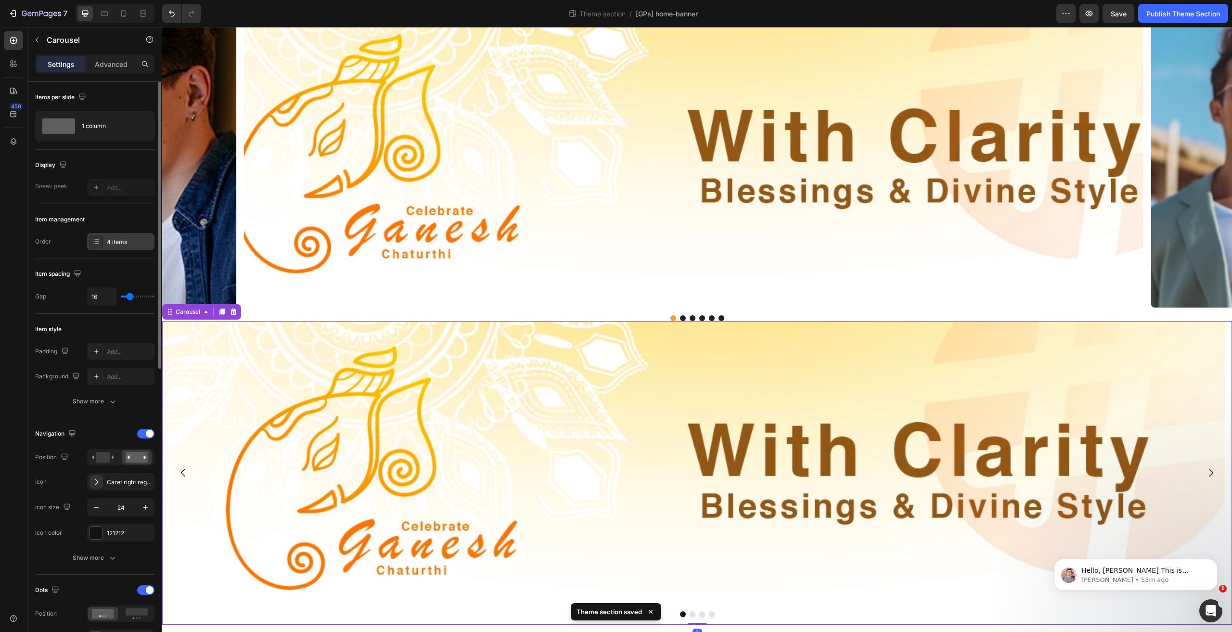
click at [108, 238] on div "4 items" at bounding box center [129, 242] width 45 height 9
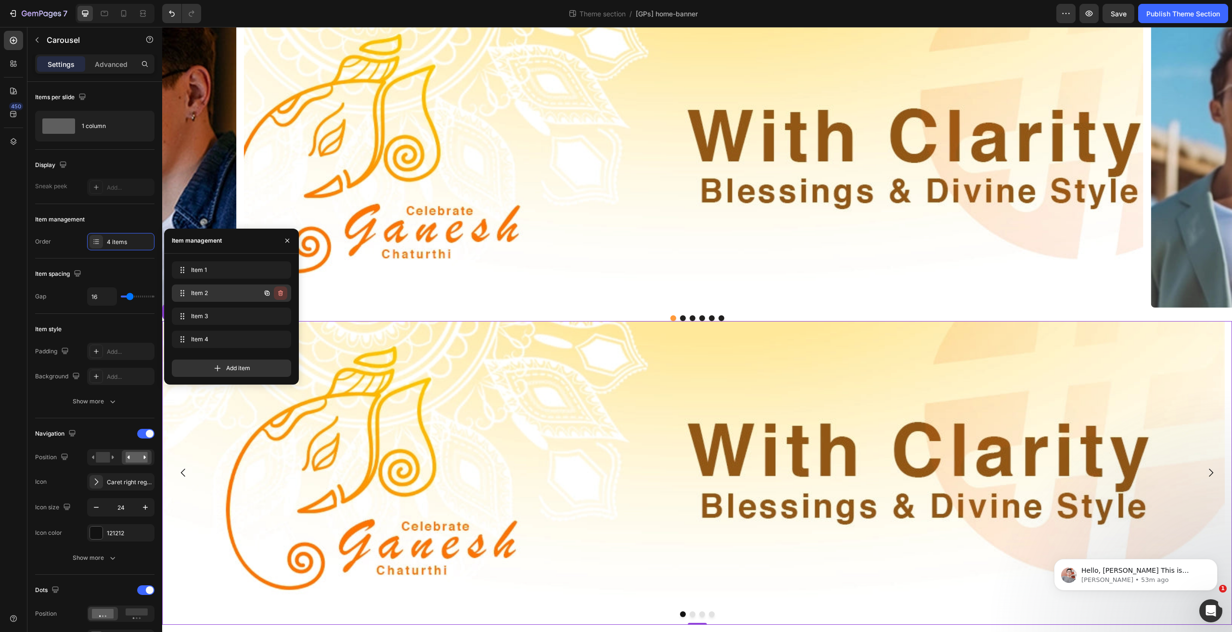
click at [277, 290] on icon "button" at bounding box center [281, 293] width 8 height 8
click at [278, 290] on div "Delete" at bounding box center [274, 293] width 18 height 9
click at [278, 290] on icon "button" at bounding box center [281, 293] width 8 height 8
click at [278, 290] on div "Delete" at bounding box center [274, 293] width 18 height 9
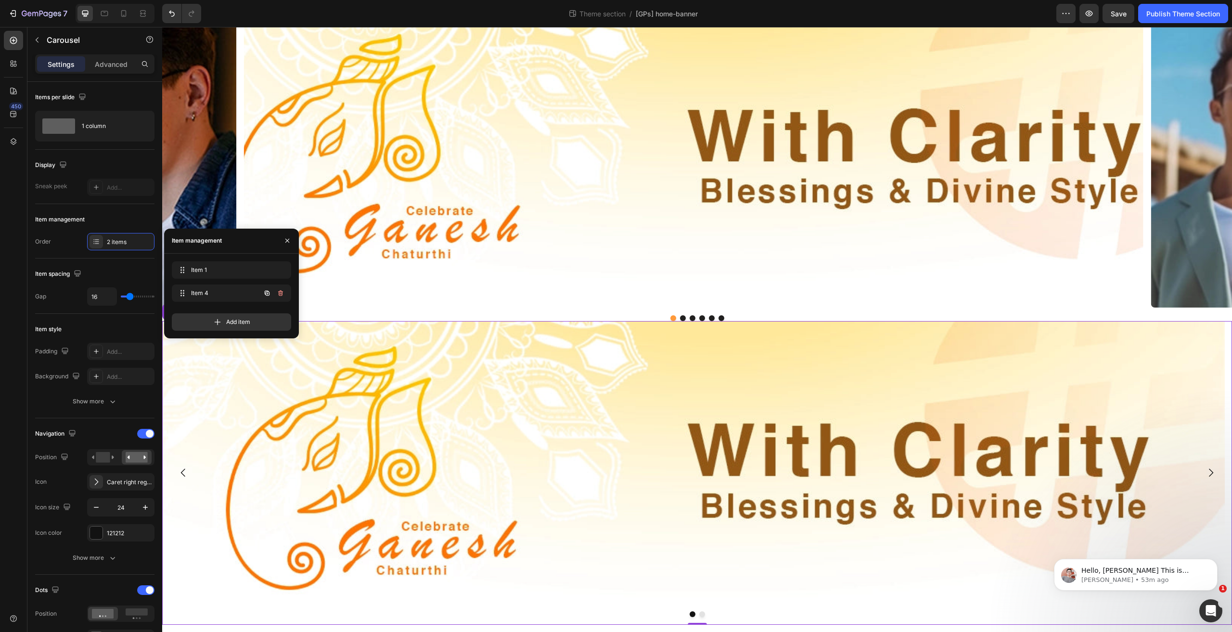
click at [278, 290] on icon "button" at bounding box center [281, 293] width 8 height 8
click at [265, 271] on icon "button" at bounding box center [267, 270] width 8 height 8
click at [265, 296] on icon "button" at bounding box center [267, 293] width 8 height 8
click at [264, 313] on icon "button" at bounding box center [267, 316] width 8 height 8
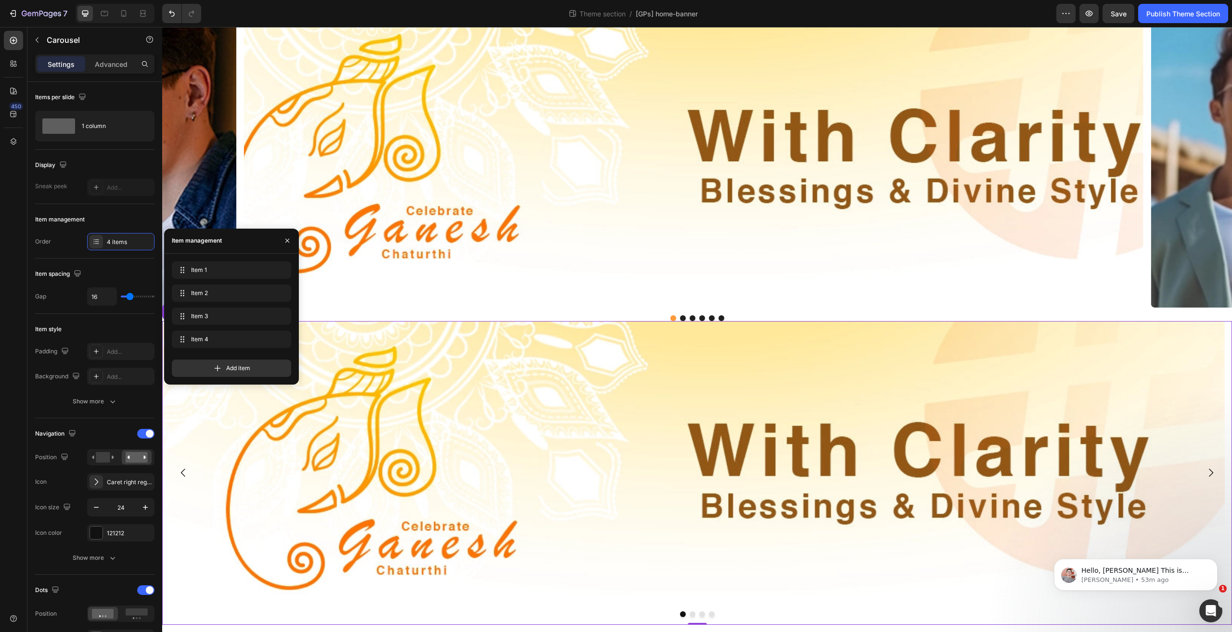
click at [1211, 476] on button "Carousel Next Arrow" at bounding box center [1210, 472] width 27 height 27
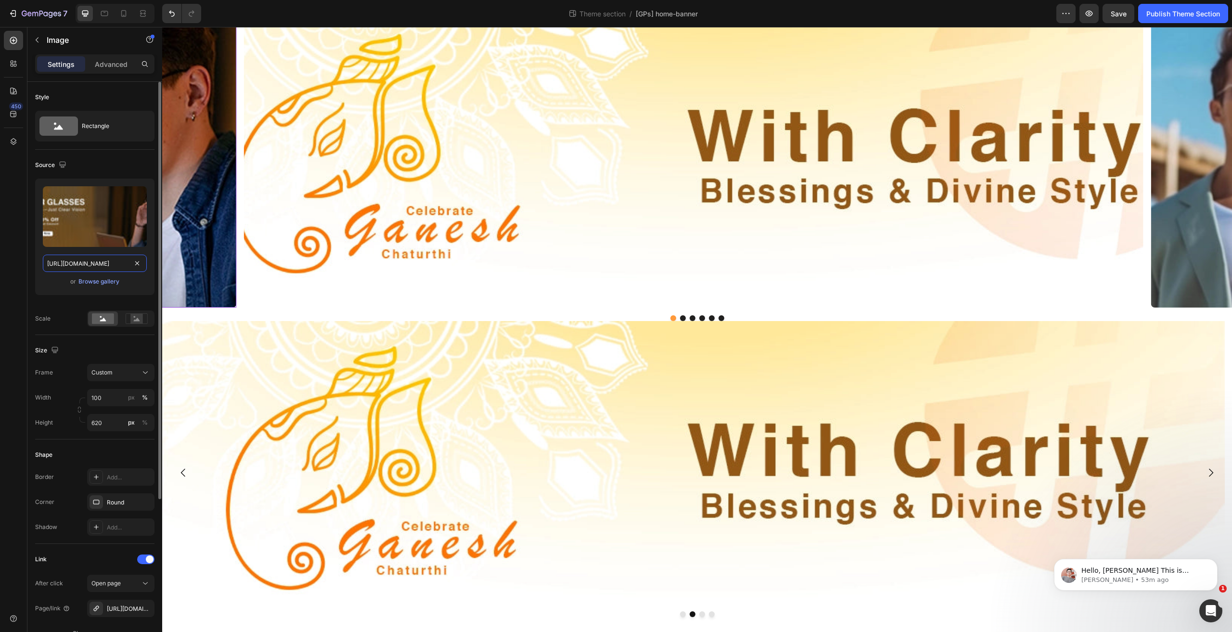
click at [89, 262] on input "[URL][DOMAIN_NAME]" at bounding box center [95, 263] width 104 height 17
click at [337, 384] on img at bounding box center [693, 473] width 1062 height 304
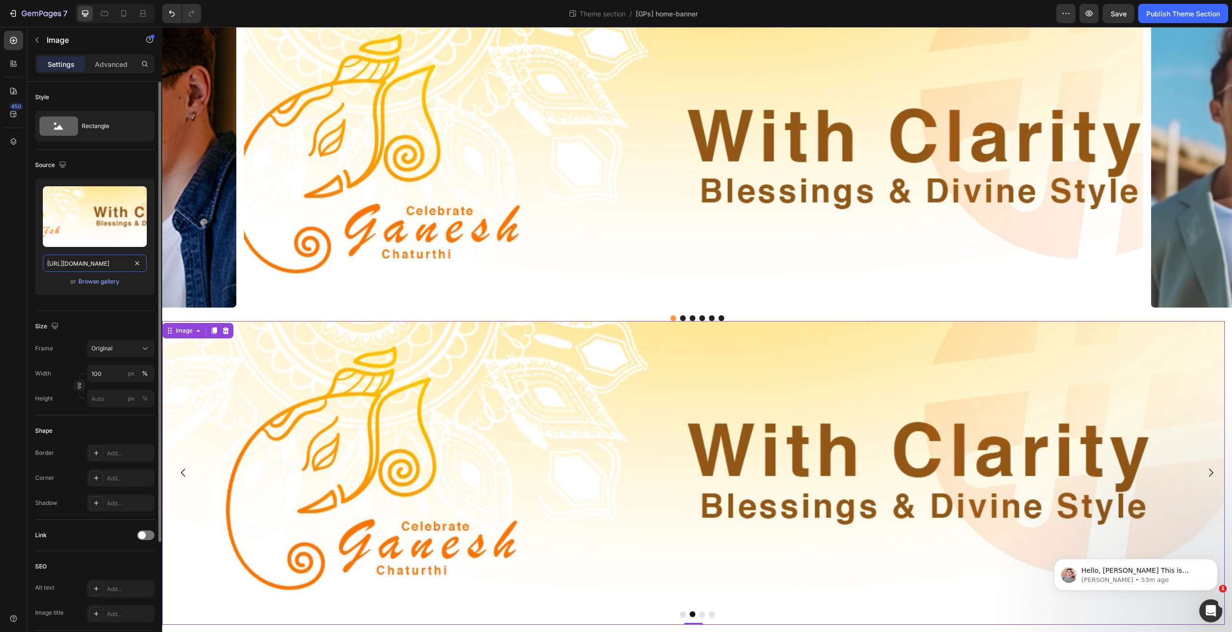
click at [85, 263] on input "[URL][DOMAIN_NAME]" at bounding box center [95, 263] width 104 height 17
paste input "43047d44-3e4c-4d00-80a0-3256f2742e0c"
type input "[URL][DOMAIN_NAME]"
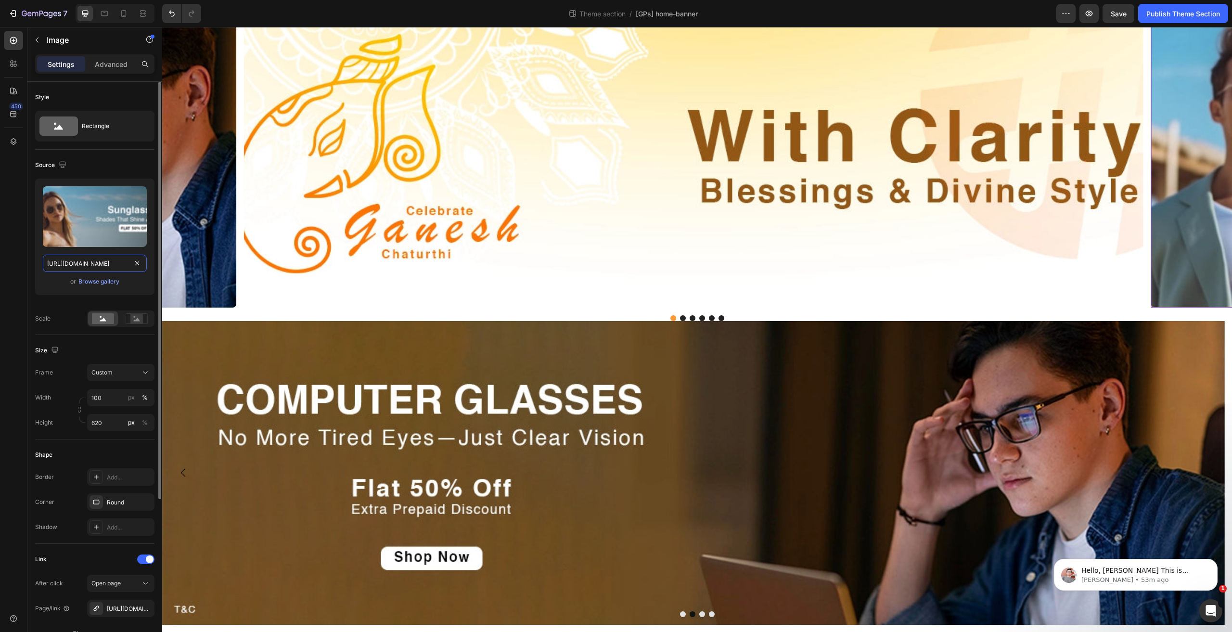
click at [105, 270] on input "[URL][DOMAIN_NAME]" at bounding box center [95, 263] width 104 height 17
click at [1191, 486] on img at bounding box center [693, 473] width 1062 height 304
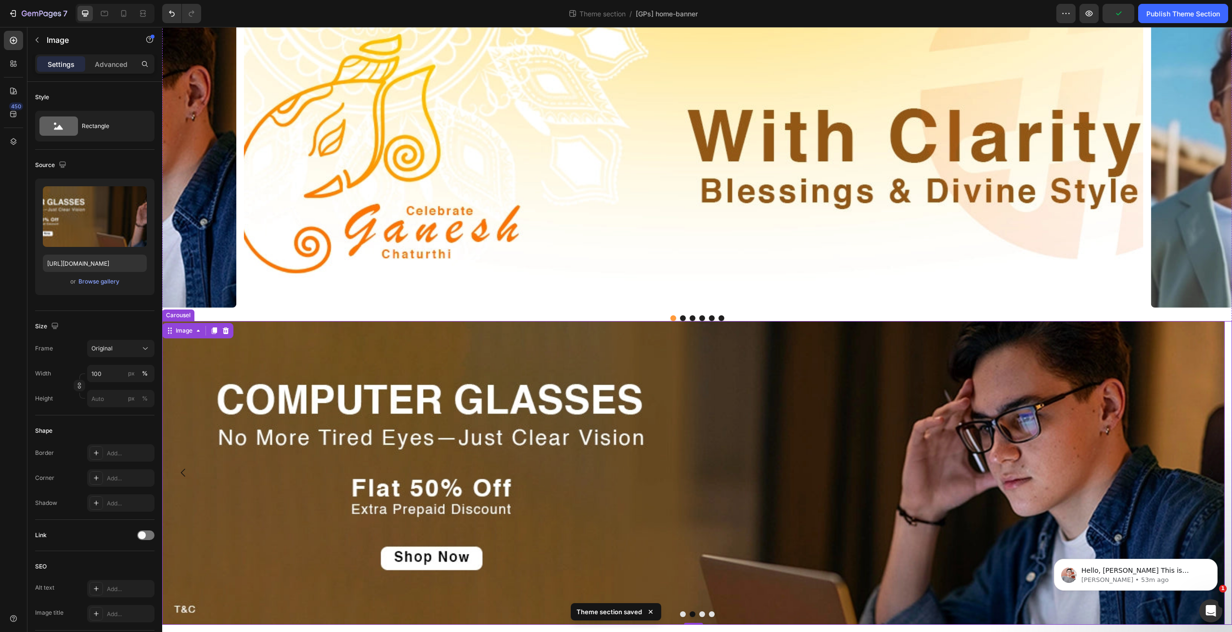
click at [699, 614] on button "Dot" at bounding box center [702, 614] width 6 height 6
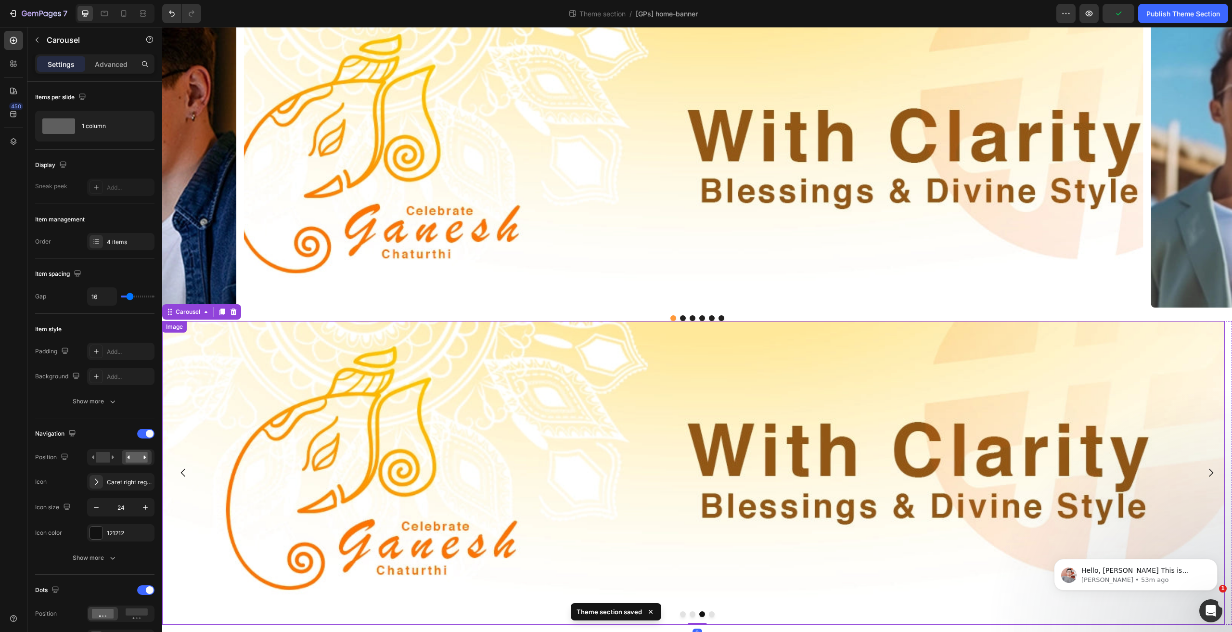
click at [890, 428] on img at bounding box center [693, 473] width 1062 height 304
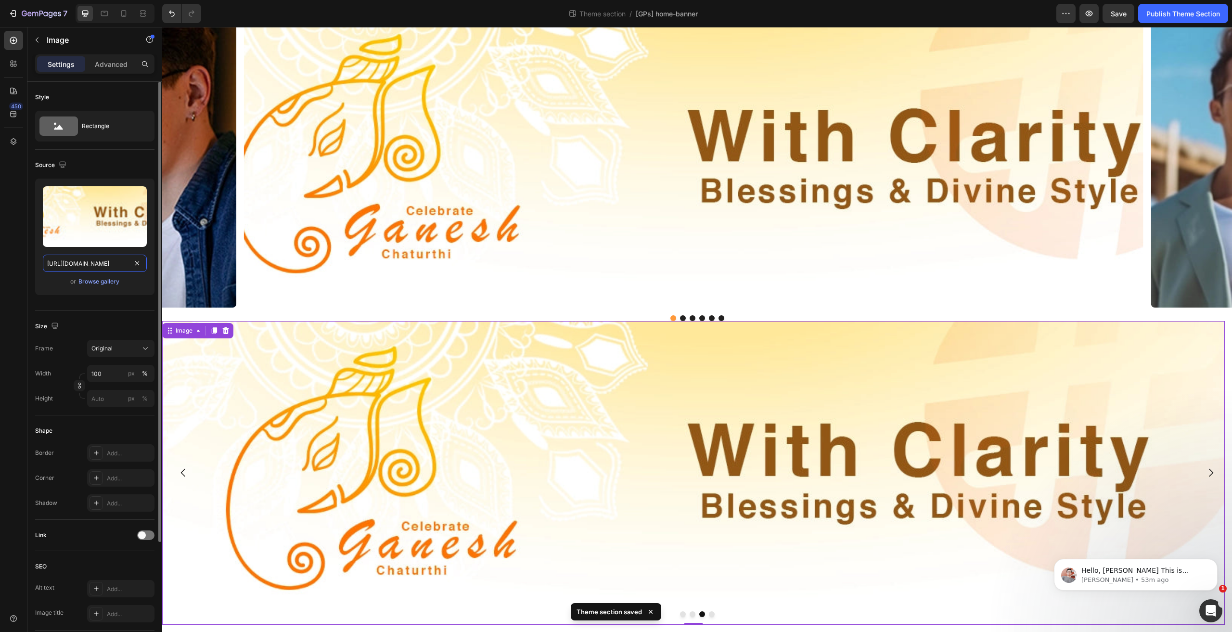
click at [101, 262] on input "[URL][DOMAIN_NAME]" at bounding box center [95, 263] width 104 height 17
paste input "9fa16c7-addc-4f0f-8351-3260c9212925"
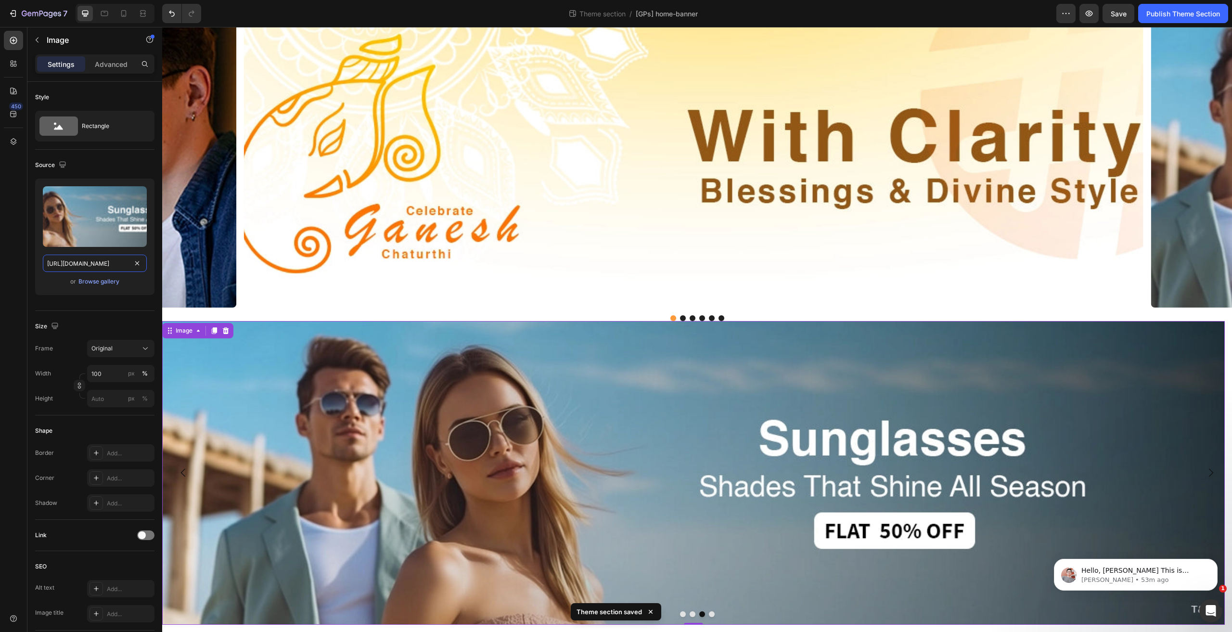
type input "[URL][DOMAIN_NAME]"
click at [710, 468] on img at bounding box center [693, 473] width 1062 height 304
click at [710, 614] on button "Dot" at bounding box center [712, 614] width 6 height 6
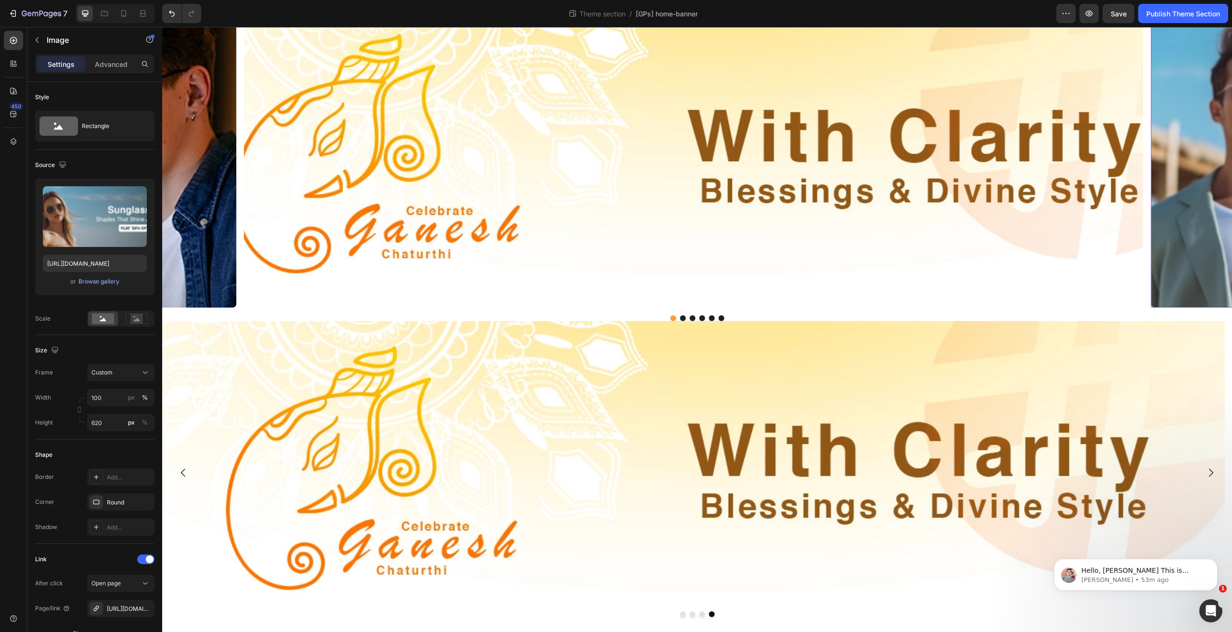
click at [699, 315] on button "Dot" at bounding box center [702, 318] width 6 height 6
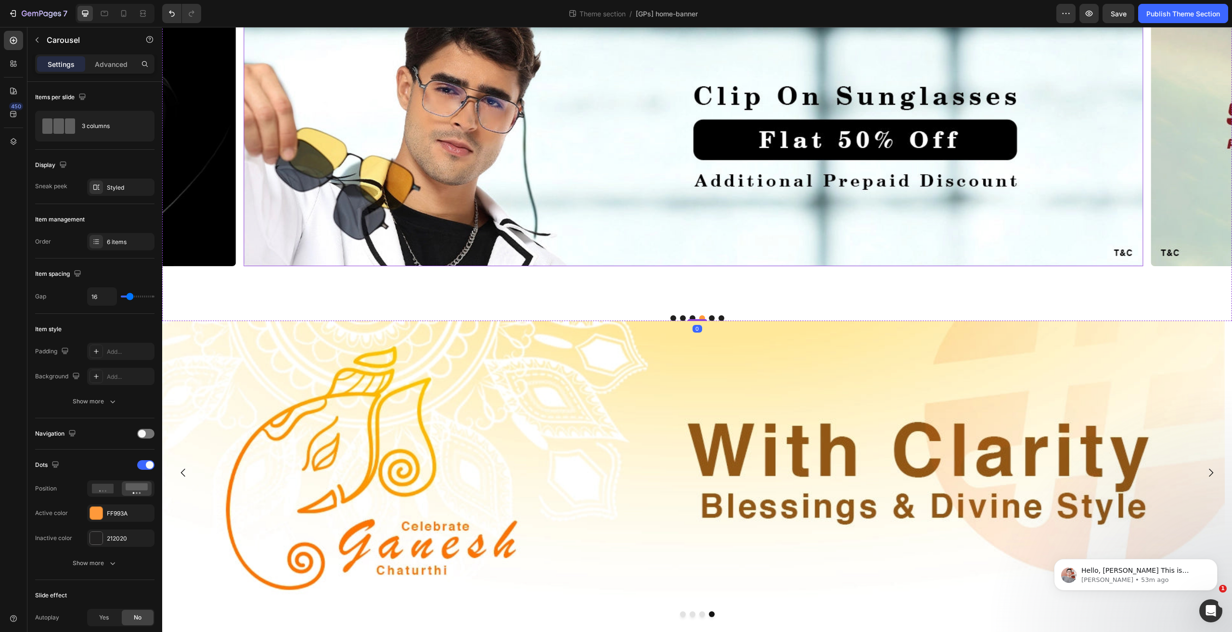
click at [599, 182] on img at bounding box center [693, 137] width 899 height 257
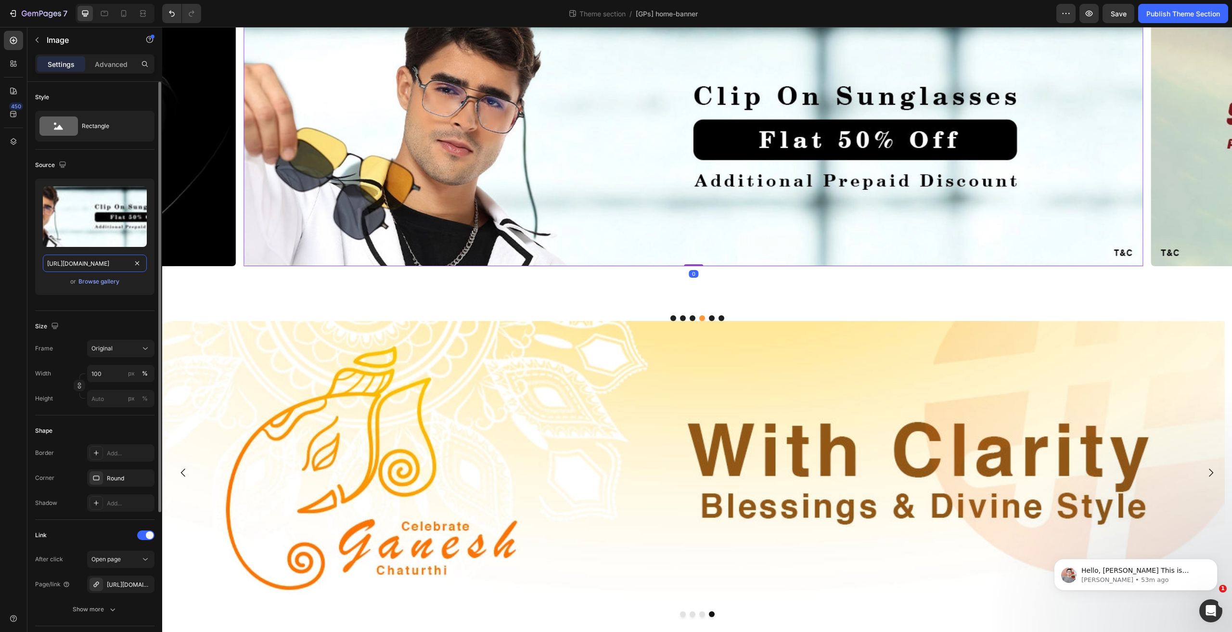
click at [75, 267] on input "[URL][DOMAIN_NAME]" at bounding box center [95, 263] width 104 height 17
click at [589, 461] on img at bounding box center [693, 473] width 1062 height 304
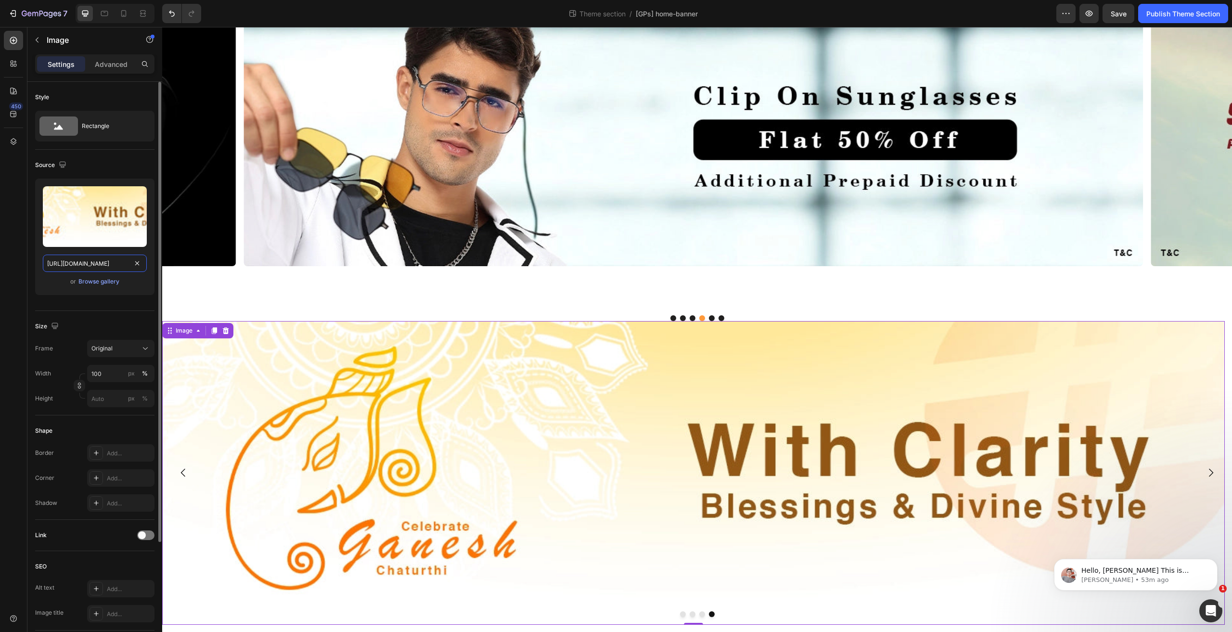
click at [103, 267] on input "[URL][DOMAIN_NAME]" at bounding box center [95, 263] width 104 height 17
paste input "d4c286ce-bcac-4f40-8bd2-bdc422da14a4"
type input "[URL][DOMAIN_NAME]"
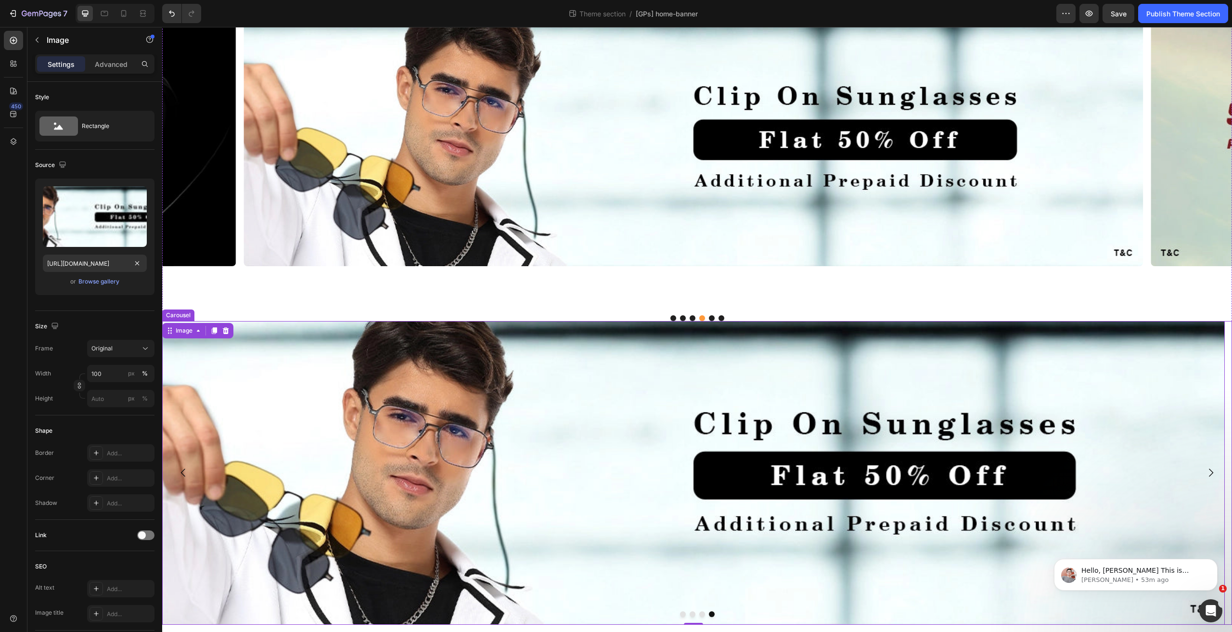
click at [680, 614] on button "Dot" at bounding box center [683, 614] width 6 height 6
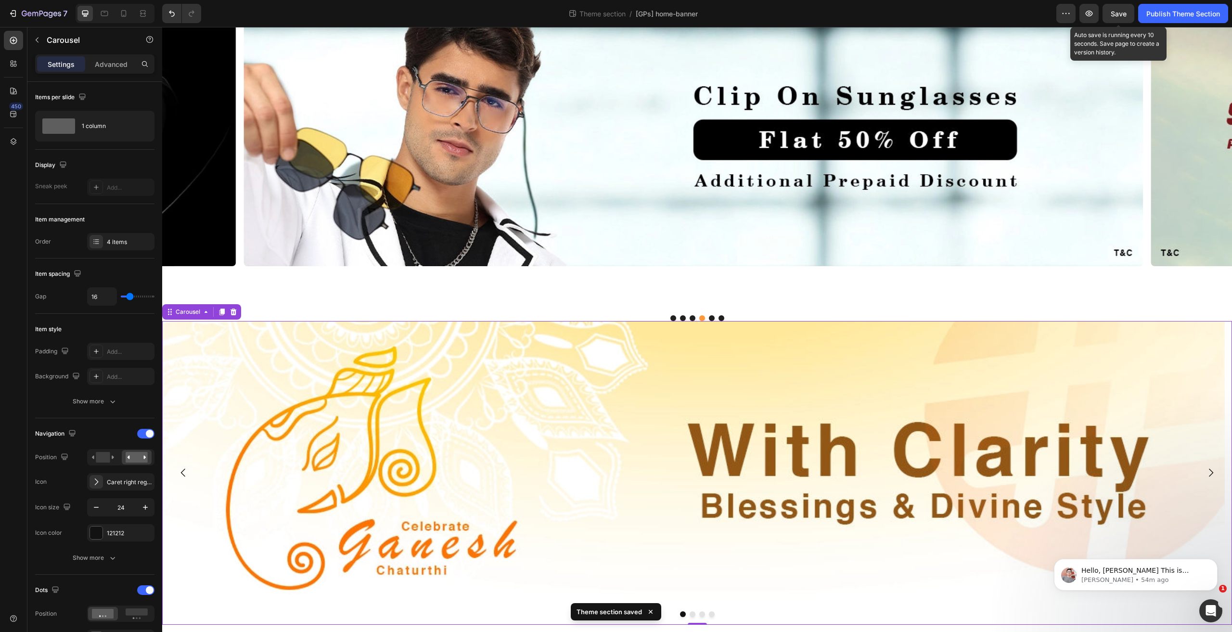
click at [1114, 17] on div "Save" at bounding box center [1118, 14] width 16 height 10
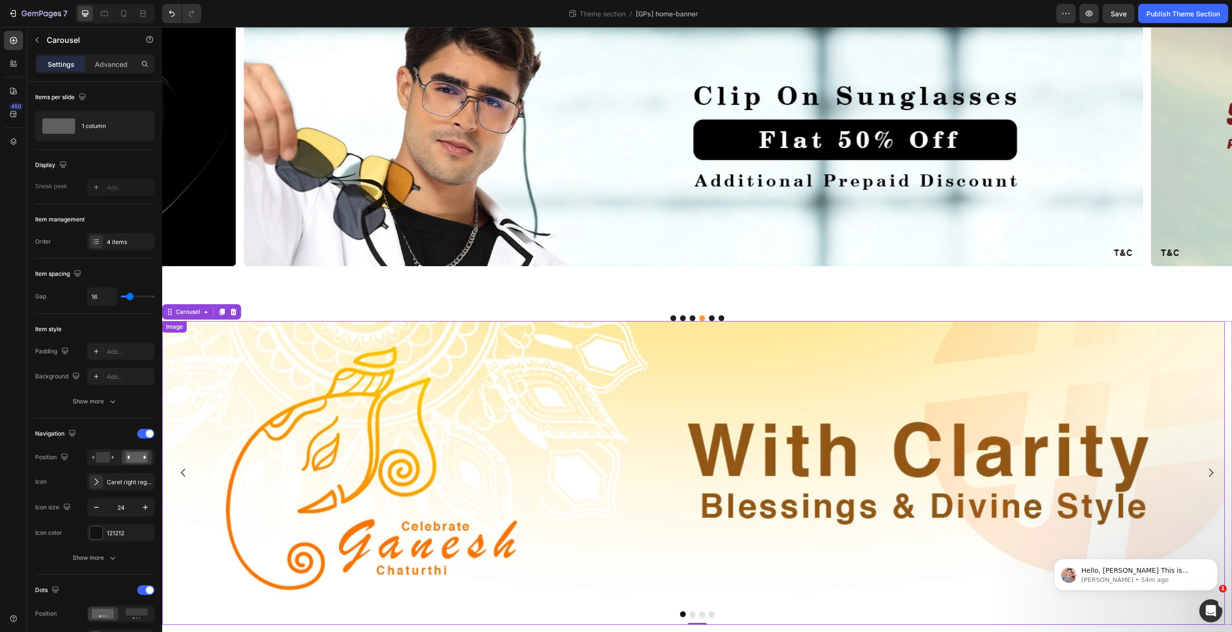
click at [667, 393] on img at bounding box center [693, 473] width 1062 height 304
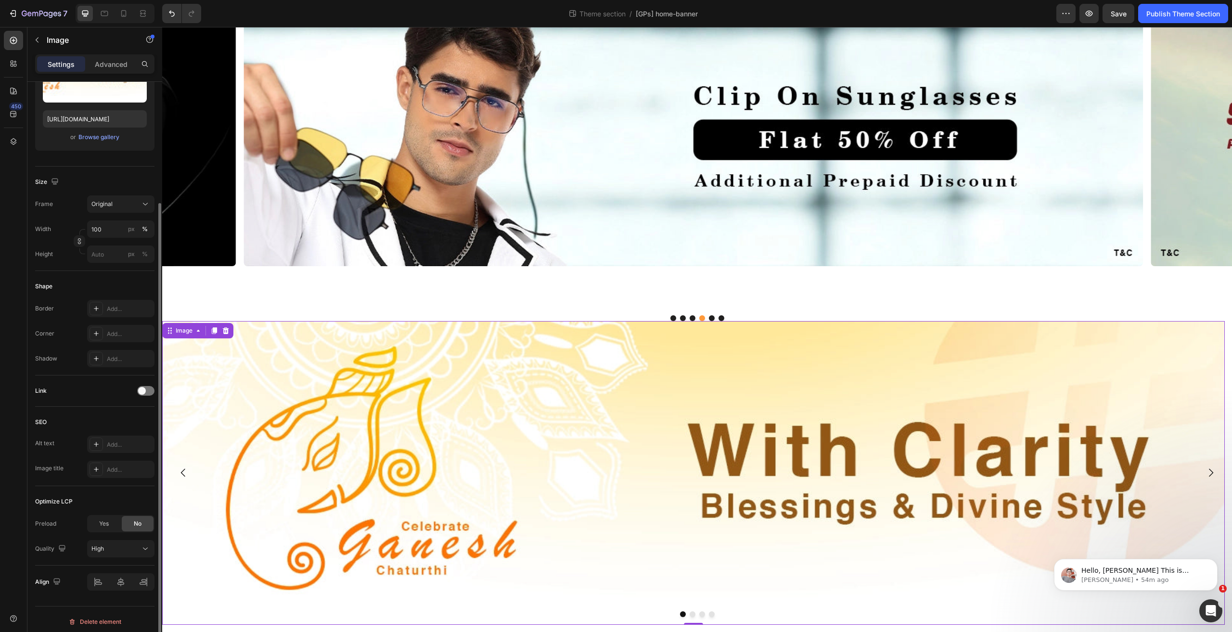
scroll to position [148, 0]
click at [114, 515] on div "Yes" at bounding box center [104, 519] width 32 height 15
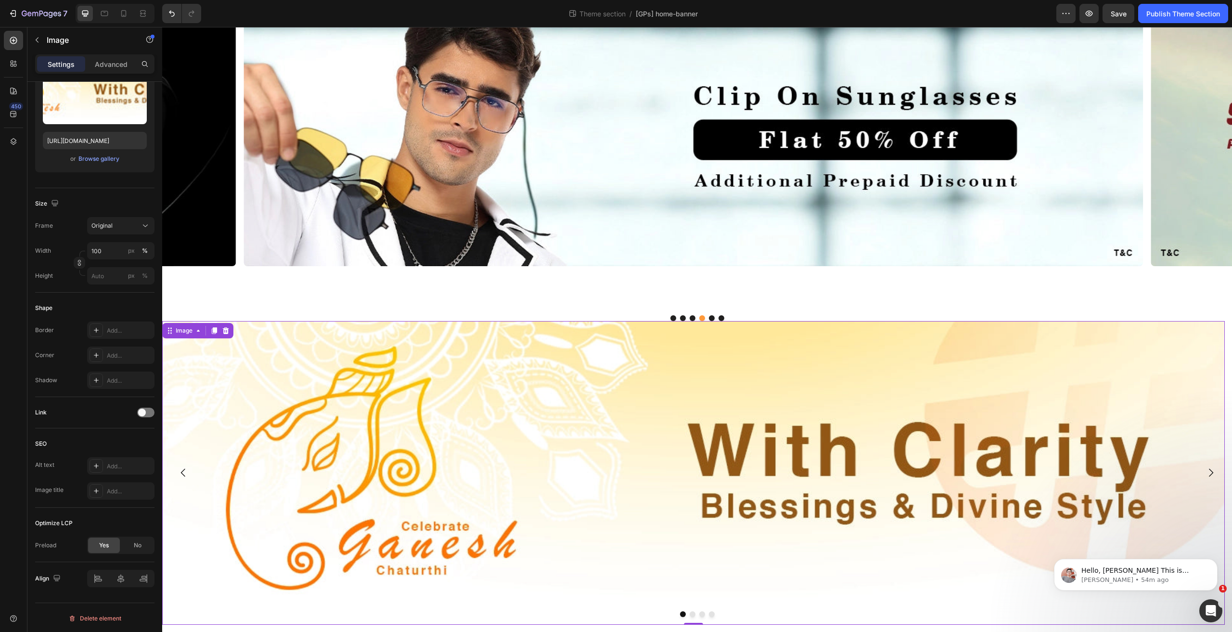
click at [690, 616] on div "Image 0 Image Image Image [GEOGRAPHIC_DATA]" at bounding box center [697, 473] width 1070 height 304
click at [689, 613] on button "Dot" at bounding box center [692, 614] width 6 height 6
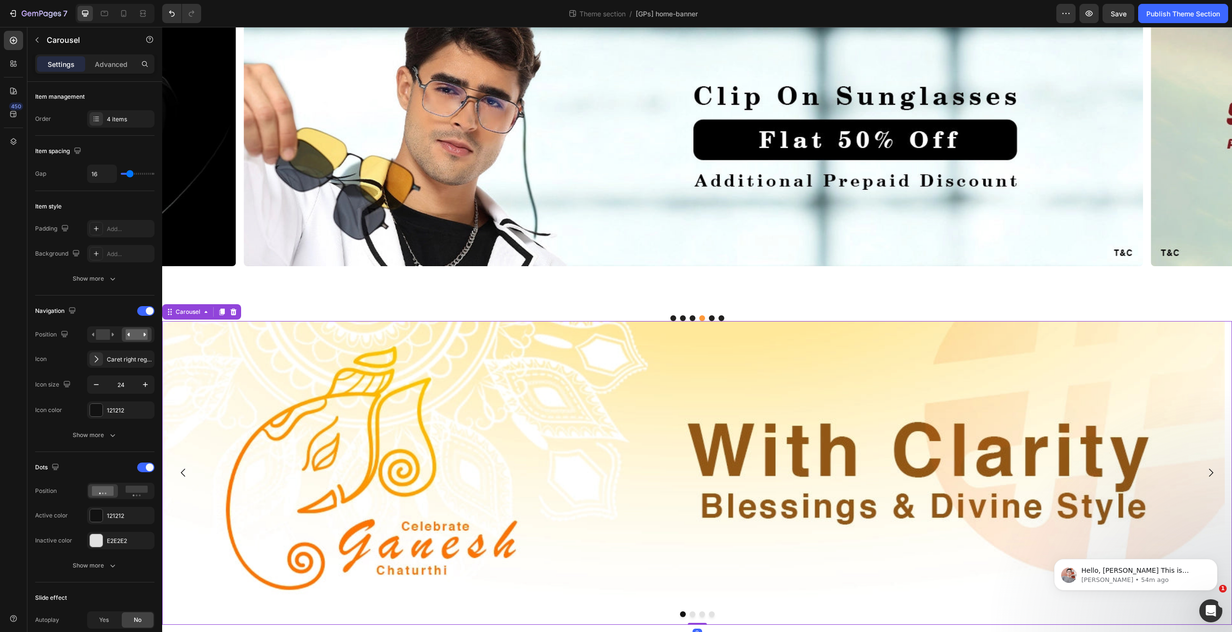
scroll to position [0, 0]
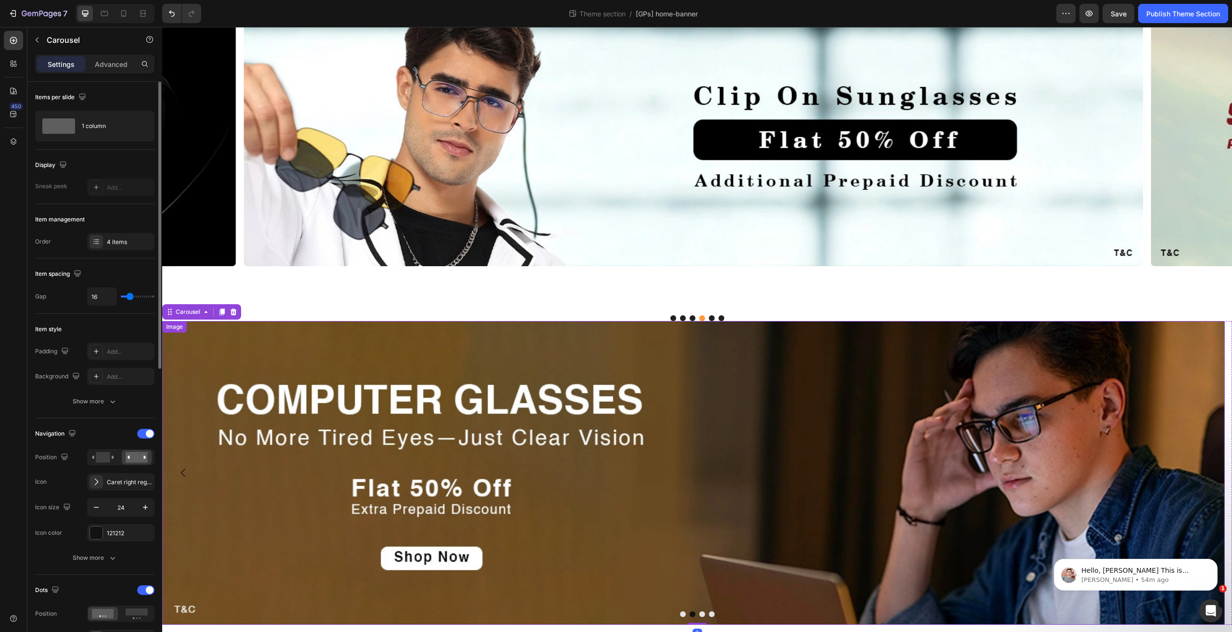
click at [495, 466] on img at bounding box center [693, 473] width 1062 height 304
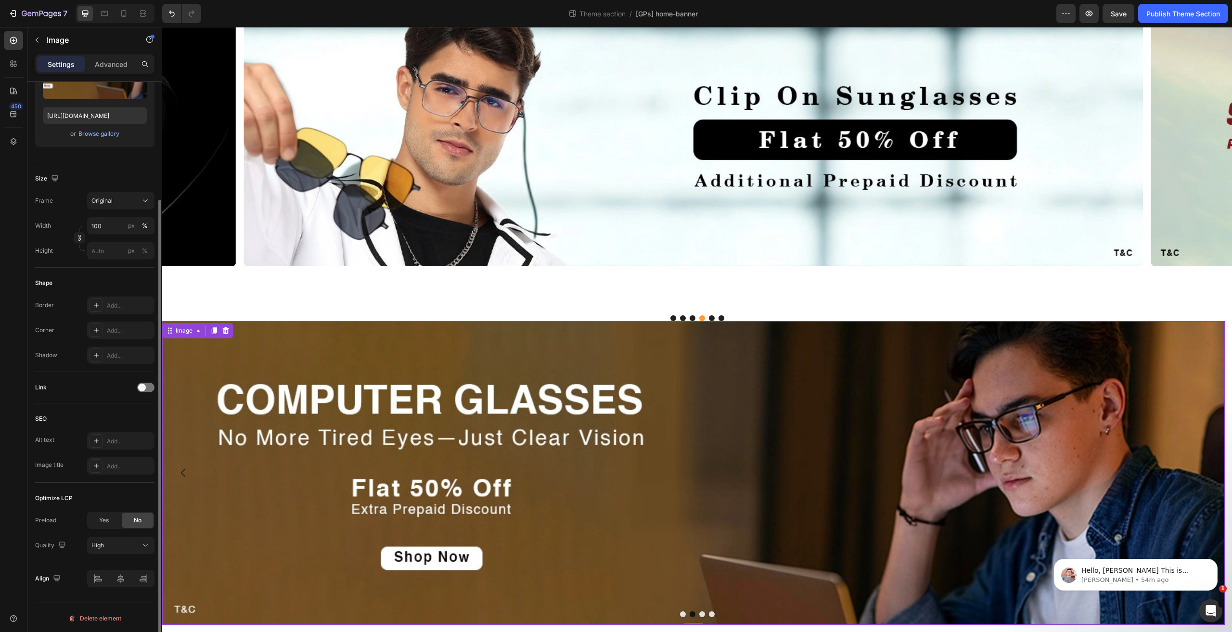
click at [103, 529] on div "Preload Yes No Quality High" at bounding box center [94, 532] width 119 height 42
drag, startPoint x: 102, startPoint y: 518, endPoint x: 149, endPoint y: 530, distance: 48.8
click at [103, 518] on span "Yes" at bounding box center [104, 520] width 10 height 9
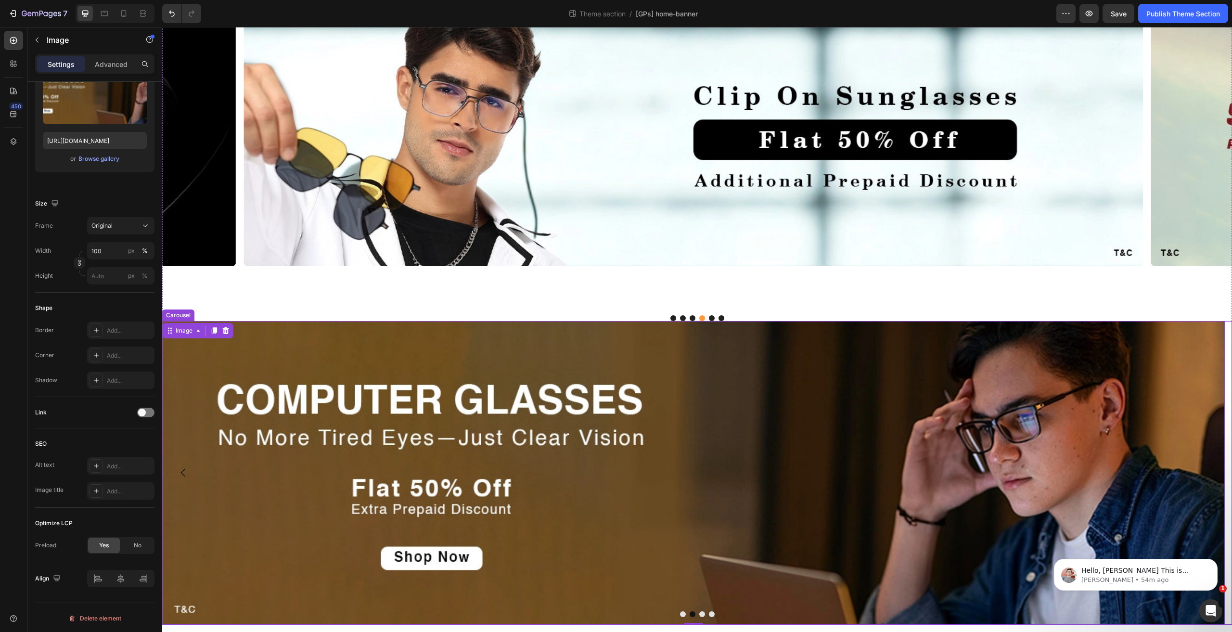
click at [700, 613] on button "Dot" at bounding box center [702, 614] width 6 height 6
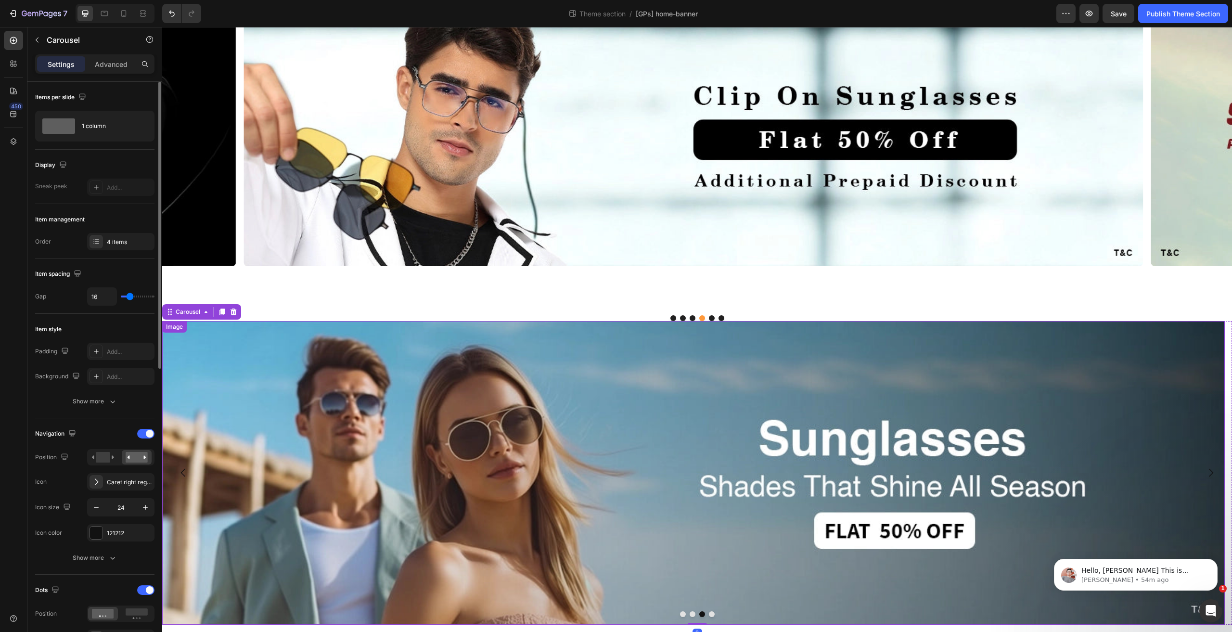
click at [666, 470] on img at bounding box center [693, 473] width 1062 height 304
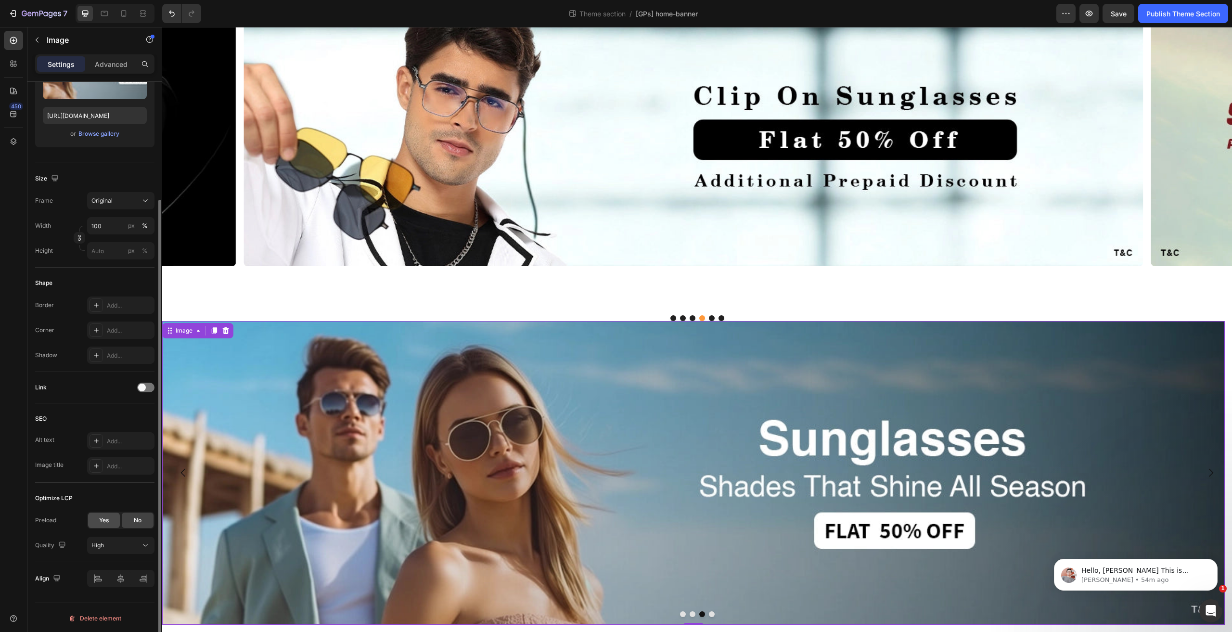
click at [107, 523] on div "Yes" at bounding box center [104, 519] width 32 height 15
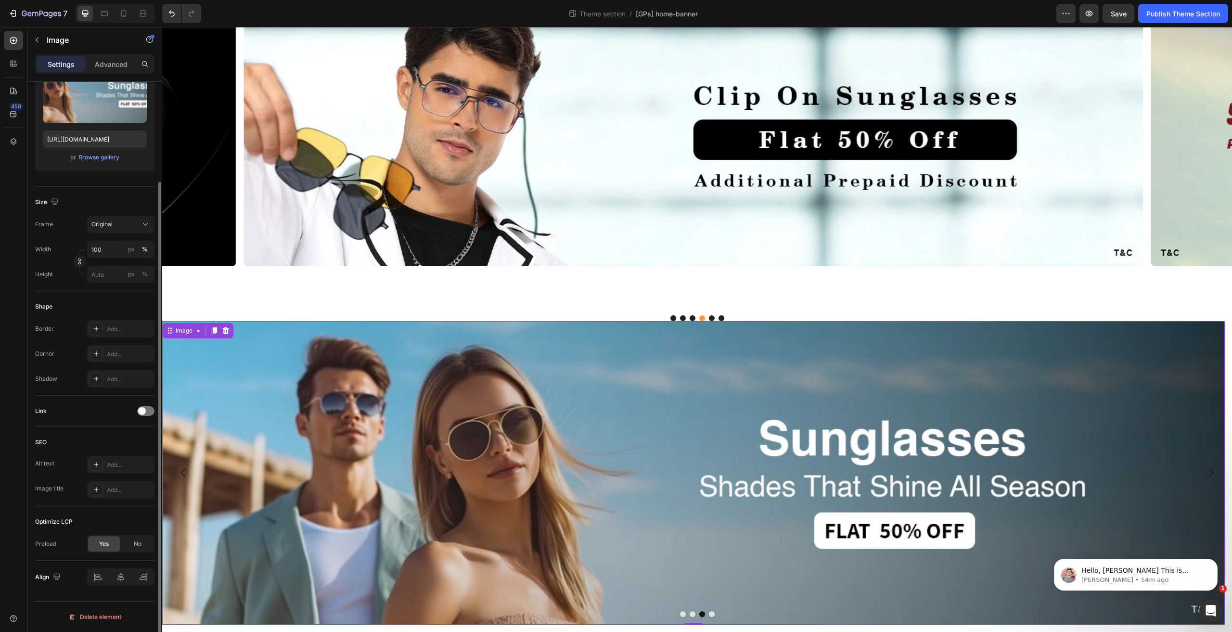
scroll to position [123, 0]
click at [709, 612] on button "Dot" at bounding box center [712, 614] width 6 height 6
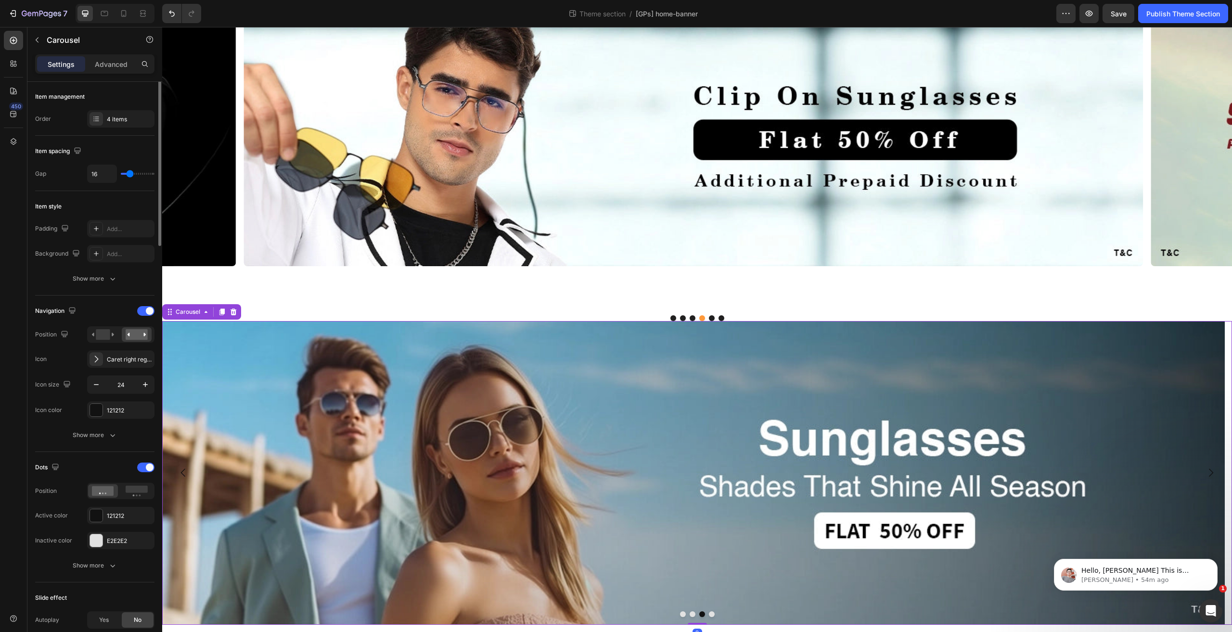
scroll to position [0, 0]
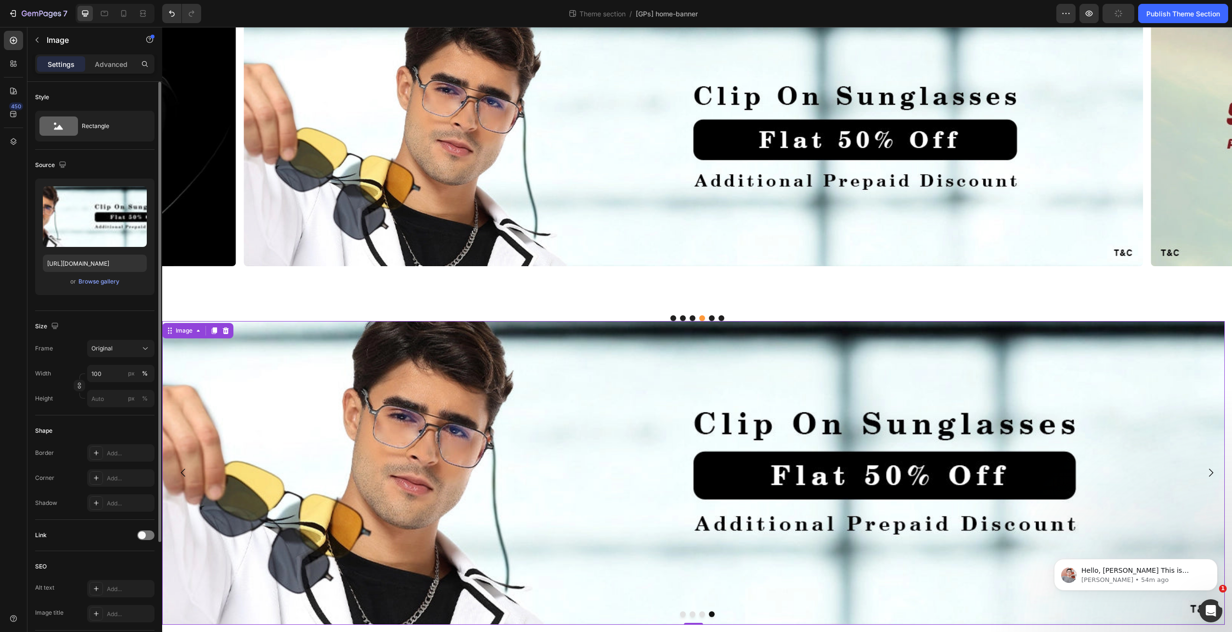
click at [627, 386] on img at bounding box center [693, 473] width 1062 height 304
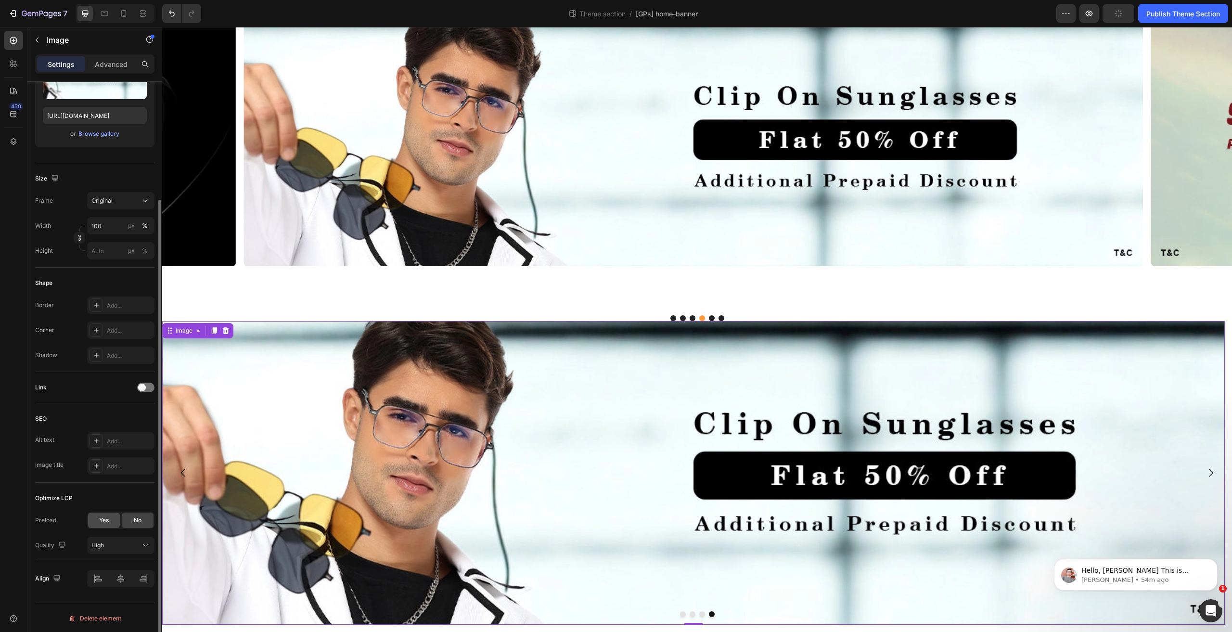
click at [101, 523] on div "Yes" at bounding box center [104, 519] width 32 height 15
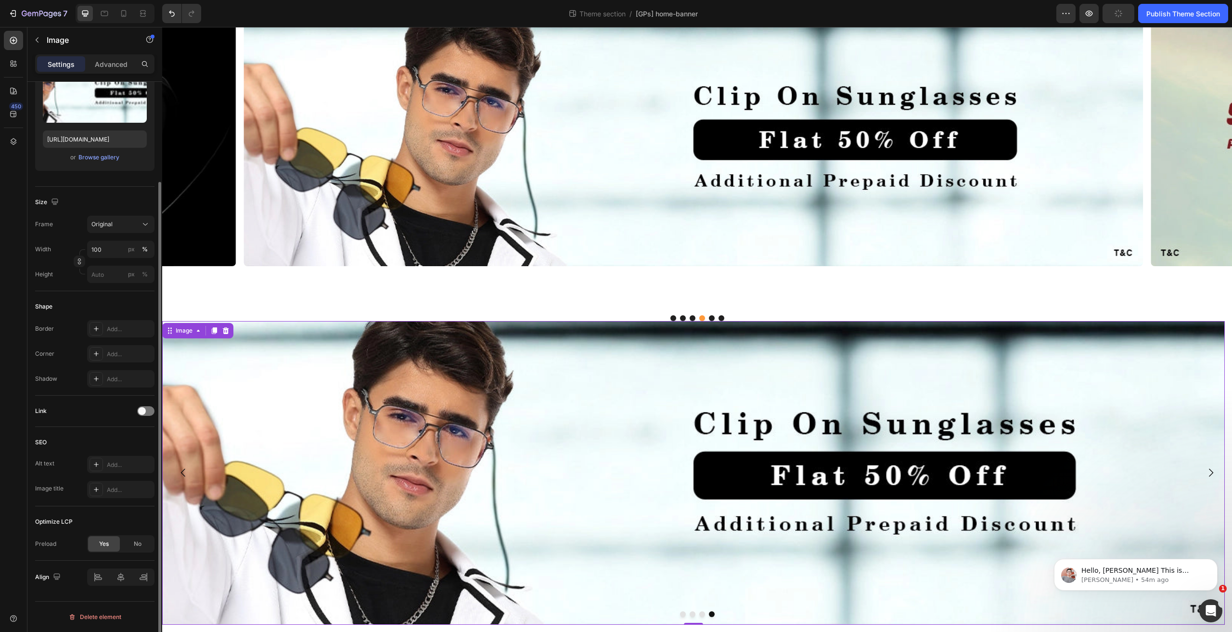
scroll to position [123, 0]
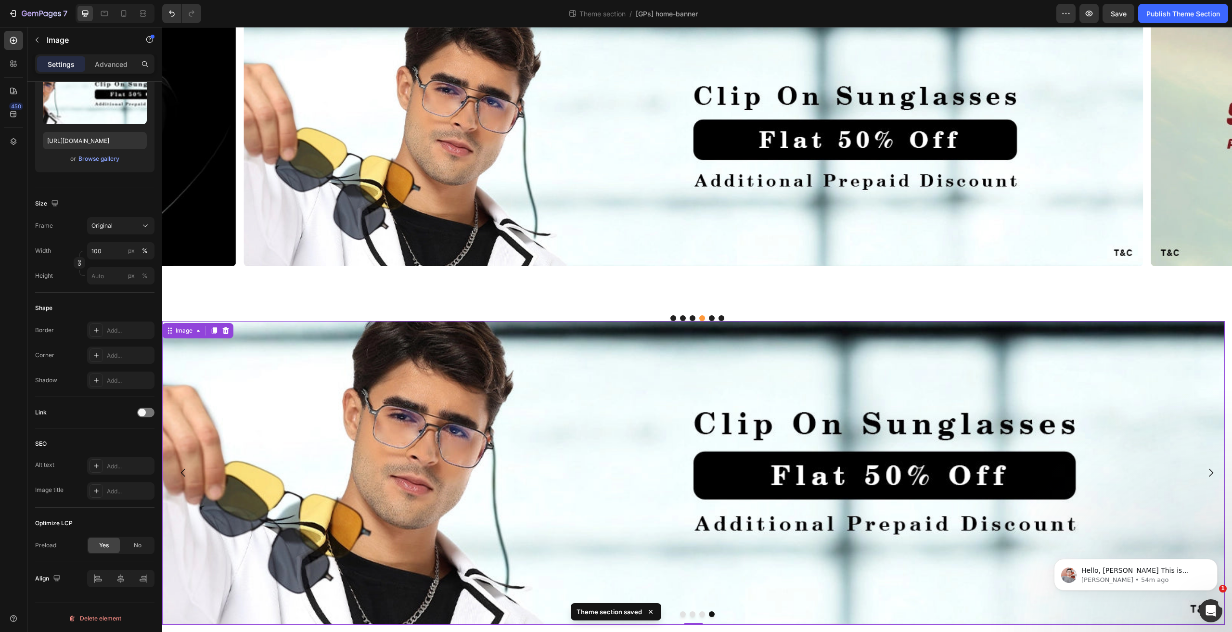
click at [191, 338] on img at bounding box center [693, 473] width 1062 height 304
click at [183, 326] on div "Image" at bounding box center [184, 330] width 21 height 9
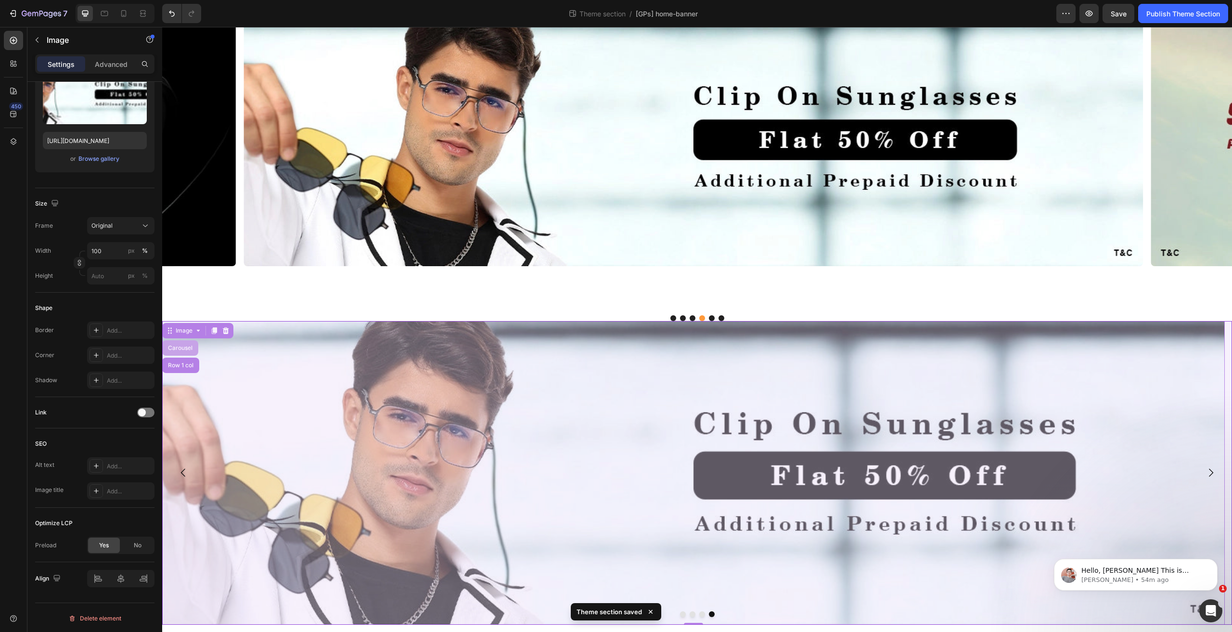
click at [180, 345] on div "Carousel" at bounding box center [180, 348] width 28 height 6
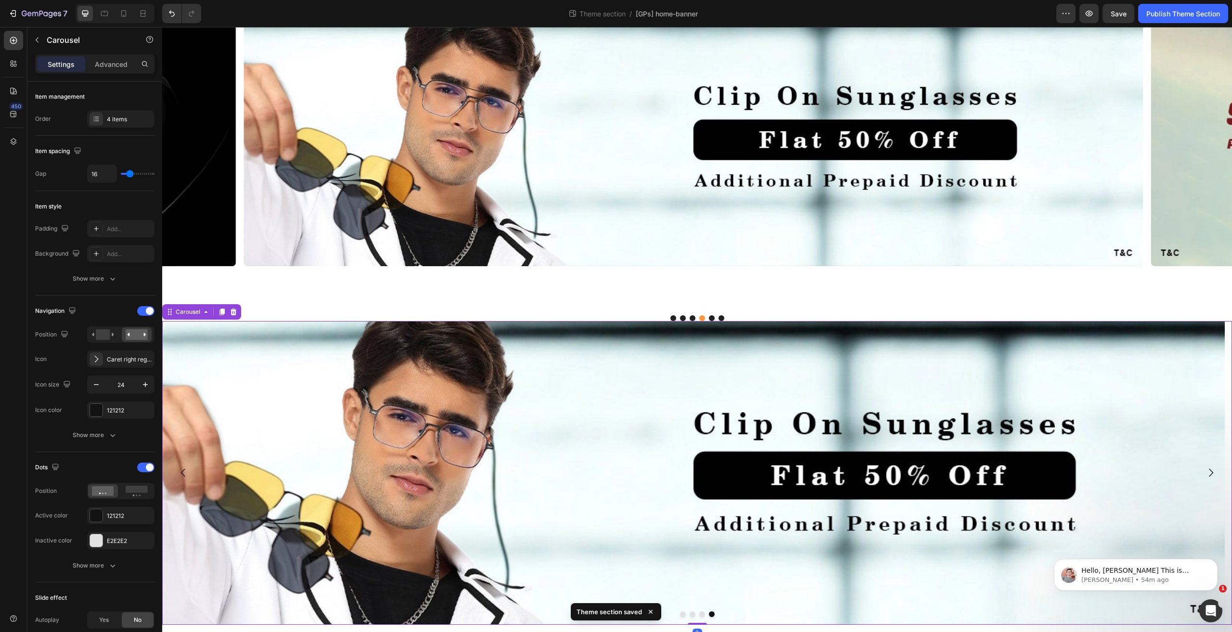
scroll to position [0, 0]
